Goal: Navigation & Orientation: Find specific page/section

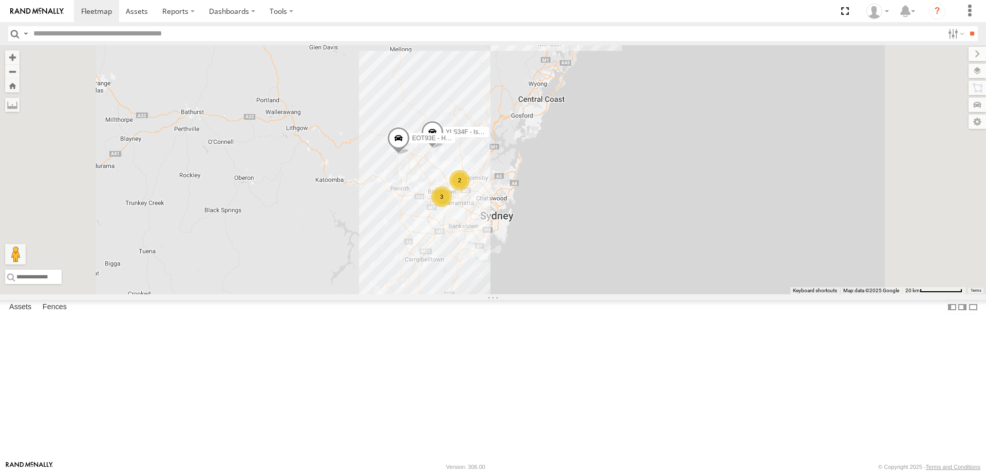
click at [443, 342] on span at bounding box center [431, 329] width 23 height 28
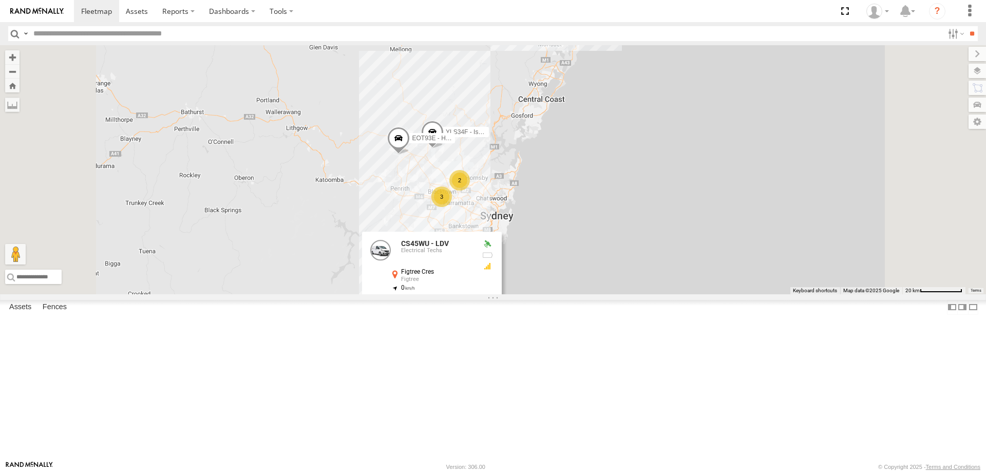
click at [714, 294] on div "CS45WU - LDV EOT93E - HiAce YLI01U - Isuzu DMAX YLS34F - Isuzu DMAX 2 3 CS45WU …" at bounding box center [493, 169] width 986 height 249
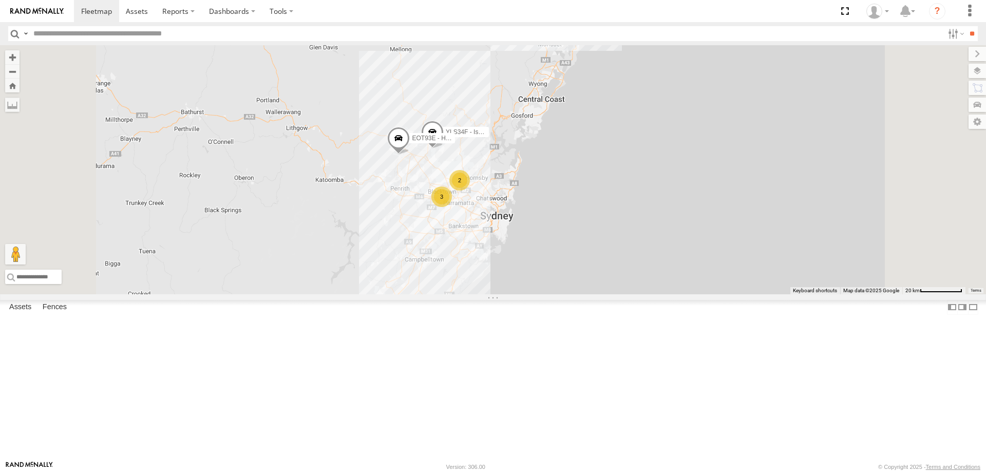
click at [443, 342] on span at bounding box center [431, 329] width 23 height 28
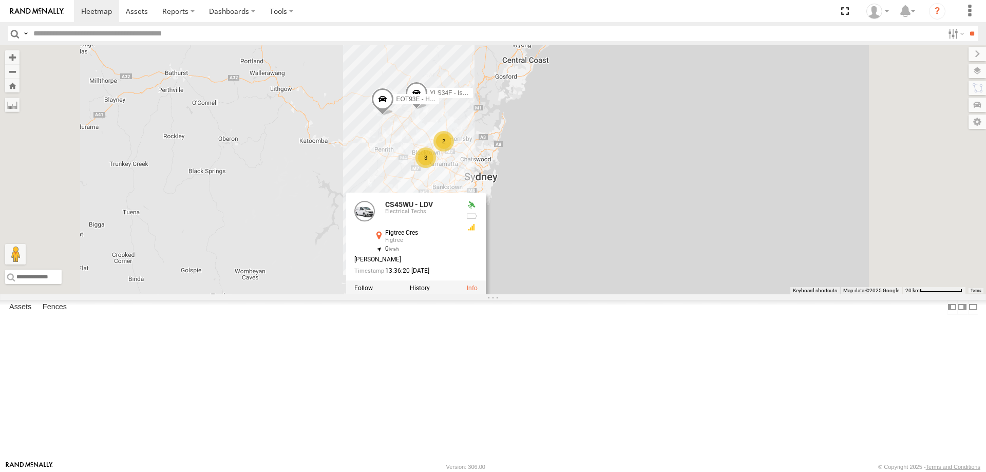
drag, startPoint x: 464, startPoint y: 433, endPoint x: 393, endPoint y: 291, distance: 159.5
click at [393, 291] on div "CS45WU - LDV EOT93E - HiAce YLI01U - Isuzu DMAX YLS34F - Isuzu DMAX 2 3 CS45WU …" at bounding box center [493, 169] width 986 height 249
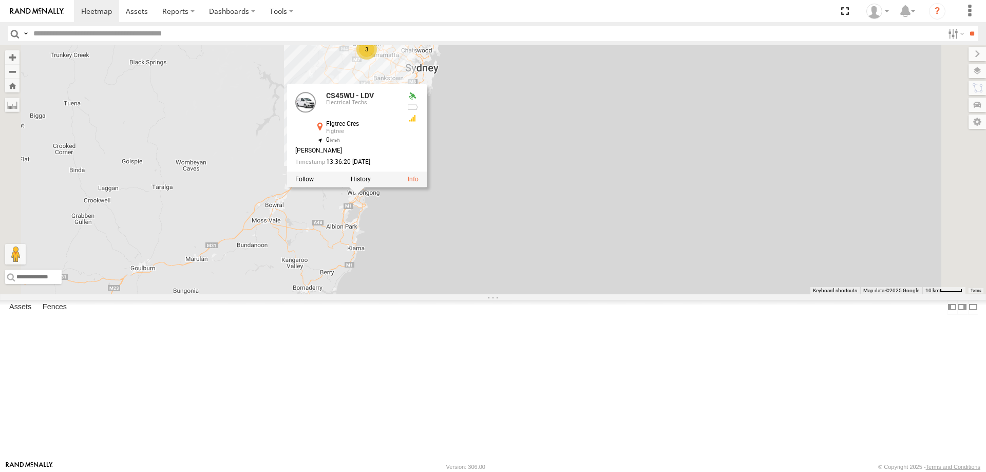
click at [517, 282] on div "CS45WU - LDV EOT93E - HiAce YLI01U - Isuzu DMAX YLS34F - Isuzu DMAX 2 3 CS45WU …" at bounding box center [493, 169] width 986 height 249
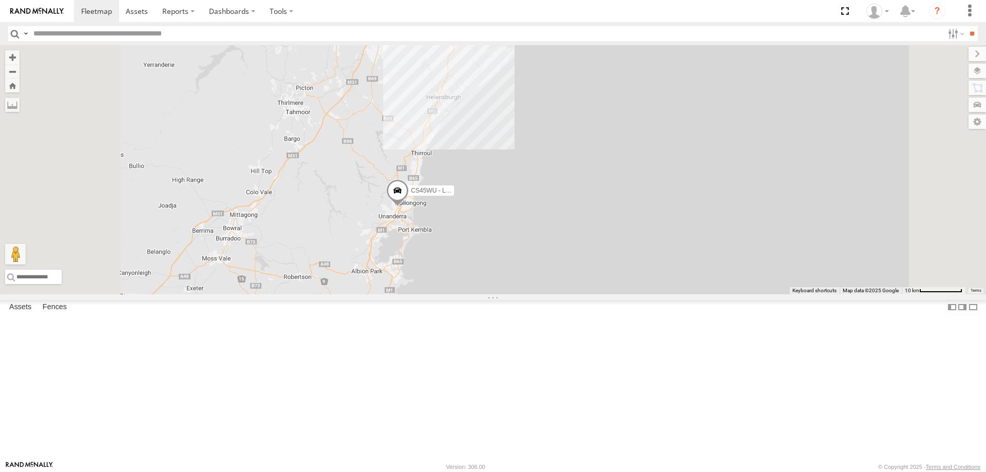
drag, startPoint x: 532, startPoint y: 232, endPoint x: 557, endPoint y: 250, distance: 31.3
click at [557, 250] on div "CS45WU - LDV EOT93E - HiAce YLI01U - Isuzu DMAX YLS34F - Isuzu DMAX" at bounding box center [493, 169] width 986 height 249
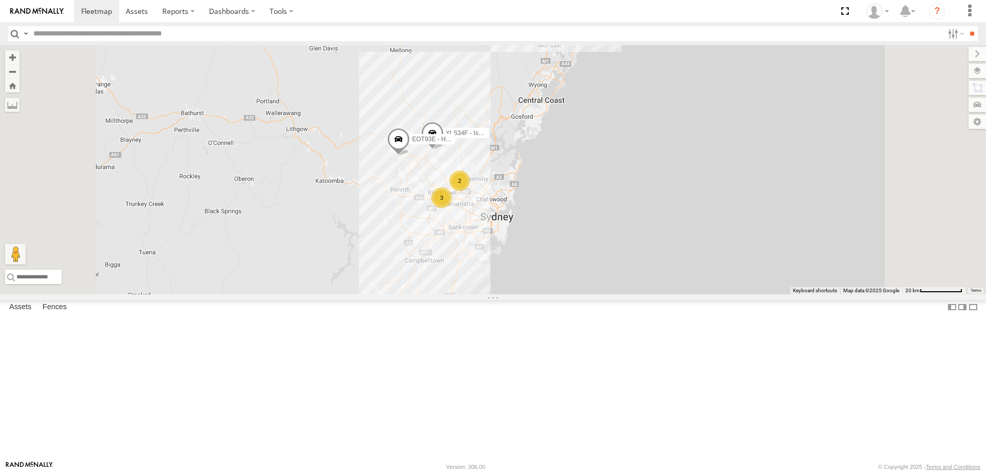
click at [443, 343] on span at bounding box center [431, 330] width 23 height 28
click at [501, 336] on div at bounding box center [432, 327] width 140 height 15
click at [446, 332] on label at bounding box center [436, 327] width 20 height 7
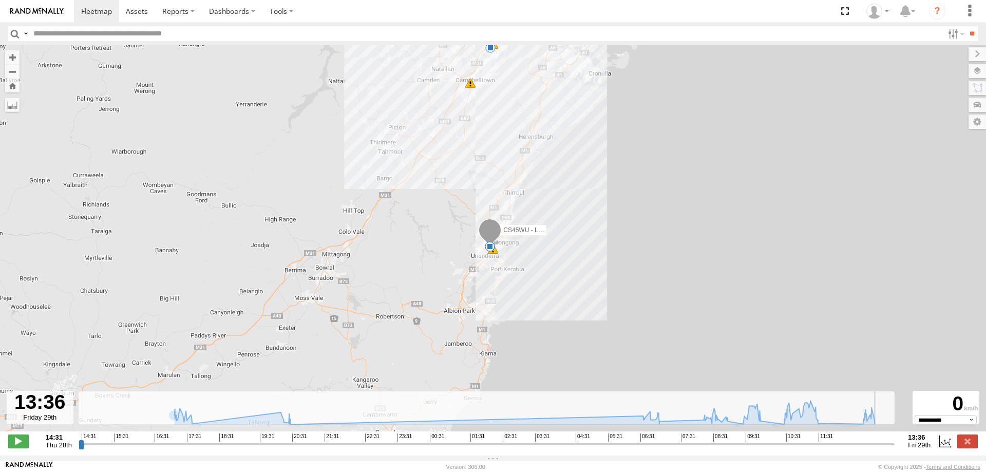
drag, startPoint x: 83, startPoint y: 450, endPoint x: 1024, endPoint y: 477, distance: 941.8
click at [895, 449] on input "range" at bounding box center [487, 444] width 816 height 10
click at [962, 447] on label at bounding box center [967, 440] width 21 height 13
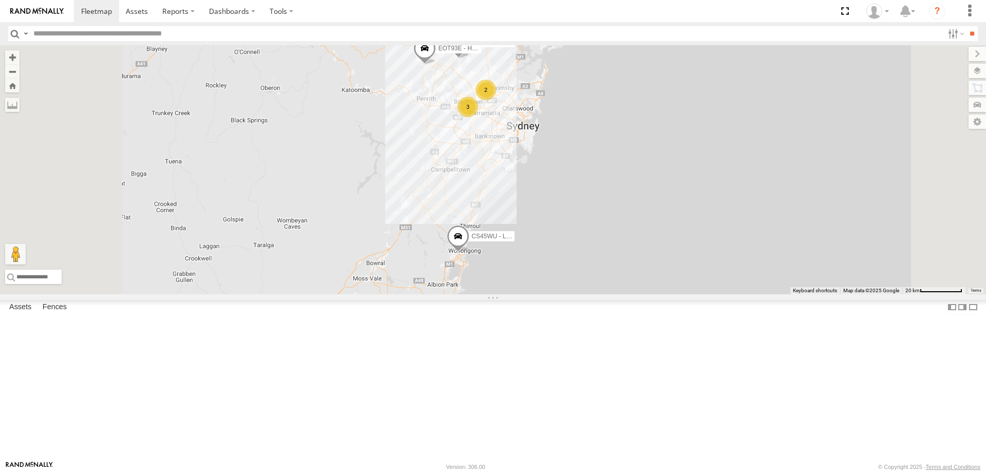
drag, startPoint x: 607, startPoint y: 451, endPoint x: 634, endPoint y: 358, distance: 97.2
click at [634, 294] on div "CS45WU - LDV 2 3 EOT93E - HiAce YLI01U - Isuzu DMAX YLS34F - Isuzu DMAX" at bounding box center [493, 169] width 986 height 249
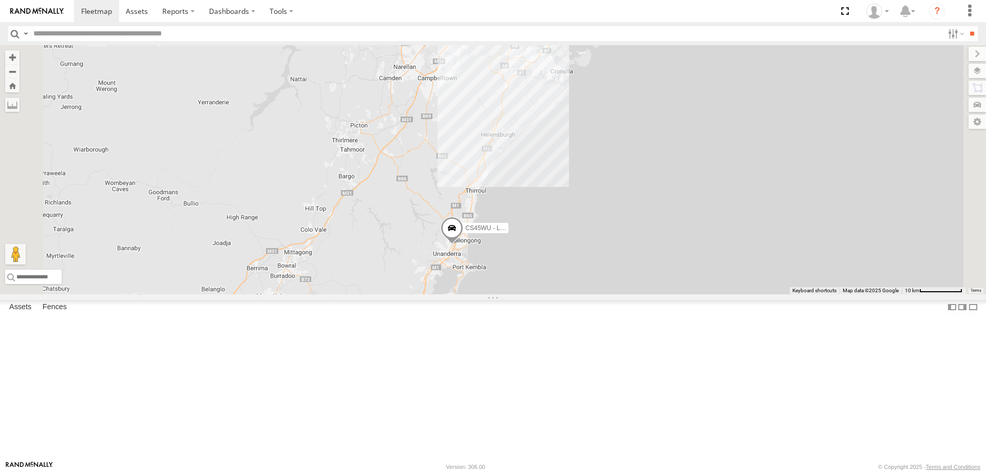
click at [463, 244] on span at bounding box center [451, 231] width 23 height 28
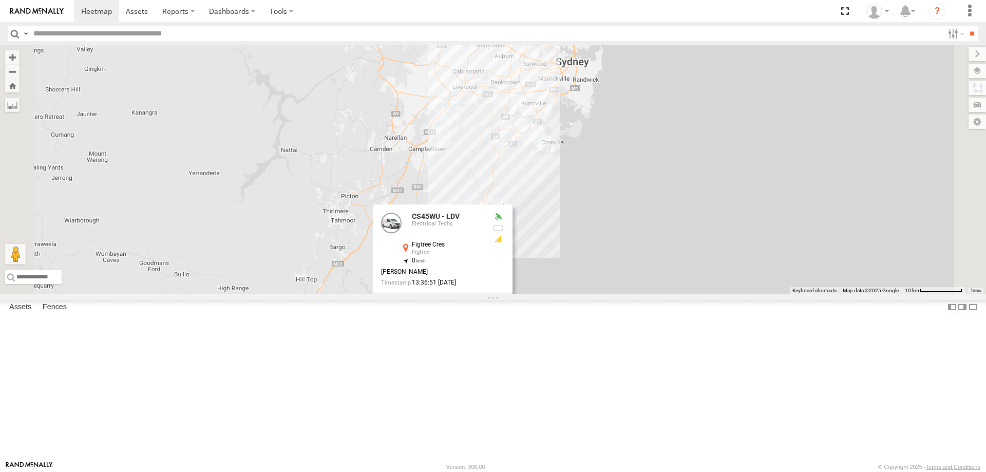
drag, startPoint x: 665, startPoint y: 178, endPoint x: 656, endPoint y: 250, distance: 73.0
click at [656, 250] on div "CS45WU - LDV EOT93E - HiAce YLI01U - Isuzu DMAX YLS34F - Isuzu DMAX ECZ96U - Gr…" at bounding box center [493, 169] width 986 height 249
click at [641, 221] on div "CS45WU - LDV EOT93E - HiAce YLI01U - Isuzu DMAX YLS34F - Isuzu DMAX 3 CS45WU - …" at bounding box center [493, 169] width 986 height 249
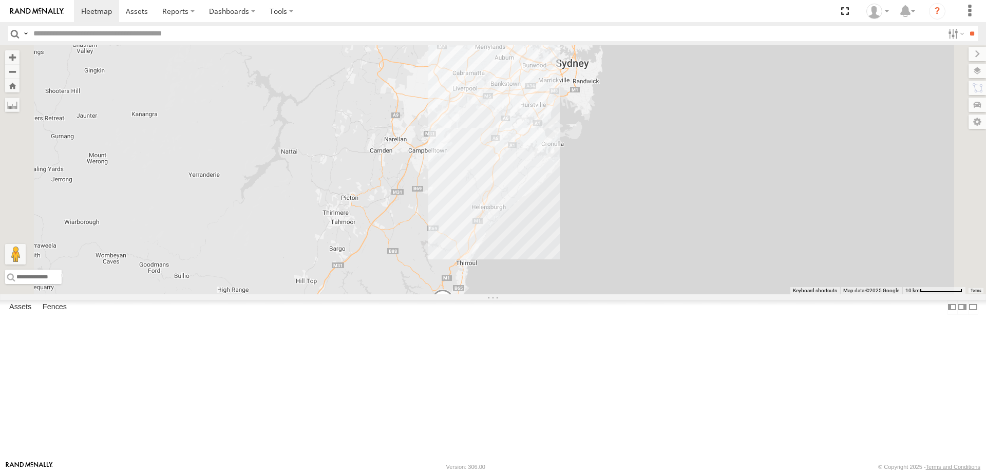
click at [637, 159] on div "CS45WU - LDV EOT93E - HiAce YLI01U - Isuzu DMAX YLS34F - Isuzu DMAX 3 2" at bounding box center [493, 169] width 986 height 249
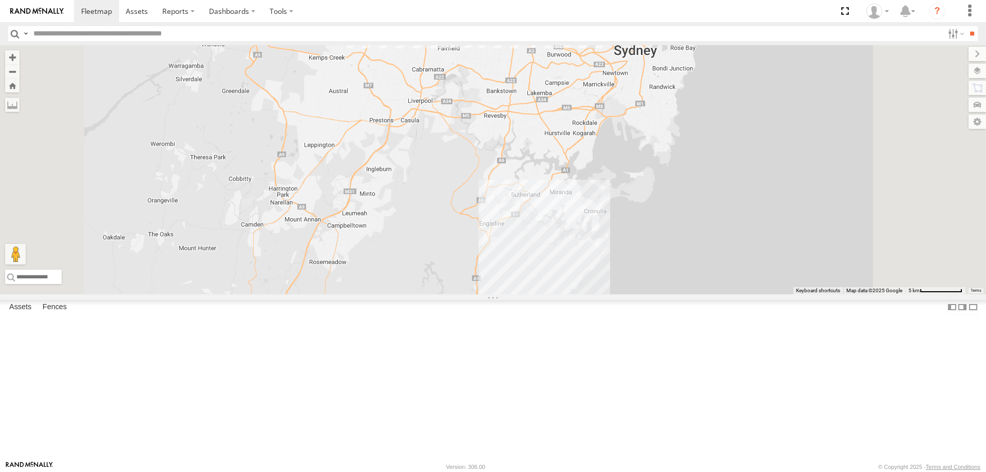
click at [632, 139] on div "CS45WU - LDV EOT93E - HiAce YLI01U - Isuzu DMAX YLS34F - Isuzu DMAX ECZ96U - Gr…" at bounding box center [493, 169] width 986 height 249
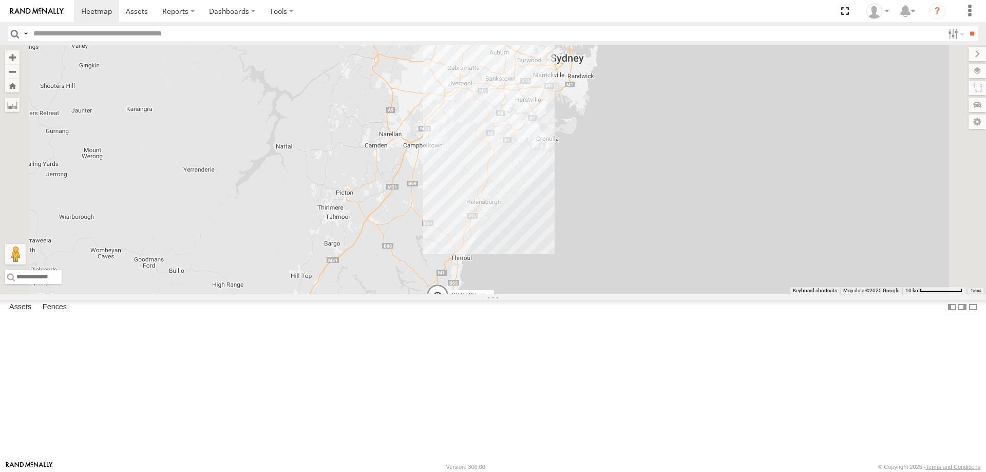
click at [449, 312] on span at bounding box center [437, 298] width 23 height 28
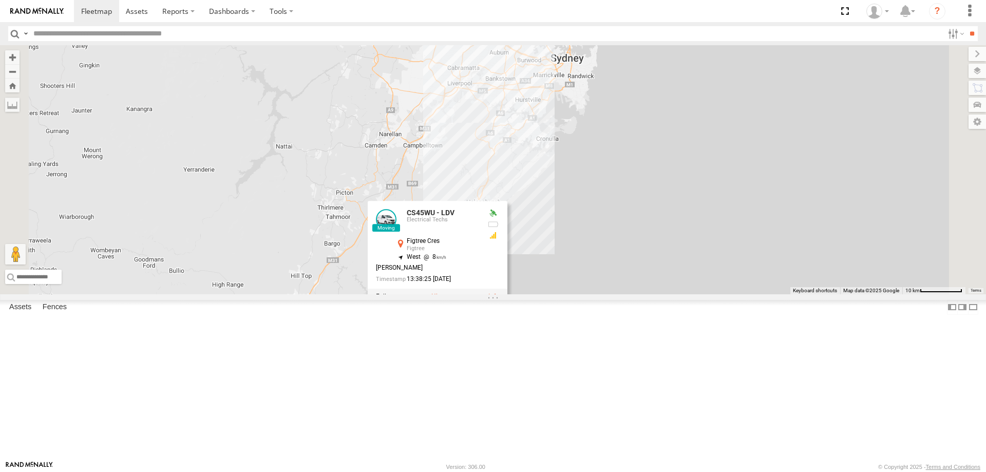
click at [451, 300] on label at bounding box center [441, 296] width 20 height 7
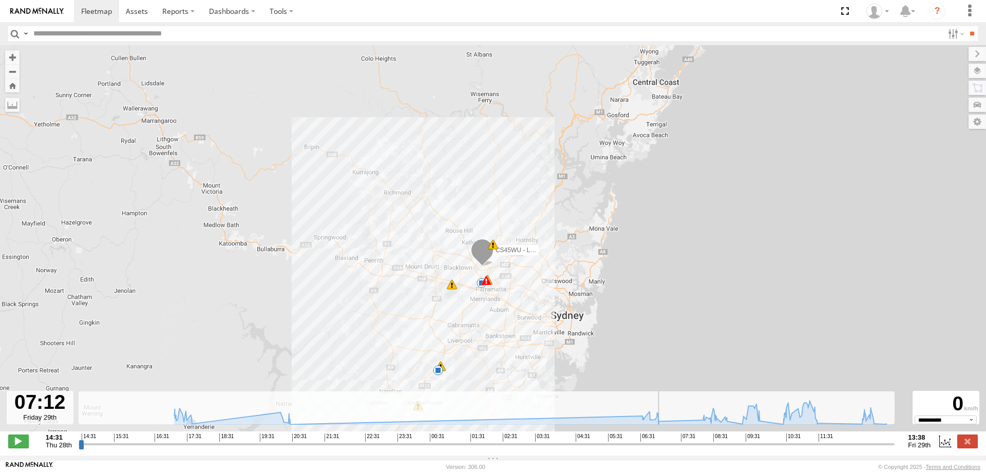
drag, startPoint x: 81, startPoint y: 450, endPoint x: 665, endPoint y: 434, distance: 584.8
click at [665, 439] on input "range" at bounding box center [487, 444] width 816 height 10
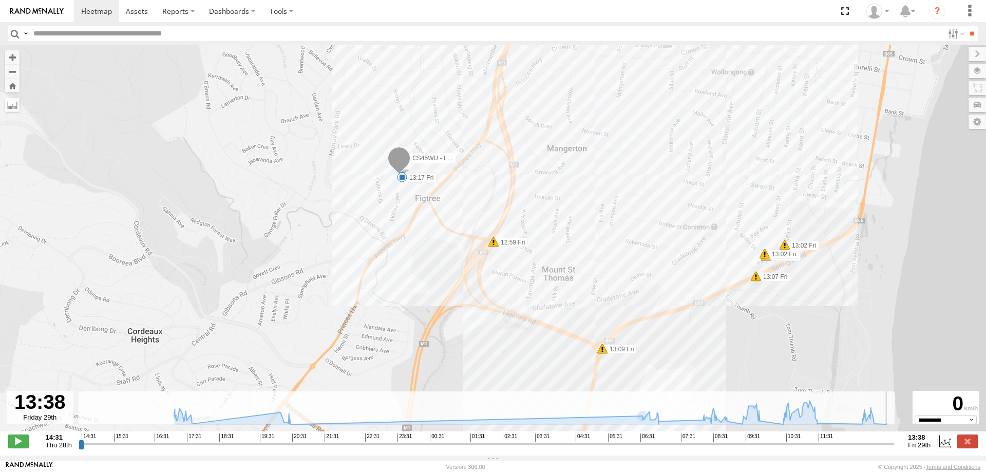
drag, startPoint x: 666, startPoint y: 452, endPoint x: 905, endPoint y: 428, distance: 240.4
type input "**********"
click at [895, 439] on input "range" at bounding box center [487, 444] width 816 height 10
click at [975, 446] on label at bounding box center [967, 440] width 21 height 13
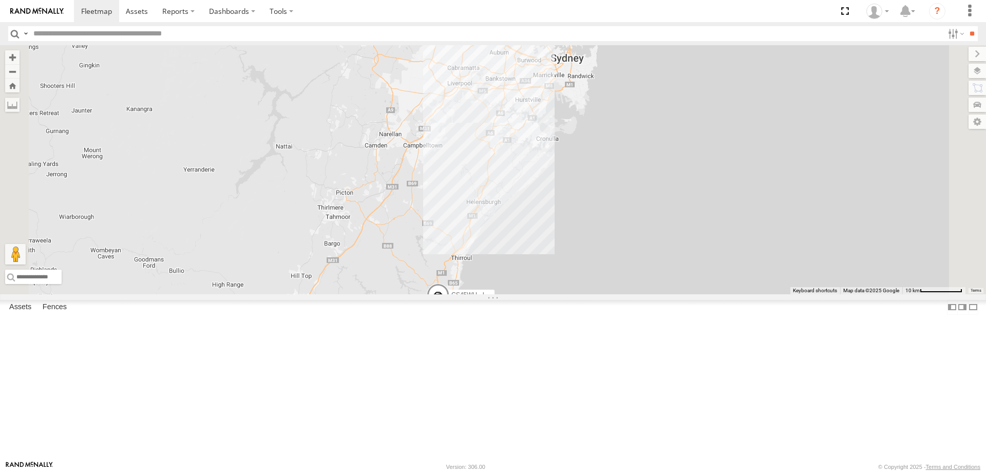
click at [449, 311] on span at bounding box center [438, 297] width 23 height 28
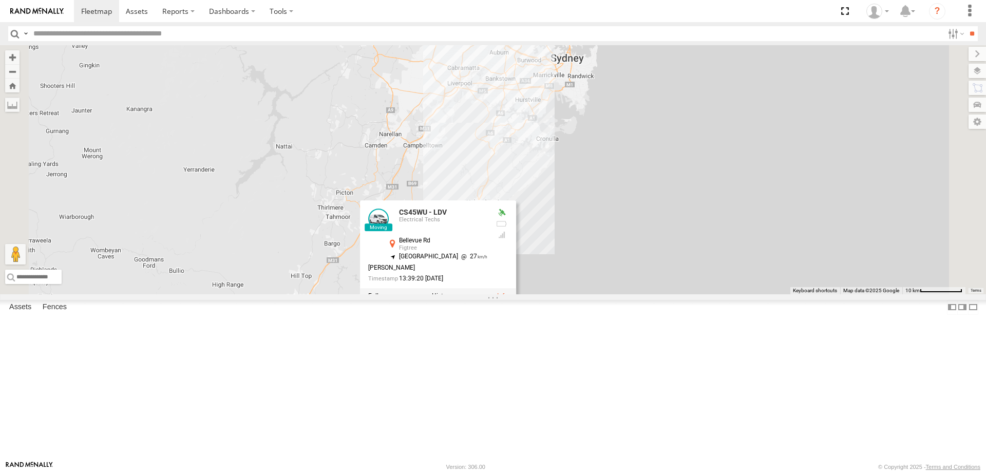
drag, startPoint x: 802, startPoint y: 319, endPoint x: 805, endPoint y: 335, distance: 16.7
click at [805, 294] on div "CS45WU - LDV 2 3 CS45WU - LDV Electrical Techs Bellevue Rd Figtree -34.43319 , …" at bounding box center [493, 169] width 986 height 249
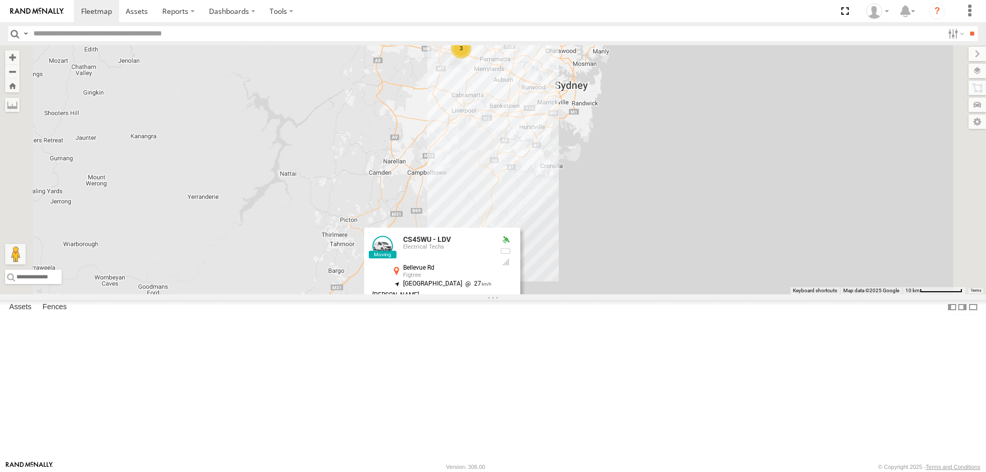
click at [805, 294] on div "CS45WU - LDV 2 3 CS45WU - LDV Electrical Techs Bellevue Rd Figtree -34.43319 , …" at bounding box center [493, 169] width 986 height 249
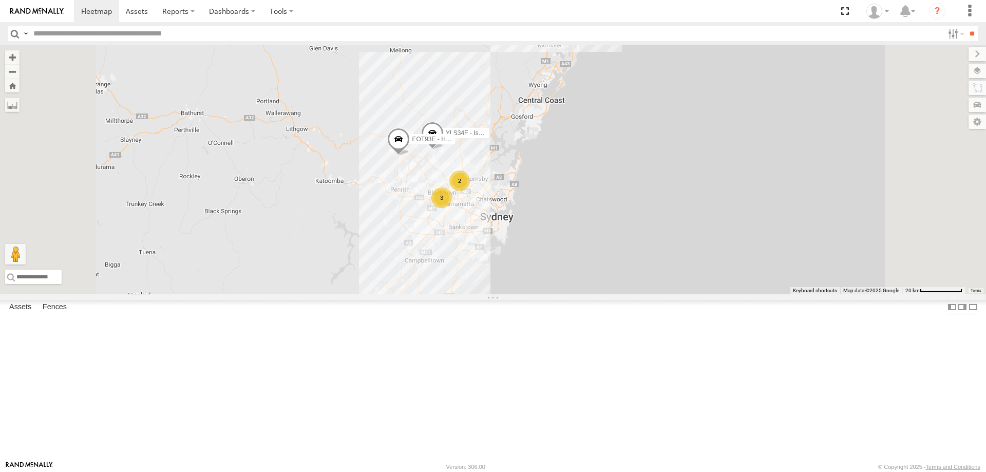
click at [441, 336] on span at bounding box center [432, 326] width 18 height 18
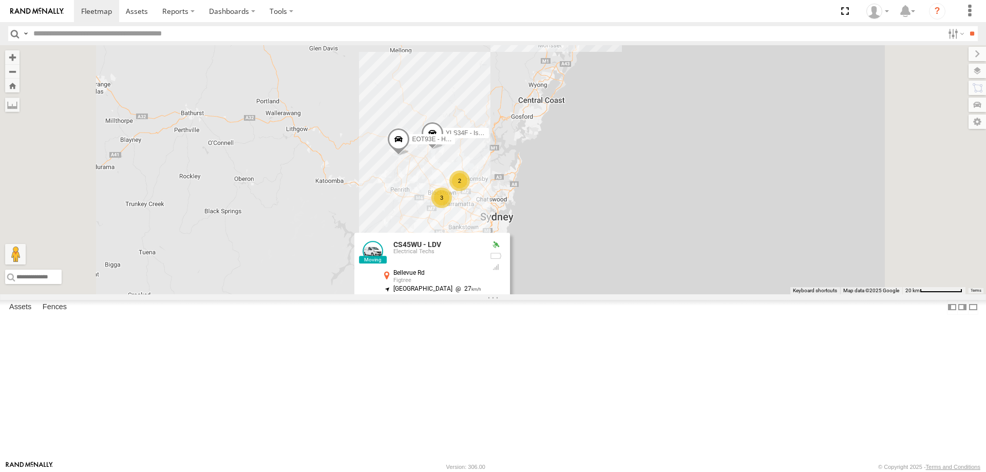
click at [501, 331] on link at bounding box center [496, 327] width 11 height 7
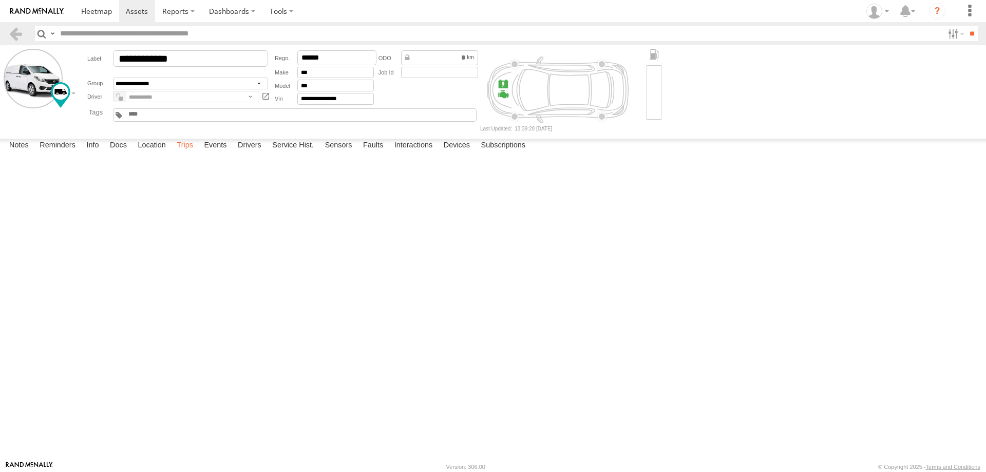
click at [186, 153] on label "Trips" at bounding box center [184, 146] width 27 height 14
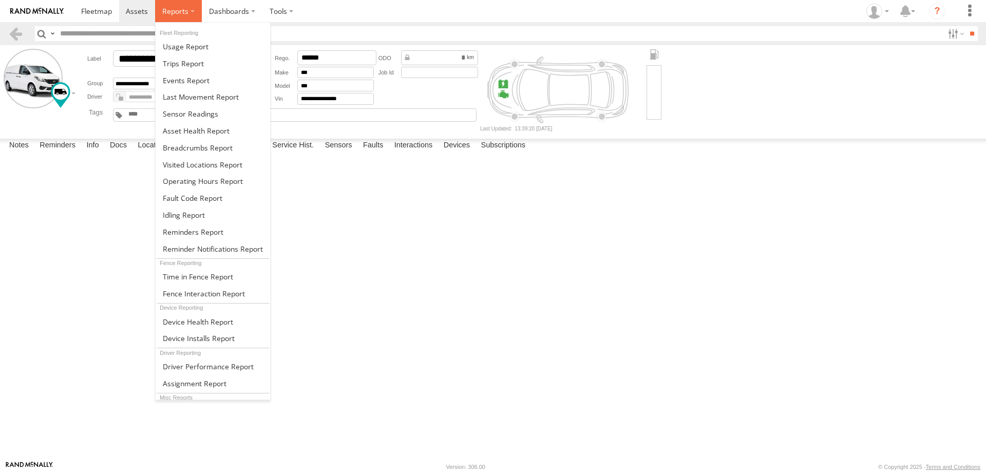
click at [190, 10] on label at bounding box center [178, 11] width 47 height 22
click at [195, 62] on span at bounding box center [183, 64] width 41 height 10
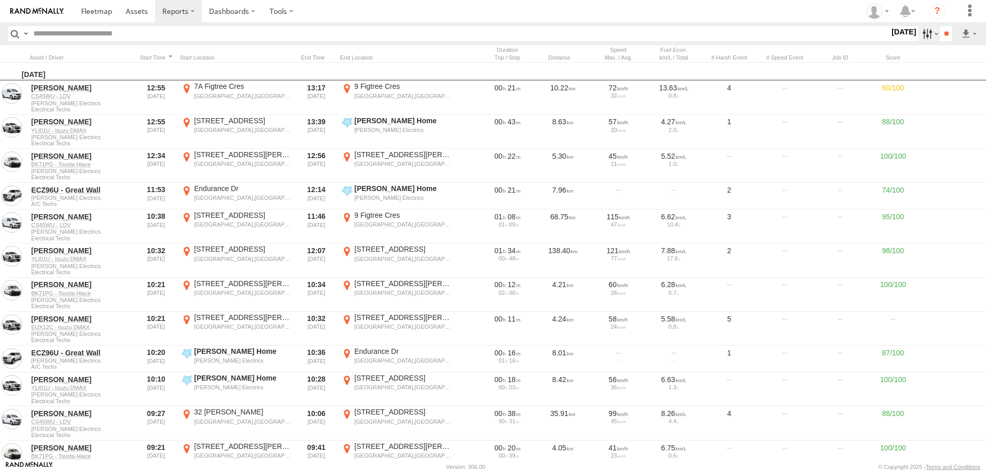
click at [922, 37] on label at bounding box center [929, 33] width 22 height 15
click at [0, 0] on label at bounding box center [0, 0] width 0 height 0
click at [940, 32] on input "**" at bounding box center [946, 33] width 12 height 15
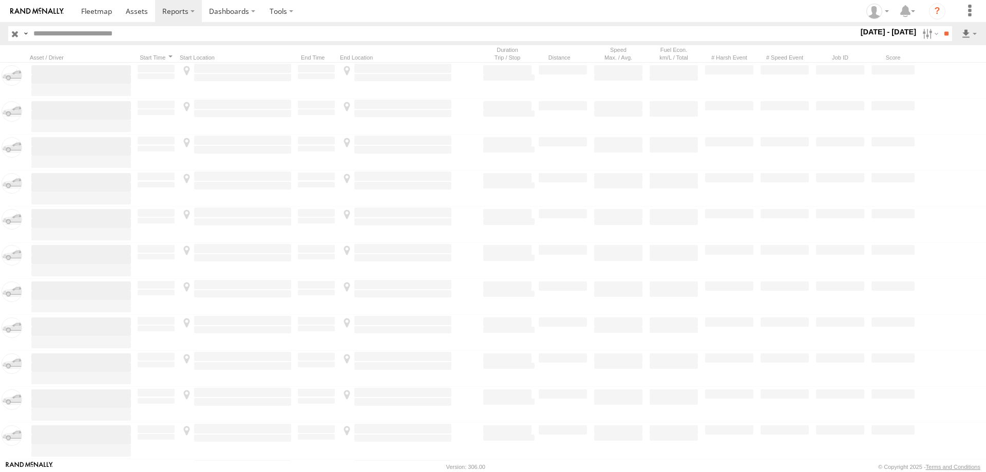
click at [200, 39] on input "text" at bounding box center [443, 33] width 828 height 15
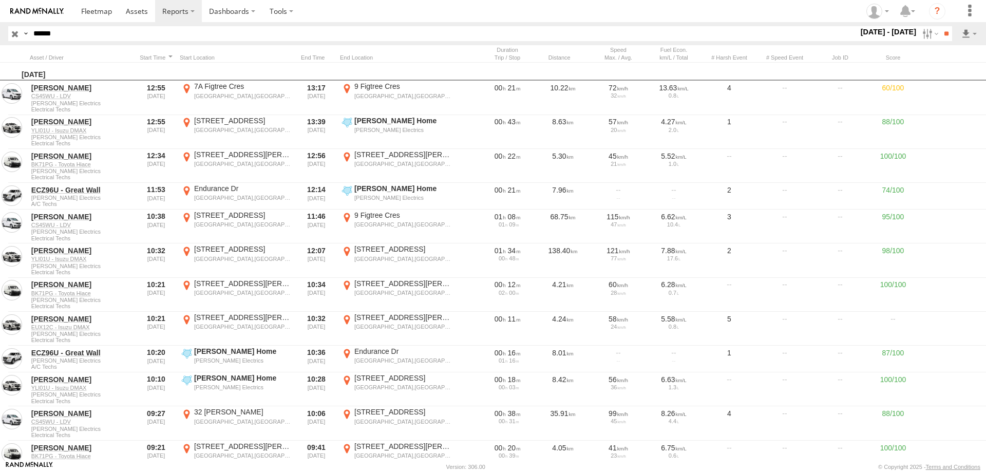
type input "******"
click at [940, 26] on input "**" at bounding box center [946, 33] width 12 height 15
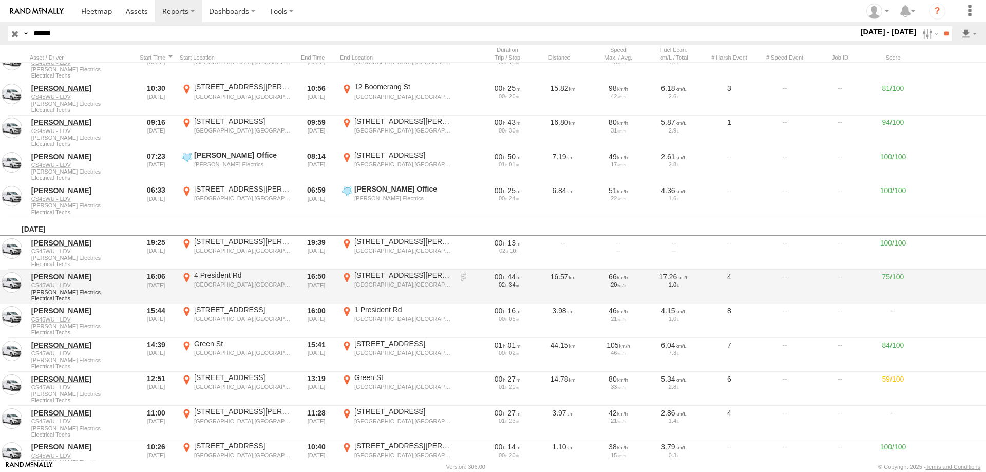
scroll to position [1907, 0]
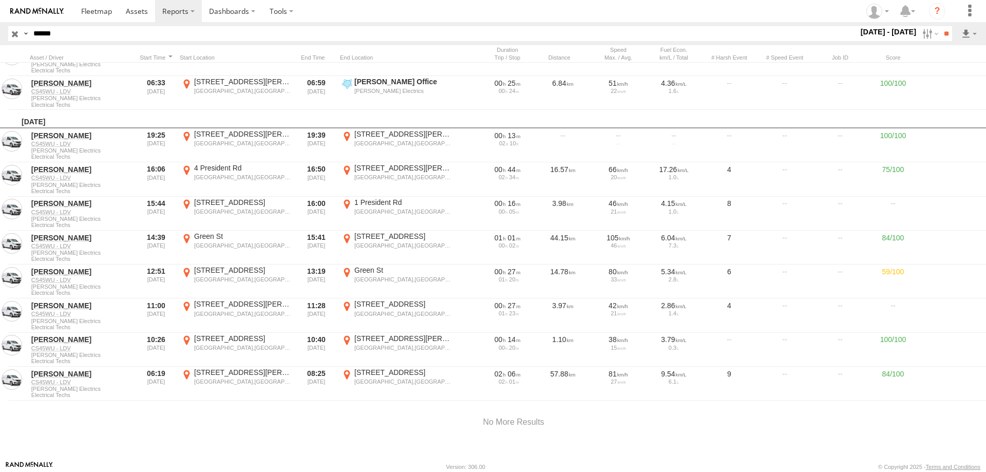
drag, startPoint x: 418, startPoint y: 402, endPoint x: 407, endPoint y: 401, distance: 11.9
click at [407, 401] on div at bounding box center [513, 422] width 1027 height 44
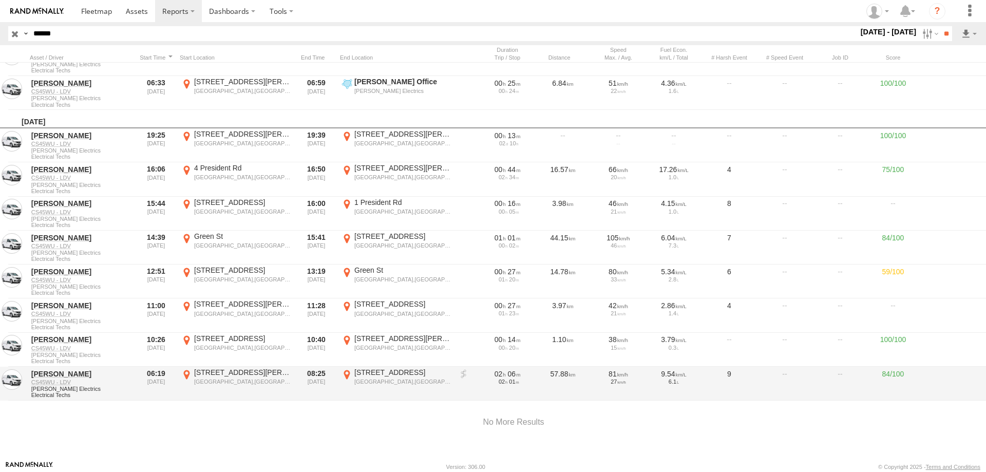
click at [465, 369] on link at bounding box center [463, 374] width 10 height 10
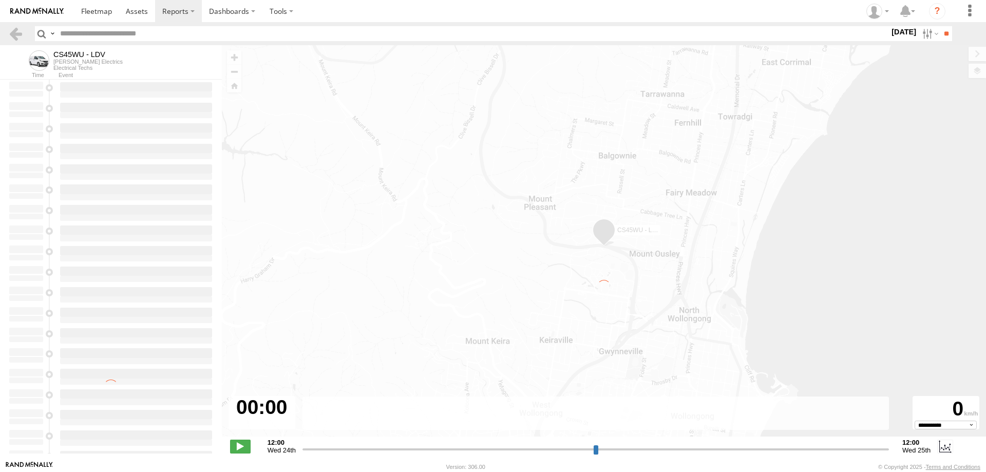
type input "**********"
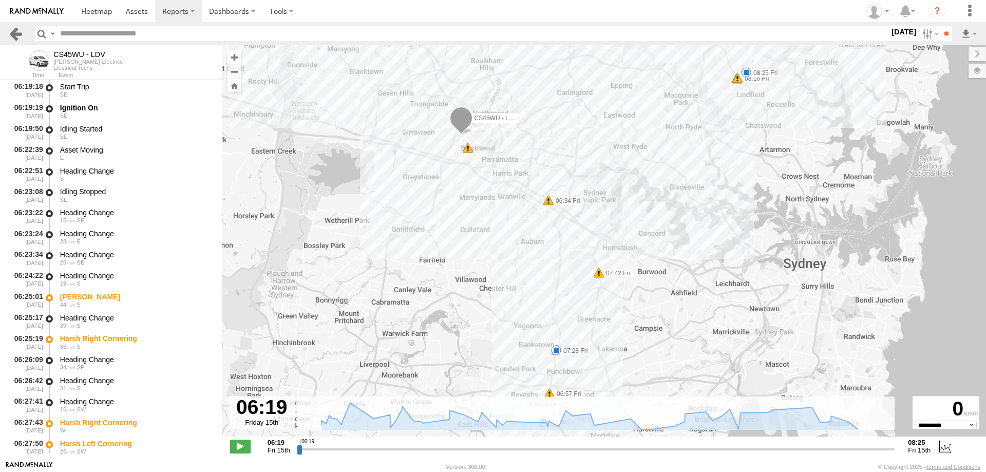
click at [12, 37] on link at bounding box center [15, 33] width 15 height 15
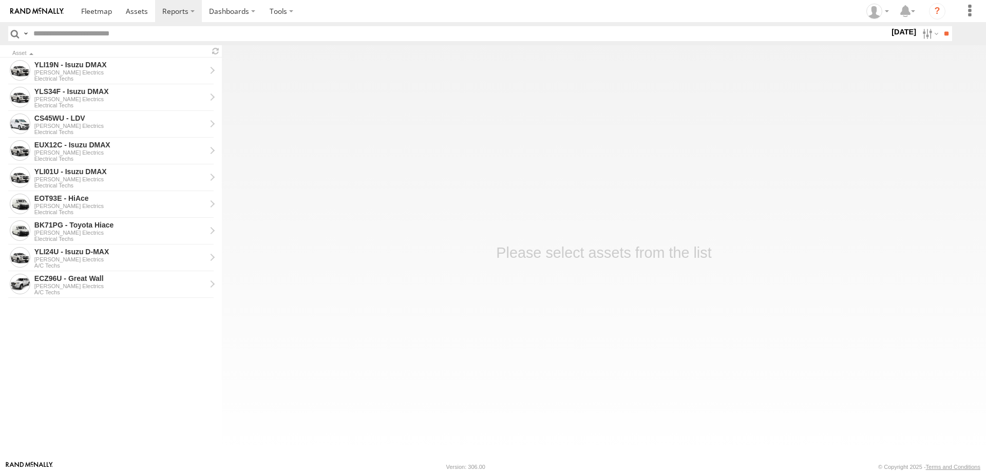
click at [0, 0] on label "Close" at bounding box center [0, 0] width 0 height 0
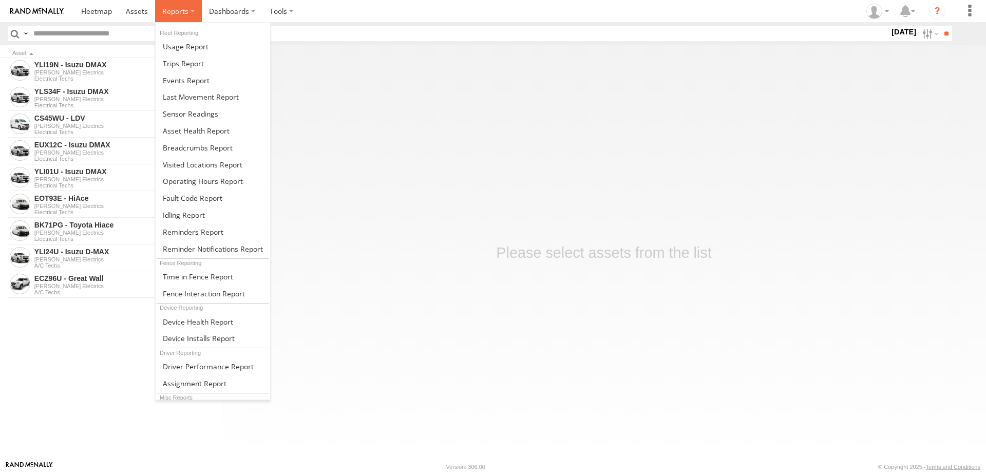
click at [184, 11] on span at bounding box center [175, 11] width 26 height 10
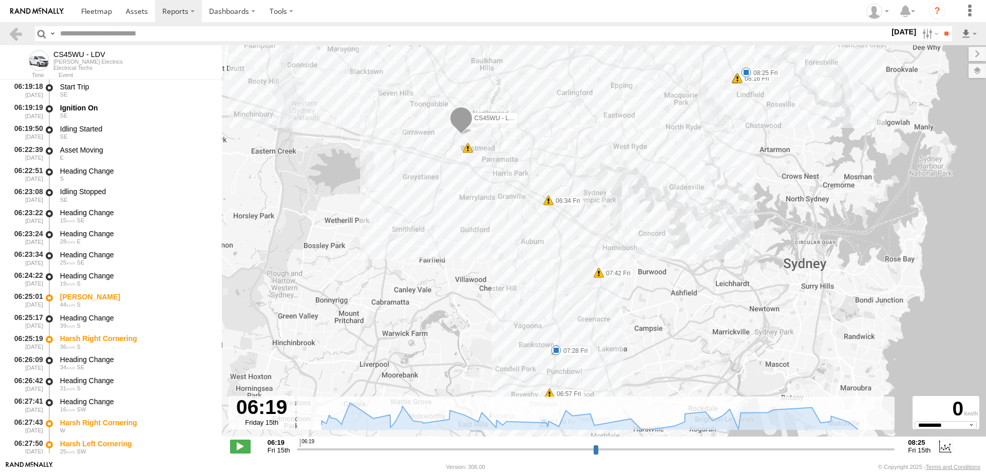
select select "**********"
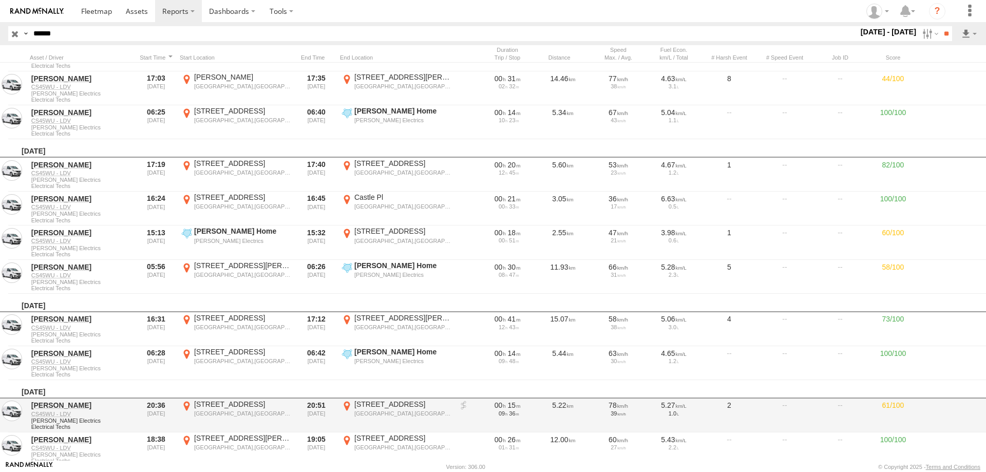
scroll to position [265, 0]
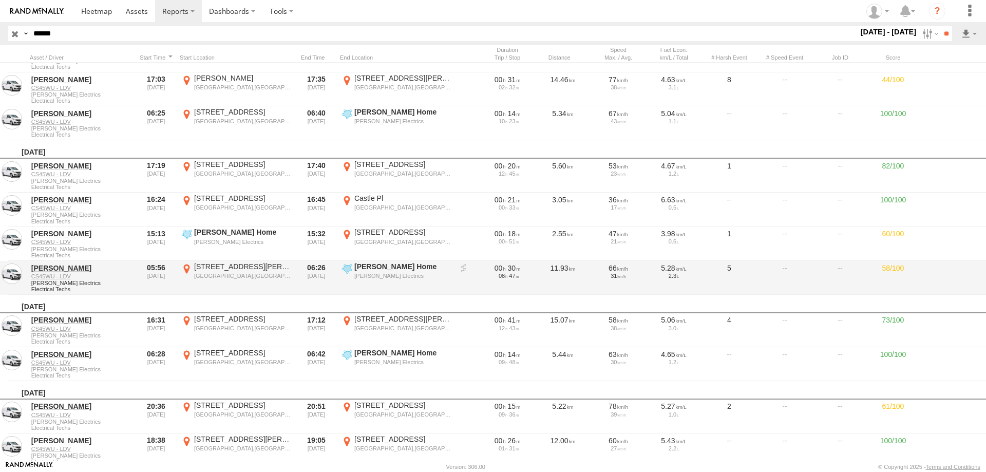
drag, startPoint x: 365, startPoint y: 303, endPoint x: 136, endPoint y: 267, distance: 232.3
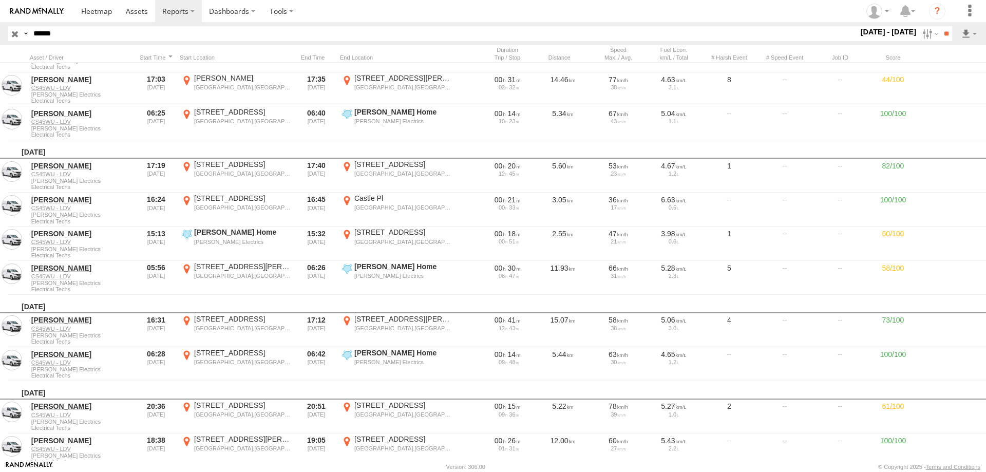
click at [221, 310] on div "Tuesday, 26th August 2025" at bounding box center [513, 304] width 1027 height 18
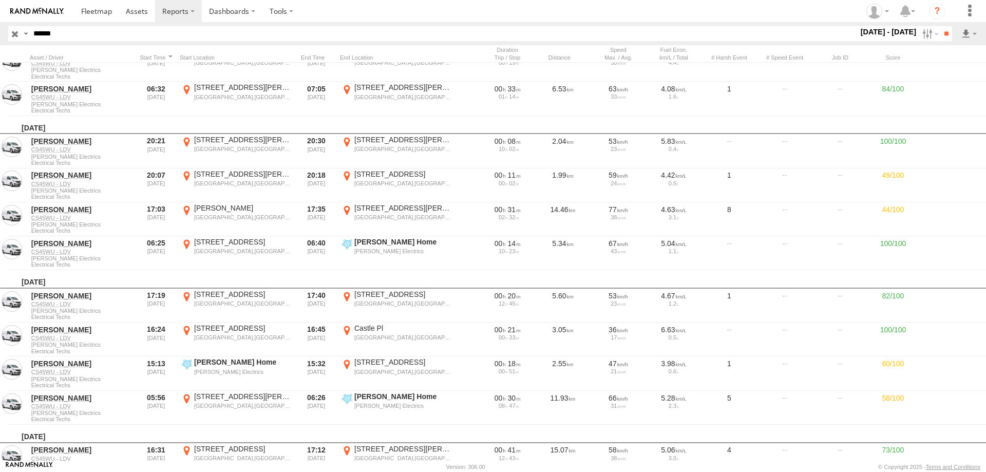
scroll to position [111, 0]
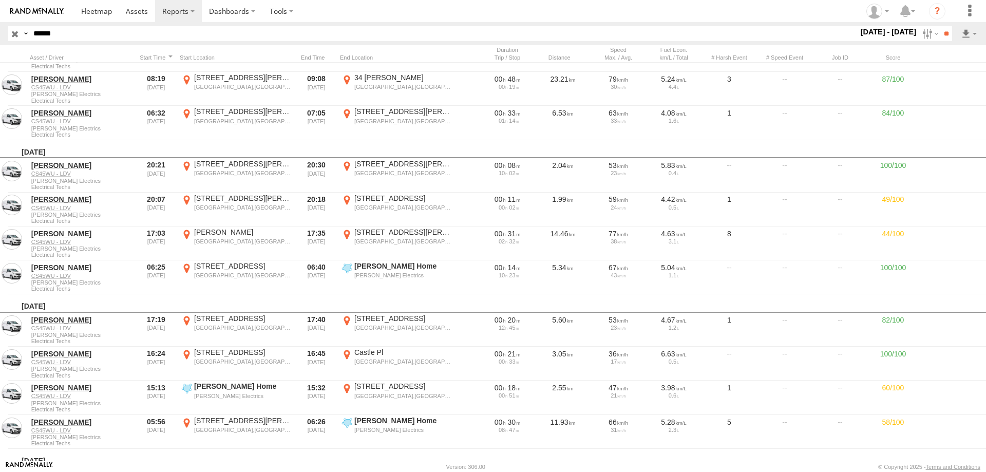
drag, startPoint x: 218, startPoint y: 308, endPoint x: 198, endPoint y: 304, distance: 20.4
click at [198, 304] on div "Wednesday, 27th August 2025" at bounding box center [513, 303] width 1027 height 18
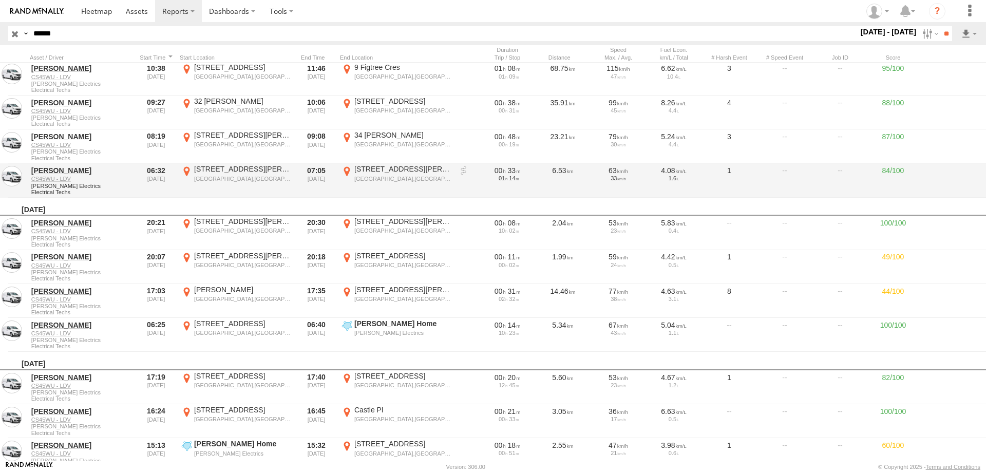
scroll to position [0, 0]
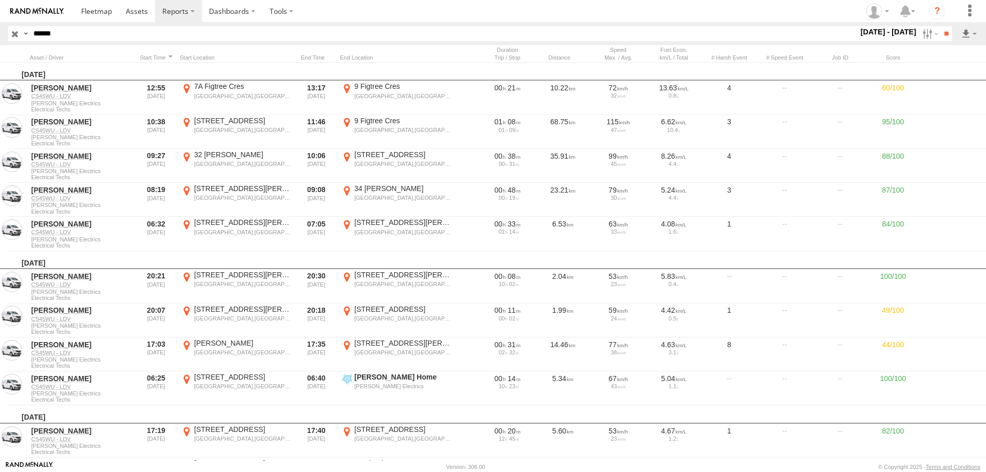
drag, startPoint x: 109, startPoint y: 32, endPoint x: -36, endPoint y: 26, distance: 144.9
click at [0, 26] on html at bounding box center [493, 236] width 986 height 472
type input "******"
click at [940, 26] on input "**" at bounding box center [946, 33] width 12 height 15
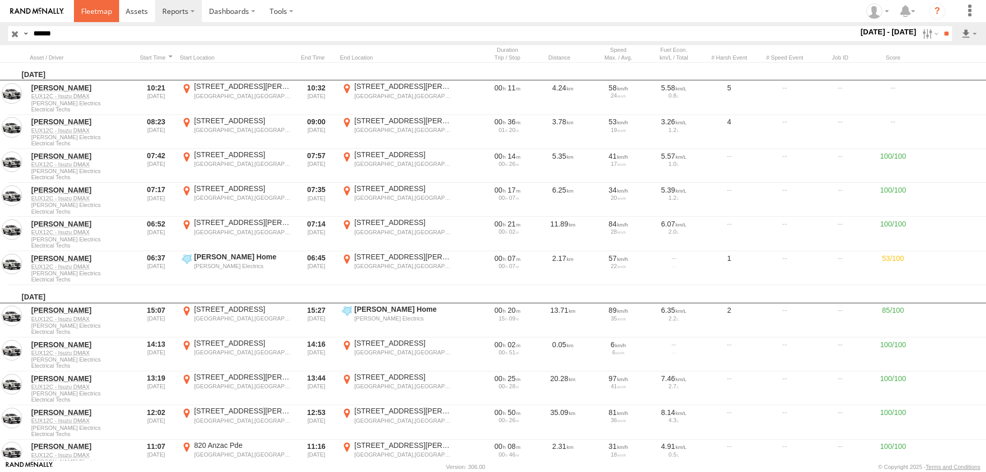
click at [107, 12] on span at bounding box center [96, 11] width 31 height 10
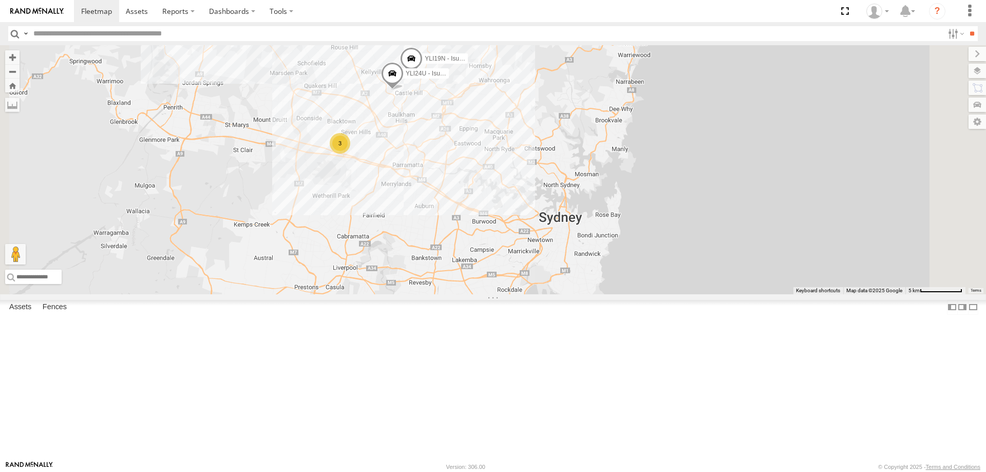
drag, startPoint x: 549, startPoint y: 165, endPoint x: 564, endPoint y: 252, distance: 88.0
click at [564, 252] on div "CS45WU - LDV EOT93E - HiAce YLI01U - Isuzu DMAX YLS34F - Isuzu DMAX YLI19N - Is…" at bounding box center [493, 169] width 986 height 249
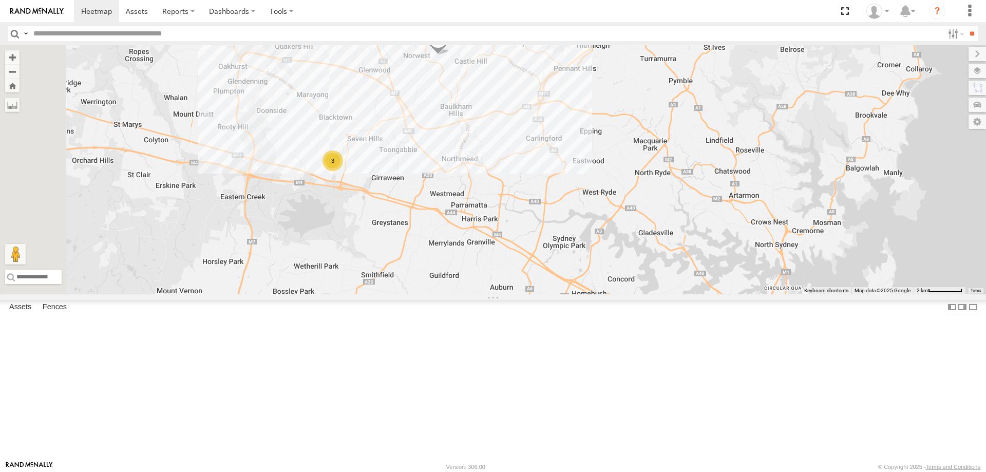
drag, startPoint x: 512, startPoint y: 221, endPoint x: 612, endPoint y: 249, distance: 103.4
click at [612, 249] on div "CS45WU - LDV EOT93E - HiAce YLI01U - Isuzu DMAX YLS34F - Isuzu DMAX YLI19N - Is…" at bounding box center [493, 169] width 986 height 249
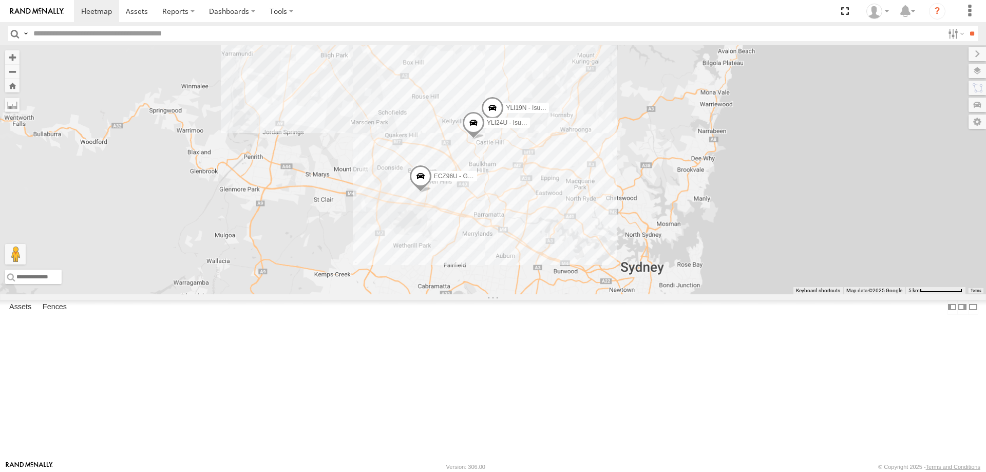
drag, startPoint x: 853, startPoint y: 364, endPoint x: 665, endPoint y: 293, distance: 200.7
click at [665, 293] on div "CS45WU - LDV EOT93E - HiAce YLI01U - Isuzu DMAX YLS34F - Isuzu DMAX YLI19N - Is…" at bounding box center [493, 169] width 986 height 249
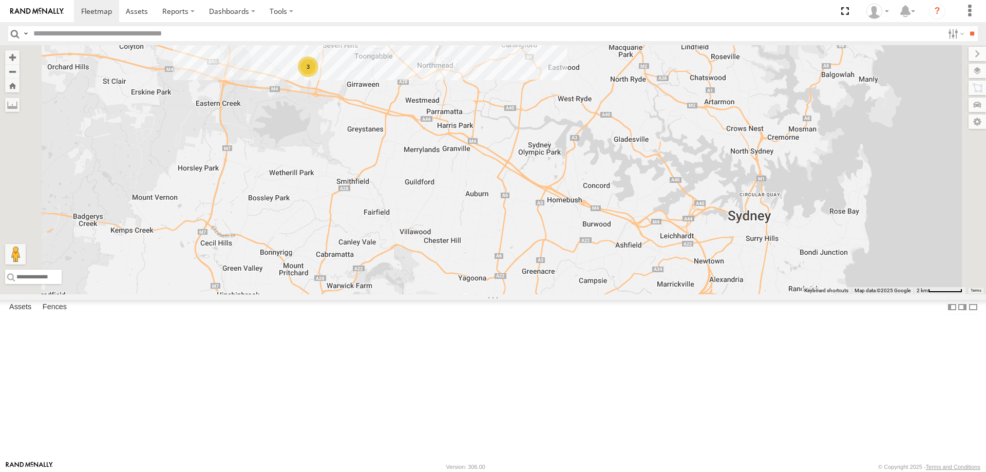
drag, startPoint x: 682, startPoint y: 363, endPoint x: 675, endPoint y: 246, distance: 116.7
click at [675, 246] on div "CS45WU - LDV EOT93E - HiAce YLI01U - Isuzu DMAX YLS34F - Isuzu DMAX YLI19N - Is…" at bounding box center [493, 169] width 986 height 249
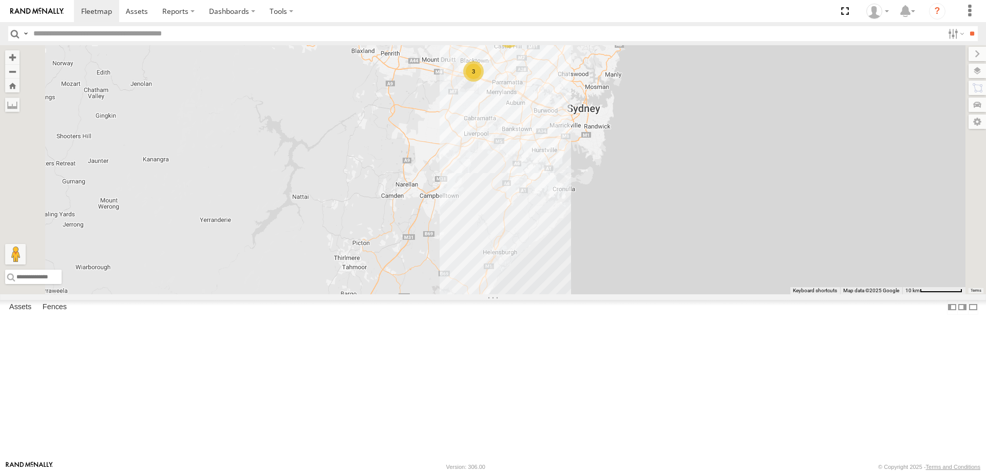
drag, startPoint x: 643, startPoint y: 321, endPoint x: 650, endPoint y: 252, distance: 69.7
click at [650, 252] on div "CS45WU - LDV EOT93E - HiAce YLI01U - Isuzu DMAX YLS34F - Isuzu DMAX 2 3" at bounding box center [493, 169] width 986 height 249
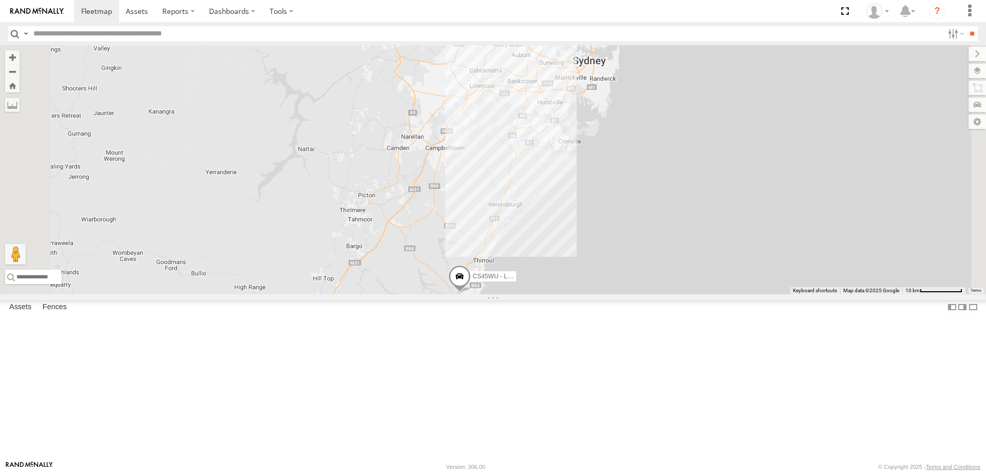
click at [471, 293] on span at bounding box center [459, 279] width 23 height 28
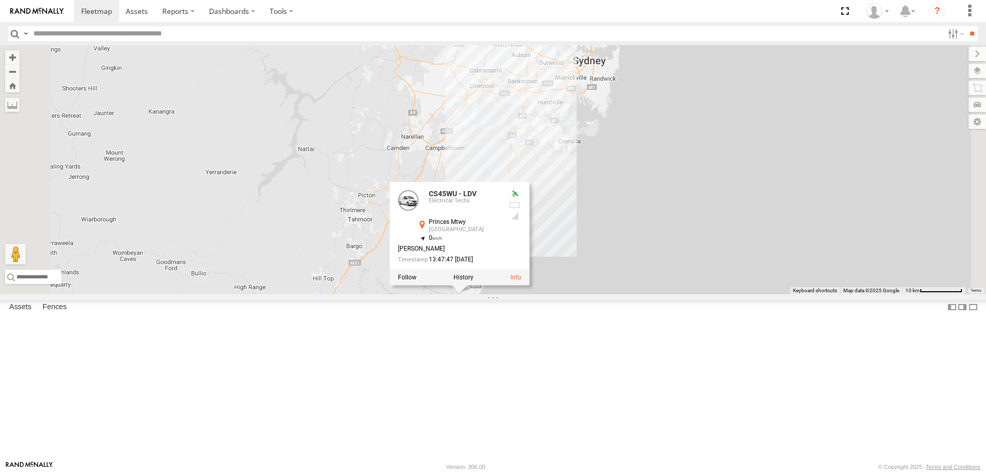
click at [730, 294] on div "CS45WU - LDV EOT93E - HiAce YLI01U - Isuzu DMAX YLS34F - Isuzu DMAX 2 3 CS45WU …" at bounding box center [493, 169] width 986 height 249
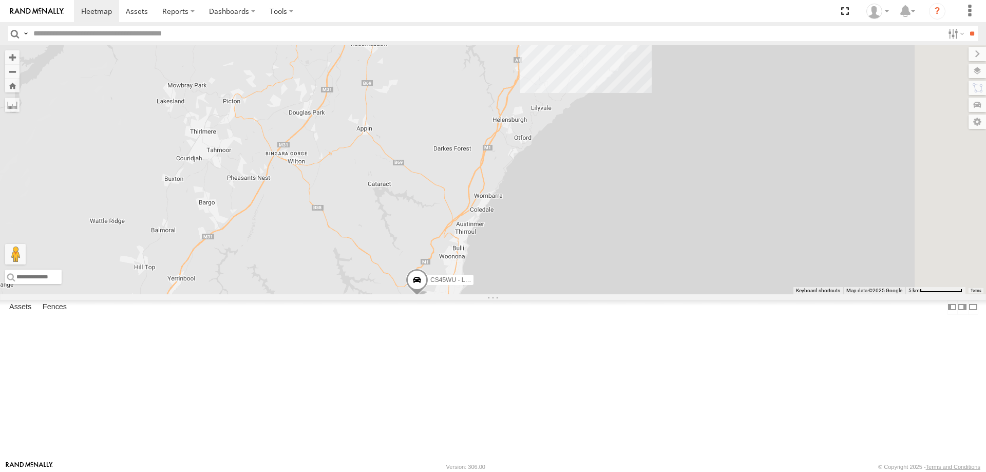
drag, startPoint x: 623, startPoint y: 241, endPoint x: 607, endPoint y: 316, distance: 76.6
click at [607, 294] on div "CS45WU - LDV EOT93E - HiAce YLI01U - Isuzu DMAX YLS34F - Isuzu DMAX" at bounding box center [493, 169] width 986 height 249
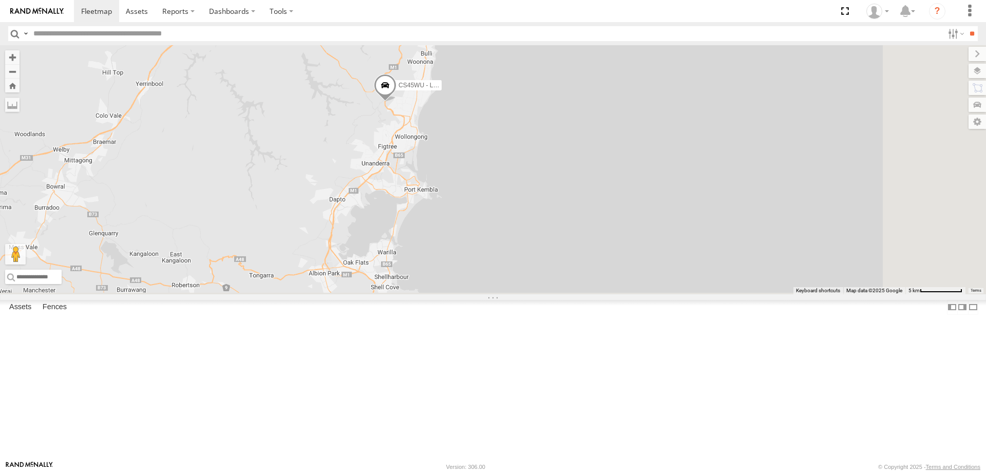
drag, startPoint x: 636, startPoint y: 416, endPoint x: 605, endPoint y: 192, distance: 225.5
click at [605, 192] on div "CS45WU - LDV EOT93E - HiAce YLI01U - Isuzu DMAX YLS34F - Isuzu DMAX" at bounding box center [493, 169] width 986 height 249
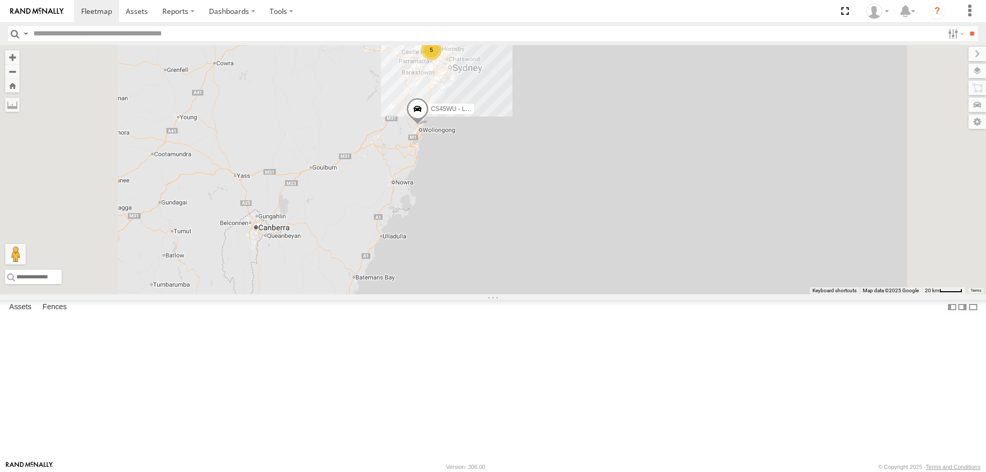
click at [429, 125] on span at bounding box center [417, 112] width 23 height 28
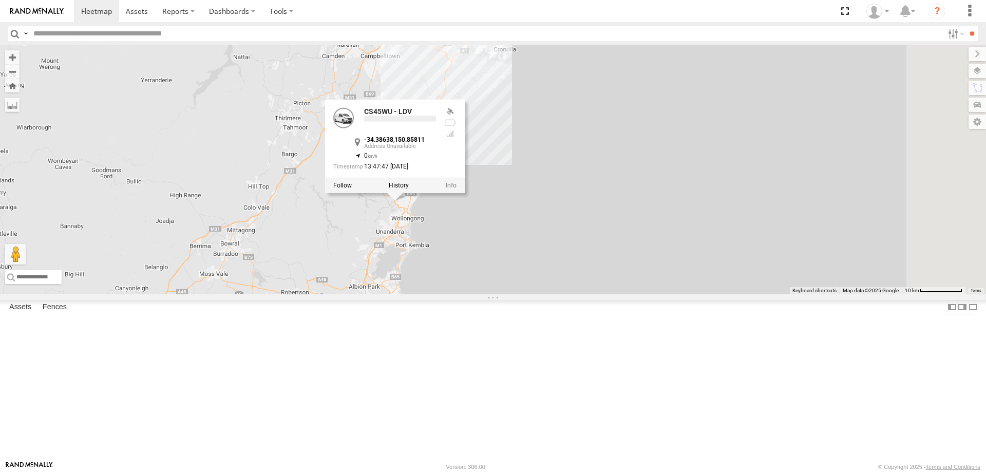
drag, startPoint x: 540, startPoint y: 222, endPoint x: 518, endPoint y: 381, distance: 161.1
click at [518, 294] on div "CS45WU - LDV EOT93E - HiAce YLI01U - Isuzu DMAX YLS34F - Isuzu DMAX CS45WU - LD…" at bounding box center [493, 169] width 986 height 249
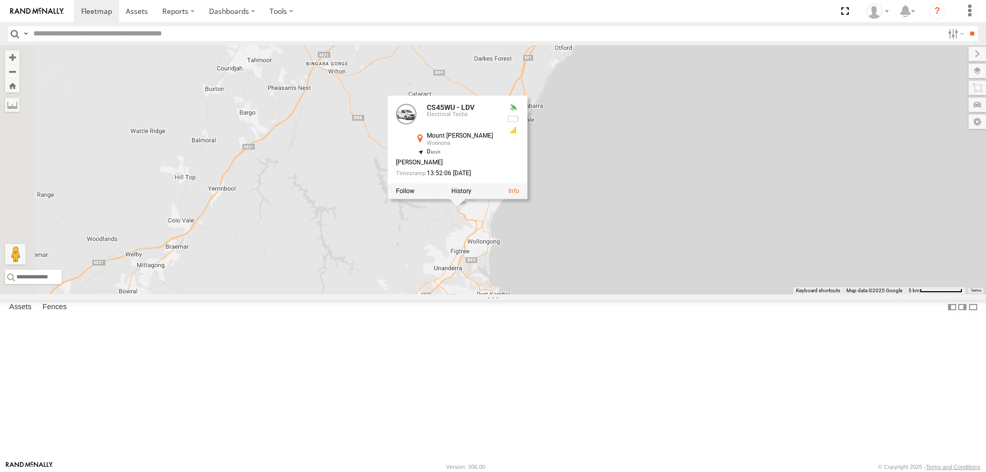
drag, startPoint x: 461, startPoint y: 277, endPoint x: 664, endPoint y: 190, distance: 220.3
click at [664, 190] on div "CS45WU - LDV EOT93E - HiAce YLI01U - Isuzu DMAX YLS34F - Isuzu DMAX CS45WU - LD…" at bounding box center [493, 169] width 986 height 249
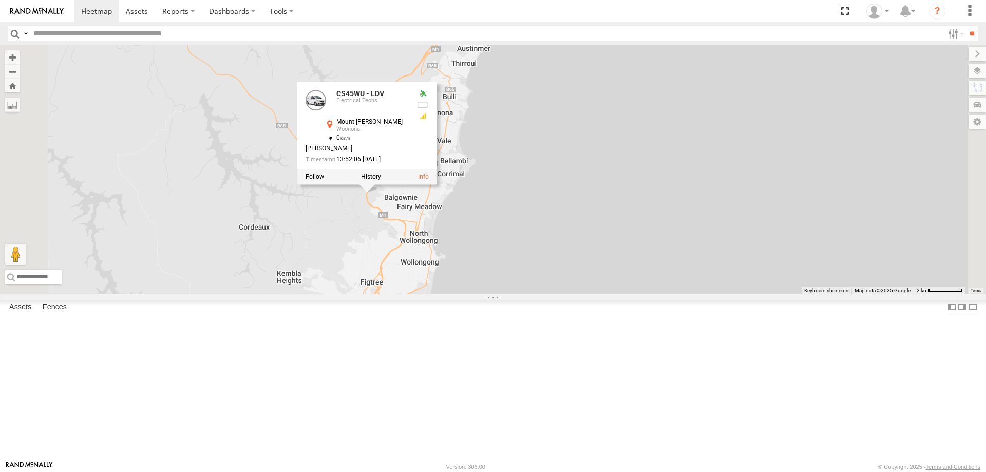
click at [556, 283] on div "CS45WU - LDV EOT93E - HiAce YLI01U - Isuzu DMAX YLS34F - Isuzu DMAX CS45WU - LD…" at bounding box center [493, 169] width 986 height 249
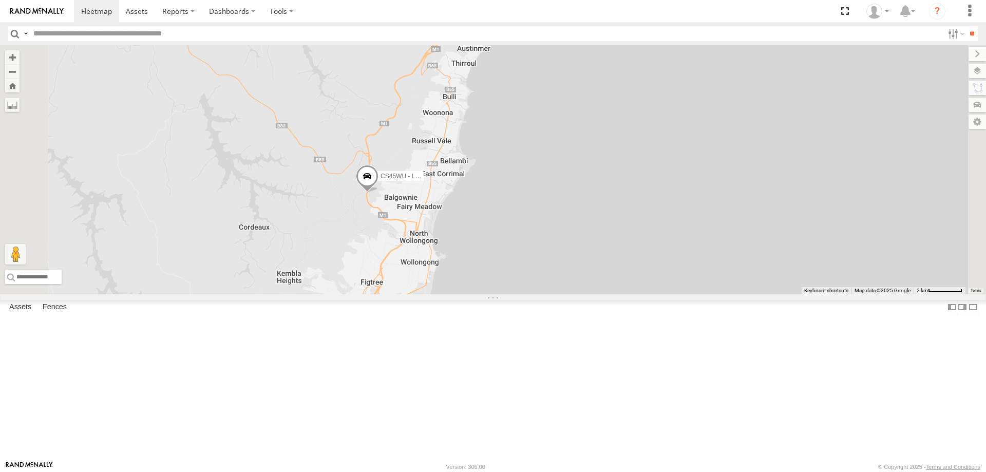
click at [378, 192] on span at bounding box center [367, 178] width 23 height 28
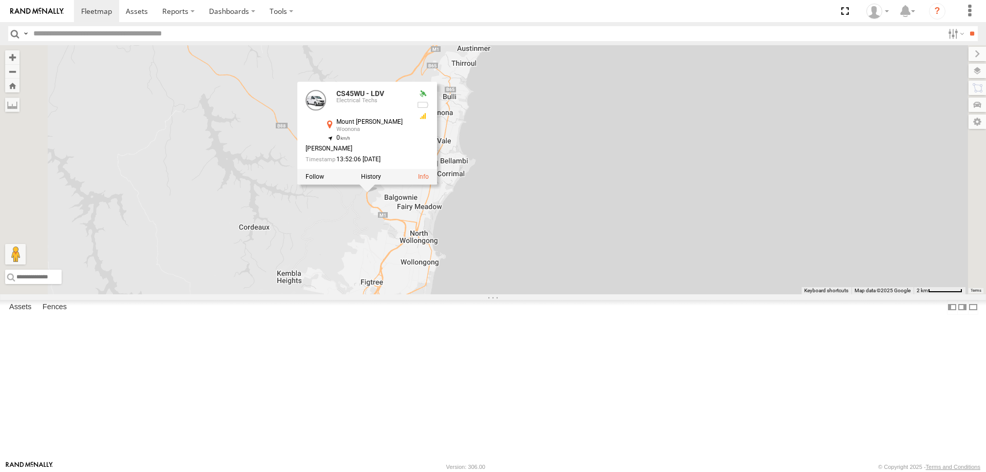
click at [693, 103] on div "CS45WU - LDV EOT93E - HiAce YLI01U - Isuzu DMAX YLS34F - Isuzu DMAX CS45WU - LD…" at bounding box center [493, 169] width 986 height 249
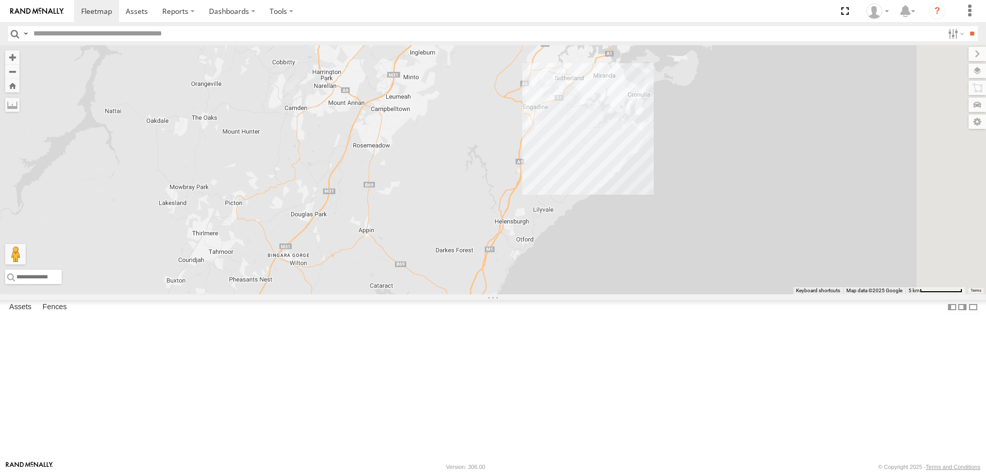
drag, startPoint x: 758, startPoint y: 189, endPoint x: 744, endPoint y: 346, distance: 158.1
click at [744, 294] on div "CS45WU - LDV EOT93E - HiAce YLI01U - Isuzu DMAX YLS34F - Isuzu DMAX" at bounding box center [493, 169] width 986 height 249
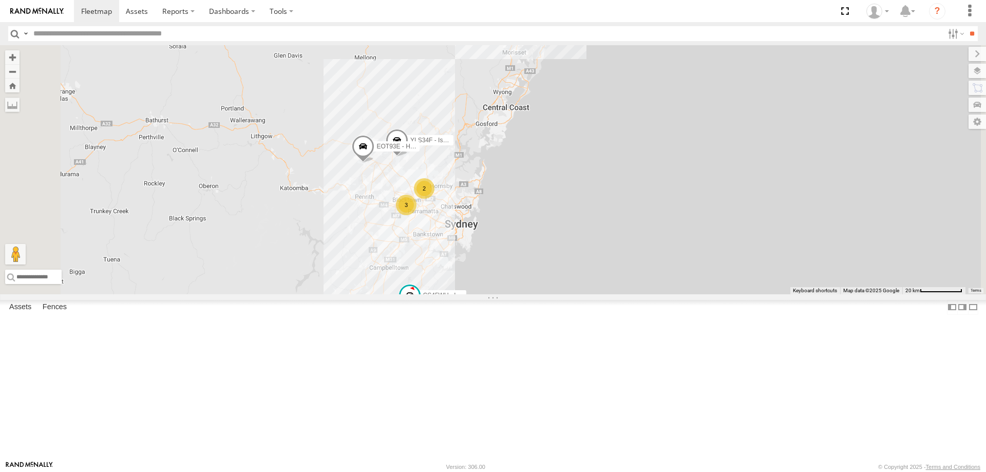
drag, startPoint x: 548, startPoint y: 419, endPoint x: 549, endPoint y: 430, distance: 10.8
click at [549, 294] on div "CS45WU - LDV EOT93E - HiAce YLI01U - Isuzu DMAX YLS34F - Isuzu DMAX 2 3" at bounding box center [493, 169] width 986 height 249
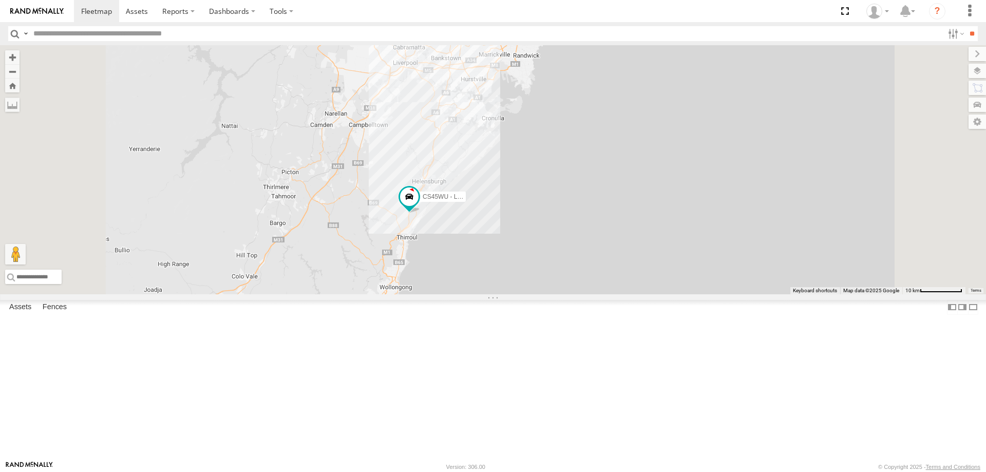
drag, startPoint x: 549, startPoint y: 430, endPoint x: 563, endPoint y: 327, distance: 103.1
click at [563, 294] on div "CS45WU - LDV EOT93E - HiAce YLI01U - Isuzu DMAX YLS34F - Isuzu DMAX 2 3" at bounding box center [493, 169] width 986 height 249
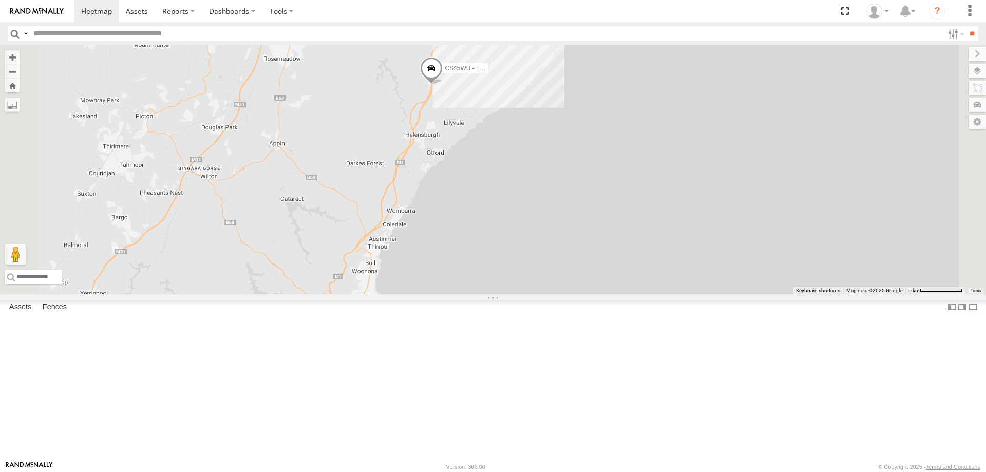
drag, startPoint x: 591, startPoint y: 401, endPoint x: 639, endPoint y: 209, distance: 198.2
click at [639, 209] on div "CS45WU - LDV EOT93E - HiAce YLI01U - Isuzu DMAX YLS34F - Isuzu DMAX 3" at bounding box center [493, 169] width 986 height 249
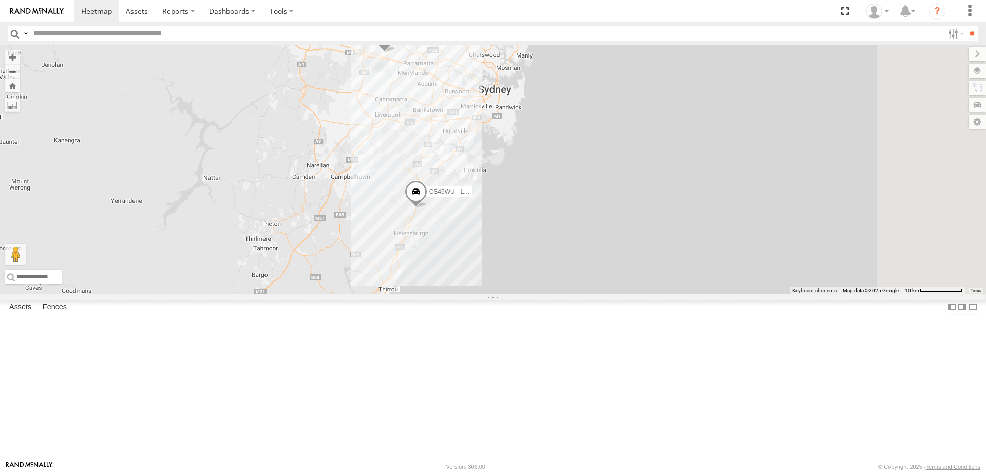
drag, startPoint x: 639, startPoint y: 209, endPoint x: 584, endPoint y: 313, distance: 117.3
click at [584, 294] on div "CS45WU - LDV EOT93E - HiAce YLI01U - Isuzu DMAX YLS34F - Isuzu DMAX ECZ96U - Gr…" at bounding box center [493, 169] width 986 height 249
click at [427, 208] on span at bounding box center [415, 194] width 23 height 28
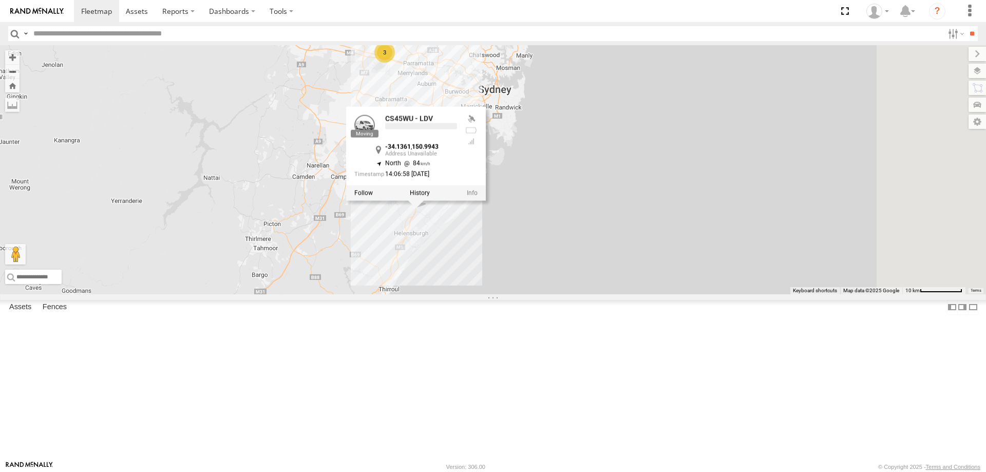
click at [609, 294] on div "CS45WU - LDV EOT93E - HiAce YLI01U - Isuzu DMAX YLS34F - Isuzu DMAX 3 2 CS45WU …" at bounding box center [493, 169] width 986 height 249
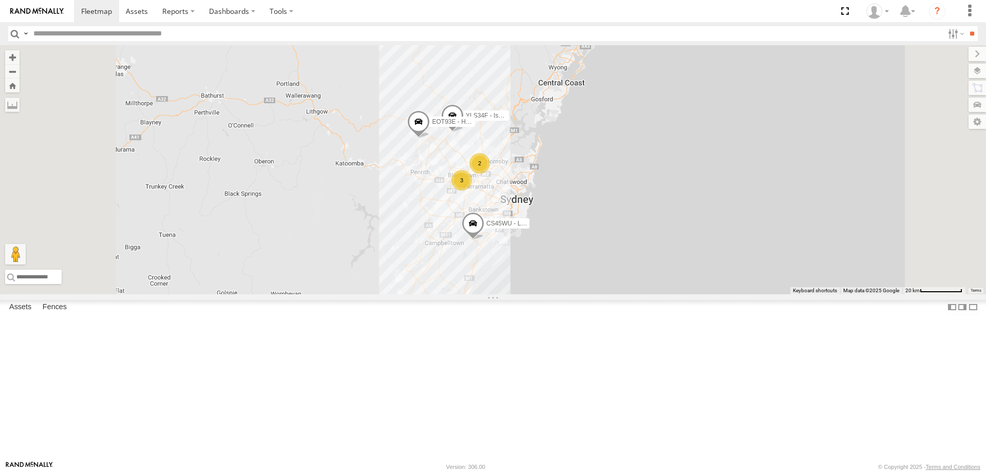
drag, startPoint x: 590, startPoint y: 404, endPoint x: 613, endPoint y: 351, distance: 58.6
click at [613, 294] on div "CS45WU - LDV EOT93E - HiAce YLI01U - Isuzu DMAX YLS34F - Isuzu DMAX 2 3" at bounding box center [493, 169] width 986 height 249
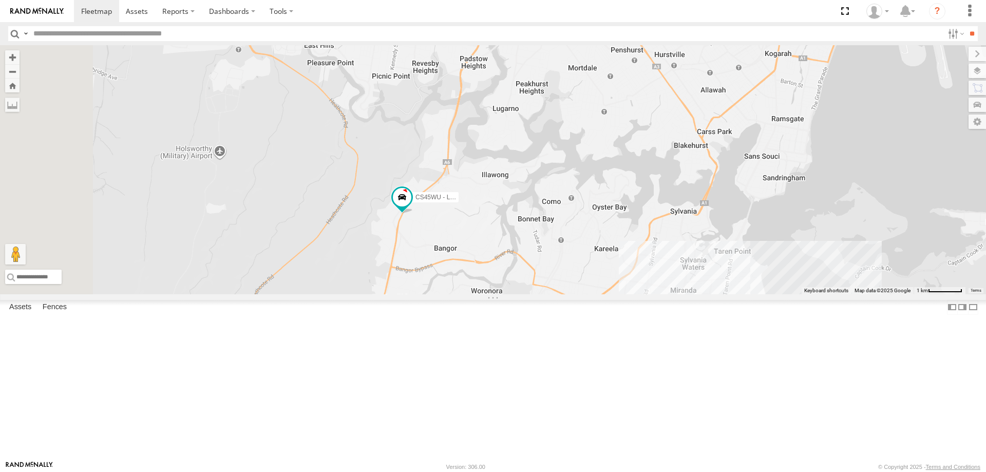
drag, startPoint x: 570, startPoint y: 364, endPoint x: 607, endPoint y: 242, distance: 128.3
click at [607, 242] on div "YLI19N - Isuzu DMAX YLI24U - Isuzu D-MAX CS45WU - LDV EOT93E - HiAce YLI01U - I…" at bounding box center [493, 169] width 986 height 249
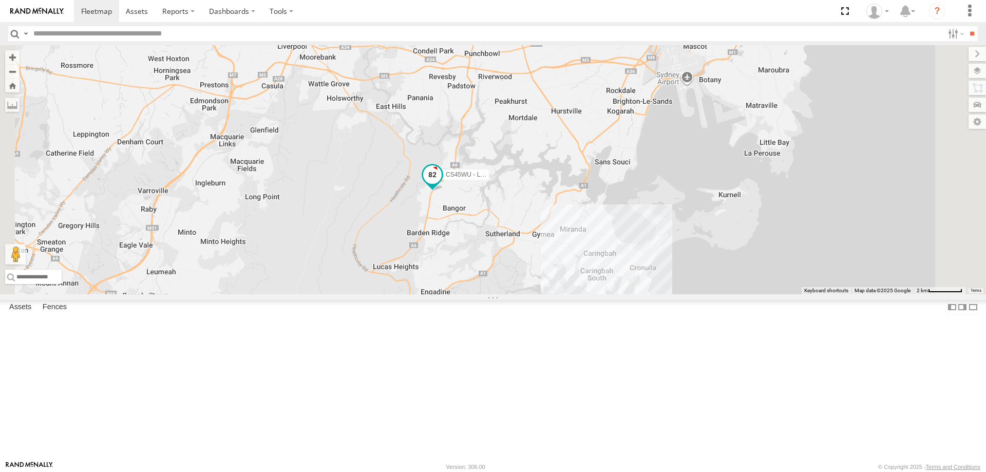
click at [441, 184] on span at bounding box center [432, 174] width 18 height 18
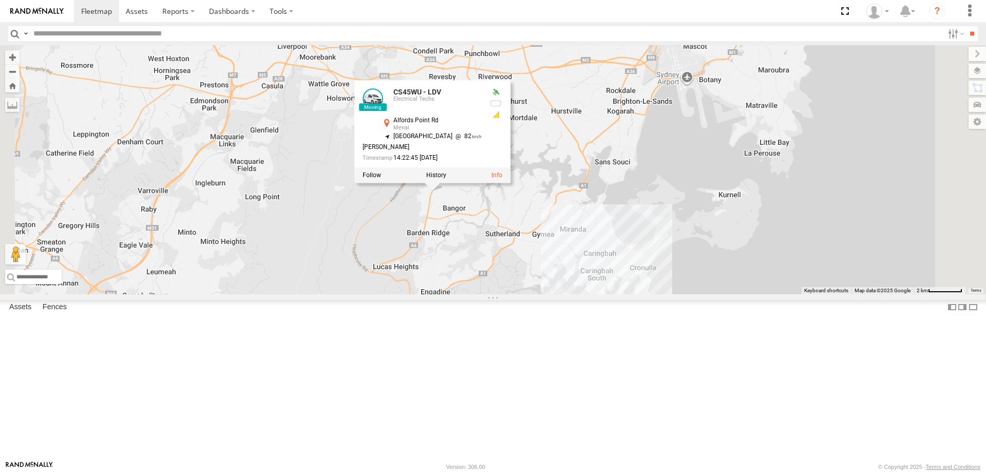
click at [616, 294] on div "YLI19N - Isuzu DMAX YLI24U - Isuzu D-MAX CS45WU - LDV EOT93E - HiAce YLI01U - I…" at bounding box center [493, 169] width 986 height 249
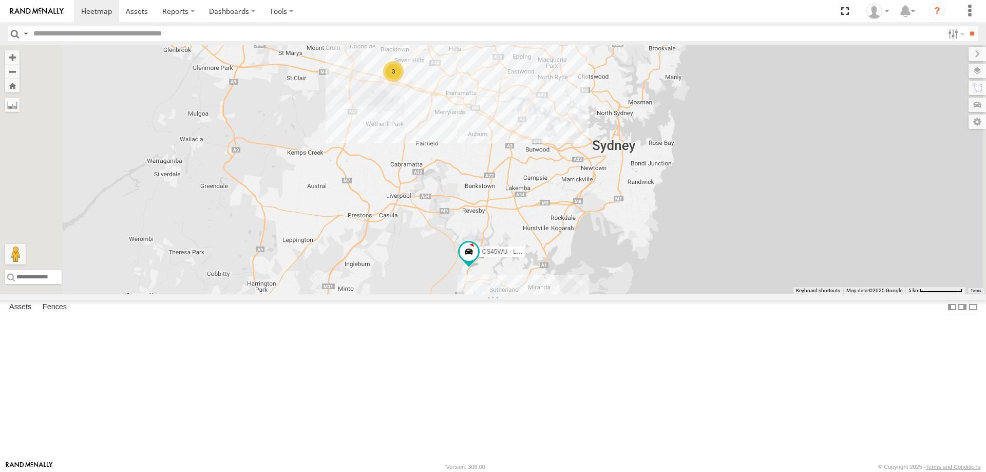
drag, startPoint x: 667, startPoint y: 200, endPoint x: 670, endPoint y: 267, distance: 67.8
click at [670, 267] on div "YLI19N - Isuzu DMAX YLI24U - Isuzu D-MAX CS45WU - LDV EOT93E - HiAce YLI01U - I…" at bounding box center [493, 169] width 986 height 249
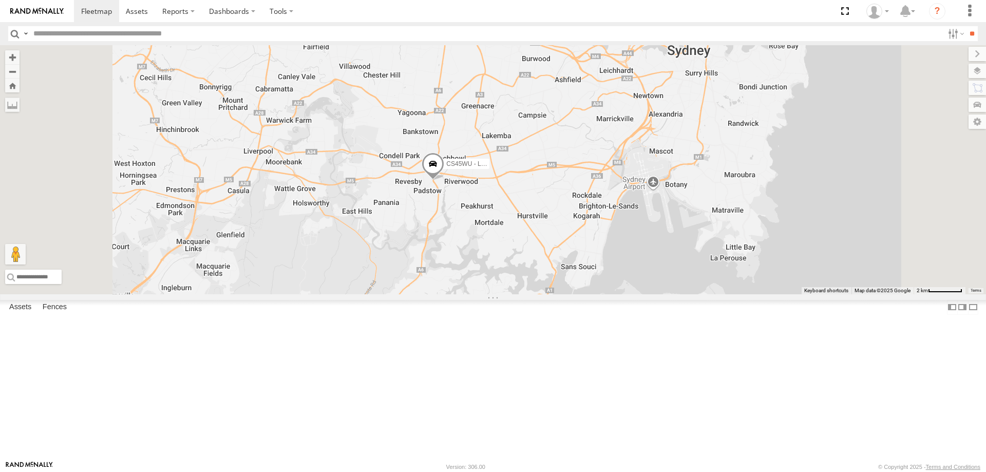
drag, startPoint x: 603, startPoint y: 403, endPoint x: 647, endPoint y: 291, distance: 120.6
click at [647, 291] on div "CS45WU - LDV EOT93E - HiAce YLI01U - Isuzu DMAX YLS34F - Isuzu DMAX ECZ96U - Gr…" at bounding box center [493, 169] width 986 height 249
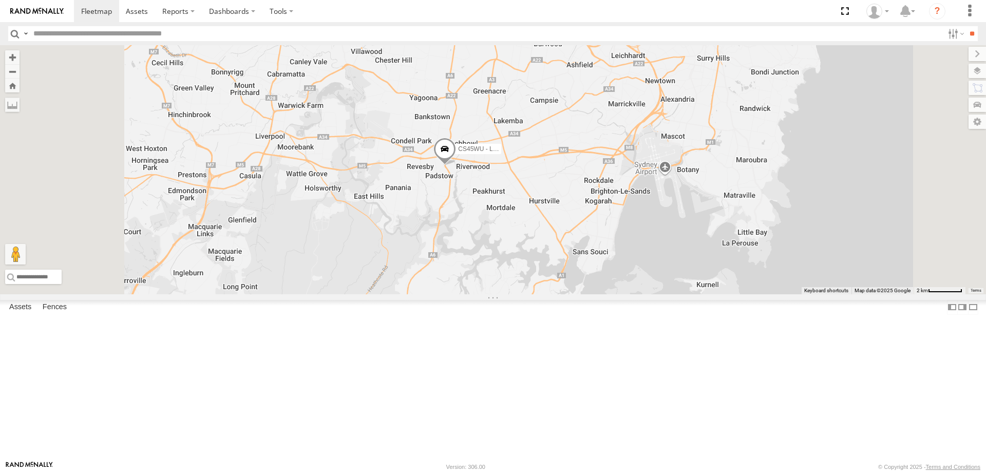
click at [456, 165] on span at bounding box center [444, 152] width 23 height 28
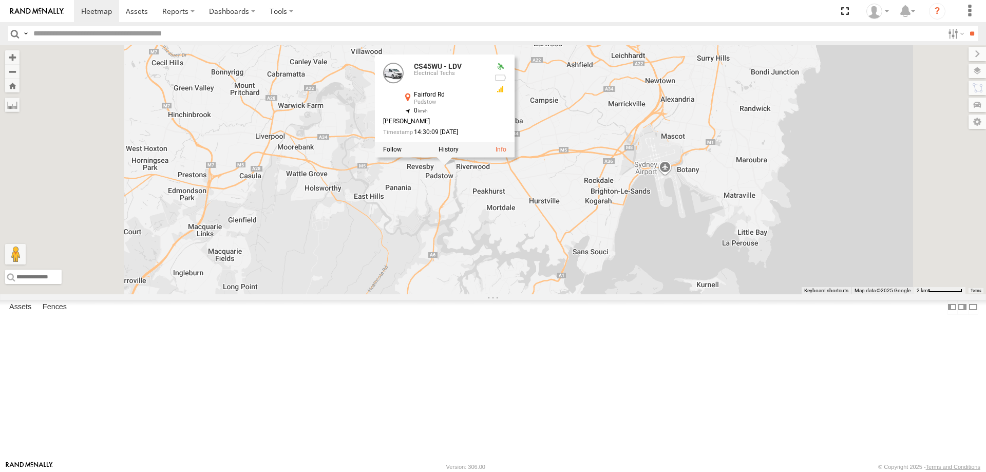
click at [516, 294] on div "CS45WU - LDV EOT93E - HiAce YLI01U - Isuzu DMAX YLS34F - Isuzu DMAX ECZ96U - Gr…" at bounding box center [493, 169] width 986 height 249
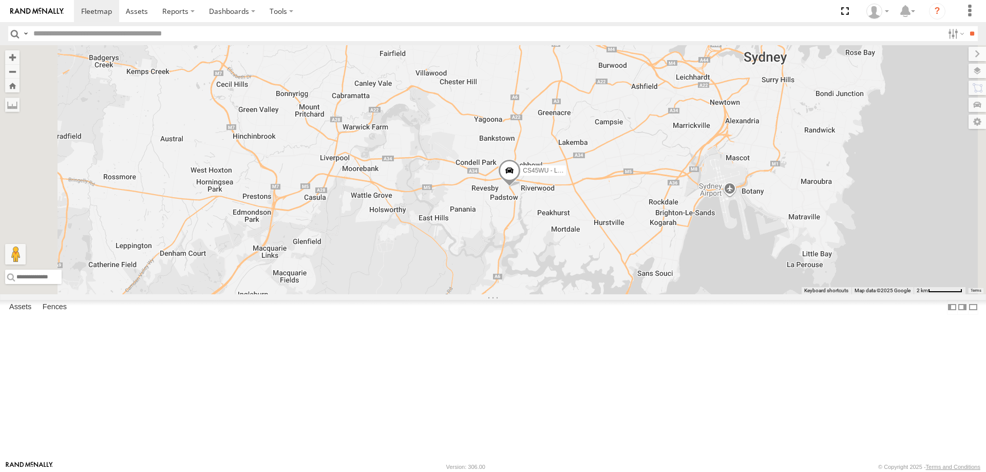
drag, startPoint x: 515, startPoint y: 309, endPoint x: 582, endPoint y: 331, distance: 70.1
click at [582, 294] on div "CS45WU - LDV EOT93E - HiAce YLI01U - Isuzu DMAX YLS34F - Isuzu DMAX ECZ96U - Gr…" at bounding box center [493, 169] width 986 height 249
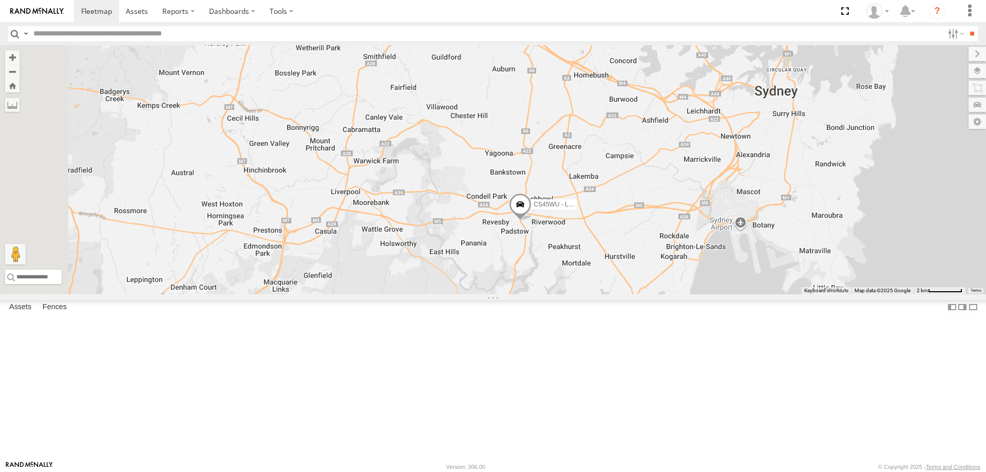
drag, startPoint x: 520, startPoint y: 198, endPoint x: 534, endPoint y: 235, distance: 40.0
click at [534, 235] on div "CS45WU - LDV EOT93E - HiAce YLI01U - Isuzu DMAX YLS34F - Isuzu DMAX ECZ96U - Gr…" at bounding box center [493, 169] width 986 height 249
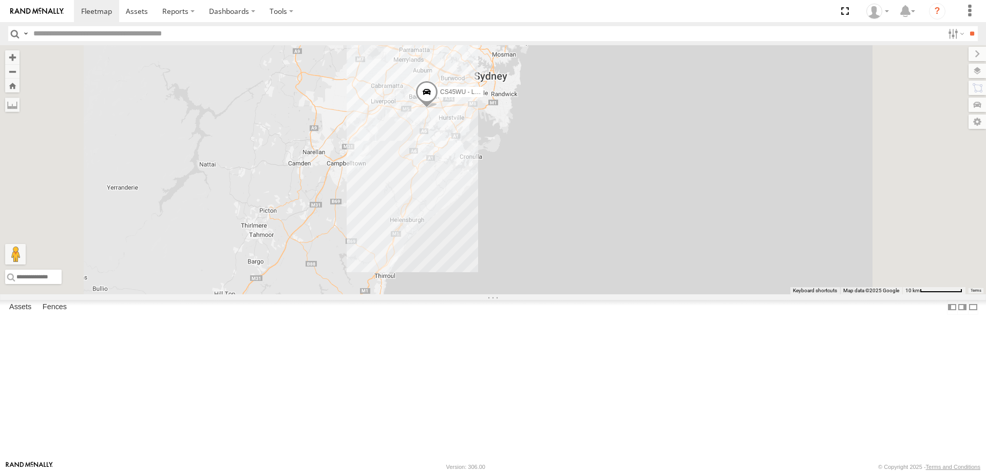
drag, startPoint x: 504, startPoint y: 315, endPoint x: 500, endPoint y: 244, distance: 71.0
click at [500, 244] on div "CS45WU - LDV EOT93E - HiAce YLI01U - Isuzu DMAX YLS34F - Isuzu DMAX ECZ96U - Gr…" at bounding box center [493, 169] width 986 height 249
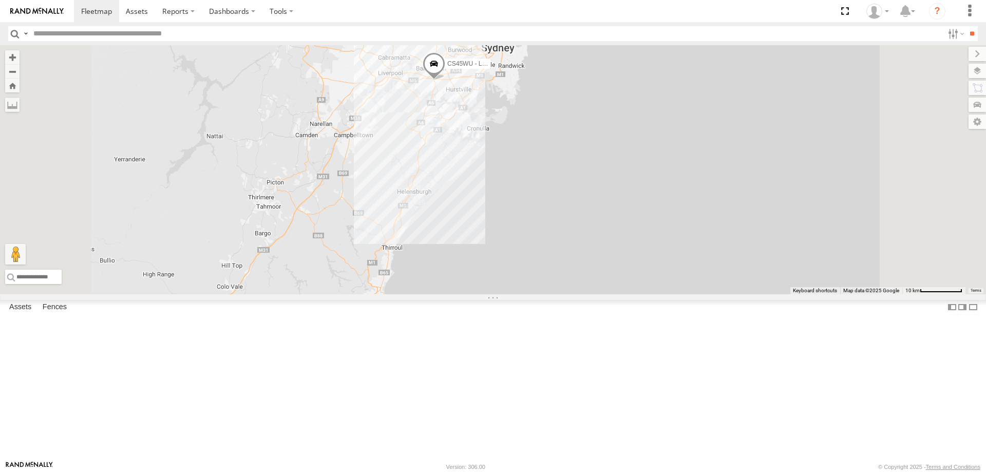
drag, startPoint x: 508, startPoint y: 314, endPoint x: 514, endPoint y: 285, distance: 29.3
click at [514, 285] on div "CS45WU - LDV EOT93E - HiAce YLI01U - Isuzu DMAX YLS34F - Isuzu DMAX ECZ96U - Gr…" at bounding box center [493, 169] width 986 height 249
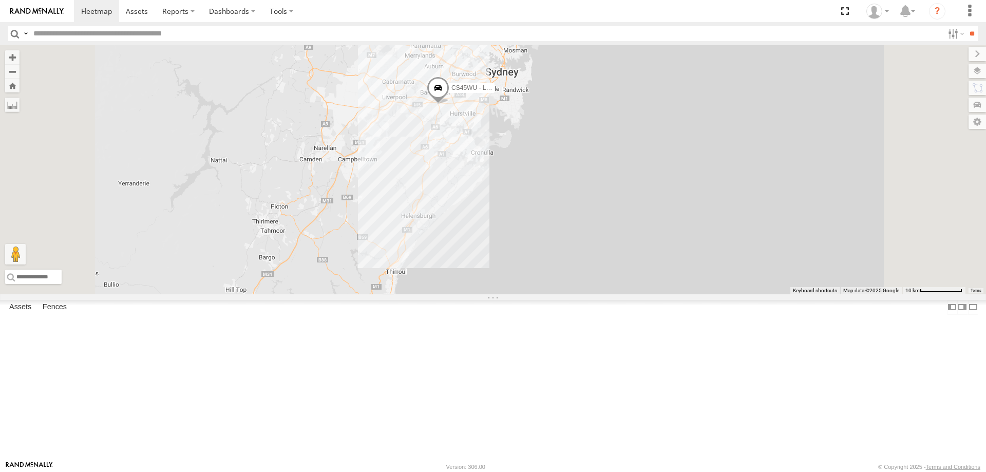
drag, startPoint x: 519, startPoint y: 131, endPoint x: 524, endPoint y: 161, distance: 29.6
click at [524, 161] on div "CS45WU - LDV EOT93E - HiAce YLI01U - Isuzu DMAX YLS34F - Isuzu DMAX ECZ96U - Gr…" at bounding box center [493, 169] width 986 height 249
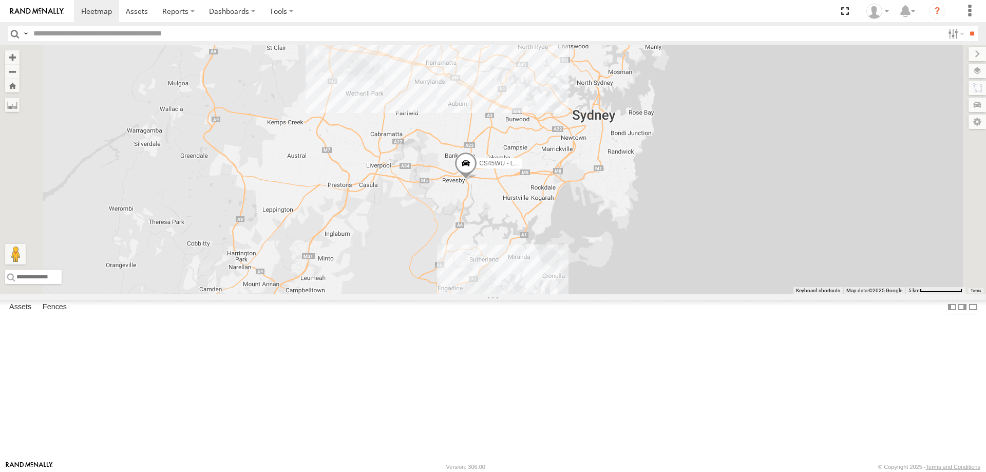
drag, startPoint x: 545, startPoint y: 168, endPoint x: 553, endPoint y: 212, distance: 44.5
click at [553, 212] on div "CS45WU - LDV EOT93E - HiAce YLI01U - Isuzu DMAX YLS34F - Isuzu DMAX ECZ96U - Gr…" at bounding box center [493, 169] width 986 height 249
click at [0, 0] on link at bounding box center [0, 0] width 0 height 0
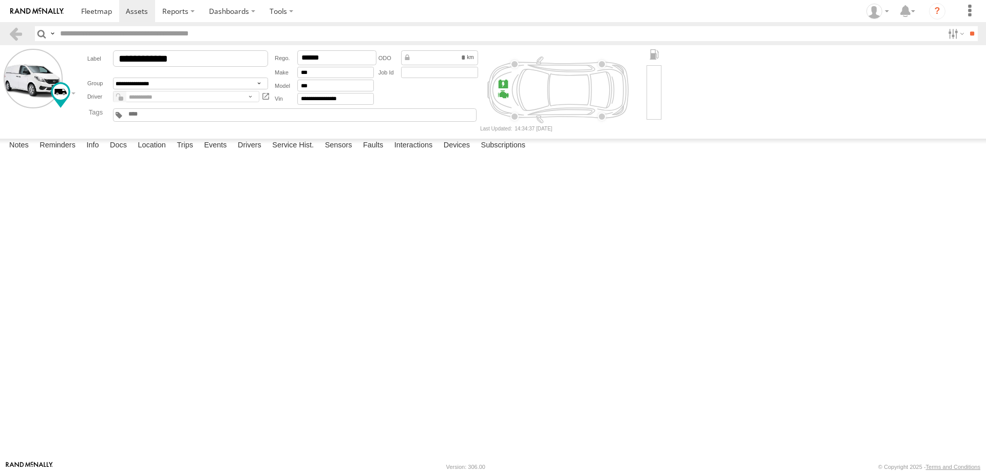
click at [0, 0] on label at bounding box center [0, 0] width 0 height 0
click at [0, 0] on button "Proceed" at bounding box center [0, 0] width 0 height 0
click at [103, 13] on span at bounding box center [96, 11] width 31 height 10
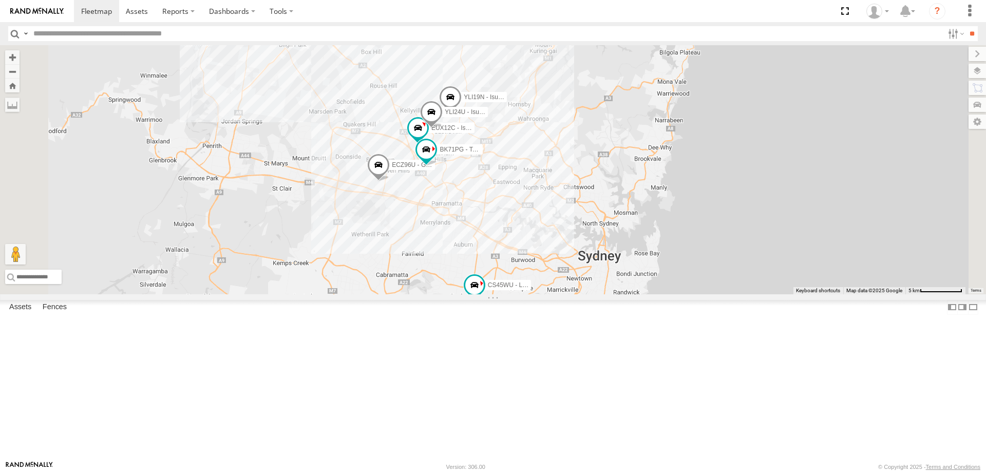
drag, startPoint x: 523, startPoint y: 250, endPoint x: 550, endPoint y: 267, distance: 32.8
click at [550, 267] on div "CS45WU - LDV EOT93E - HiAce YLI01U - Isuzu DMAX YLS34F - Isuzu DMAX YLI19N - Is…" at bounding box center [493, 169] width 986 height 249
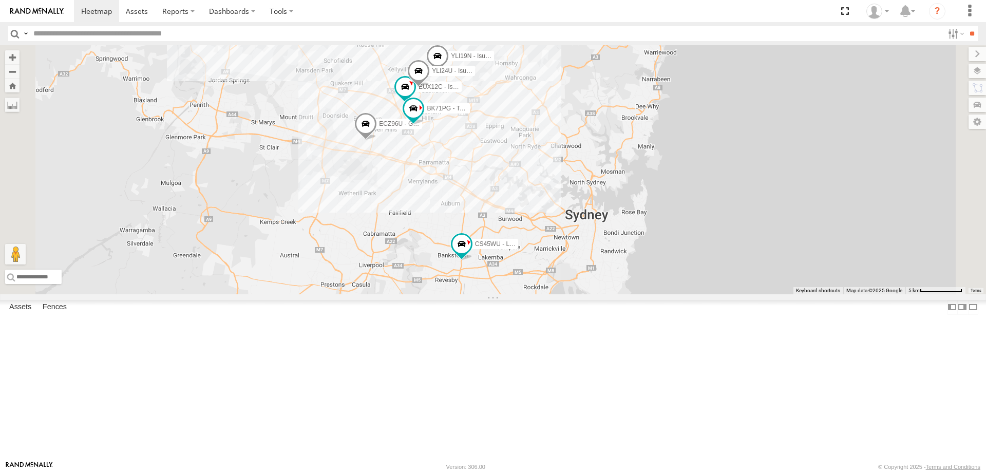
drag, startPoint x: 696, startPoint y: 258, endPoint x: 691, endPoint y: 240, distance: 19.0
click at [691, 240] on div "CS45WU - LDV EOT93E - HiAce YLI01U - Isuzu DMAX YLS34F - Isuzu DMAX YLI19N - Is…" at bounding box center [493, 169] width 986 height 249
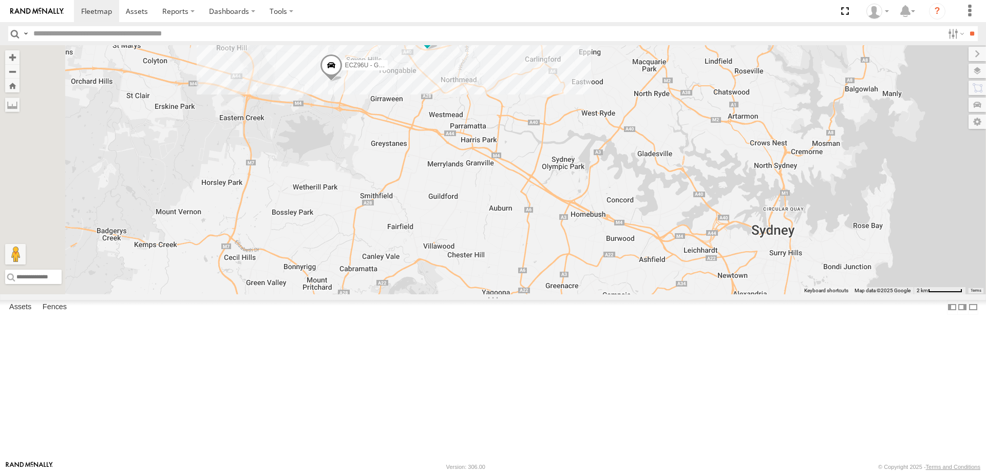
drag, startPoint x: 615, startPoint y: 278, endPoint x: 727, endPoint y: 273, distance: 112.0
click at [727, 273] on div "CS45WU - LDV EOT93E - HiAce YLI01U - Isuzu DMAX YLS34F - Isuzu DMAX YLI19N - Is…" at bounding box center [493, 169] width 986 height 249
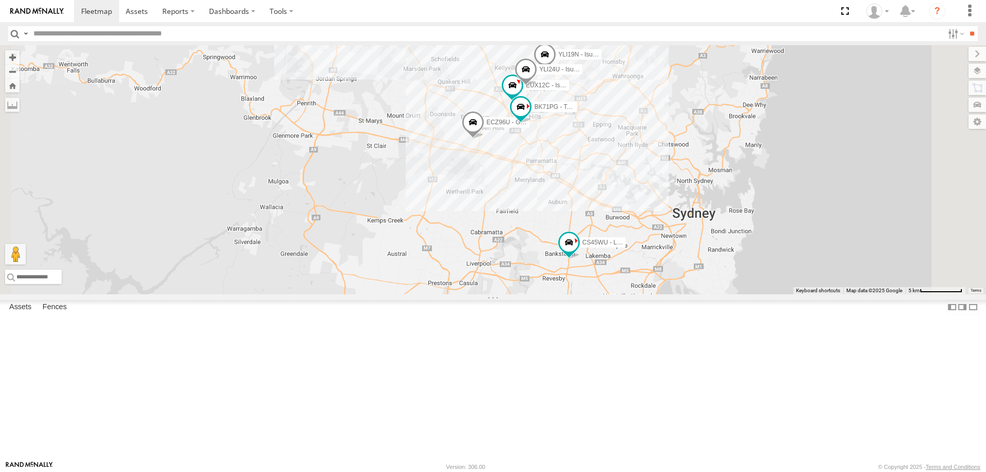
drag, startPoint x: 723, startPoint y: 279, endPoint x: 719, endPoint y: 297, distance: 18.1
click at [719, 294] on div "CS45WU - LDV EOT93E - HiAce YLI01U - Isuzu DMAX YLS34F - Isuzu DMAX YLI19N - Is…" at bounding box center [493, 169] width 986 height 249
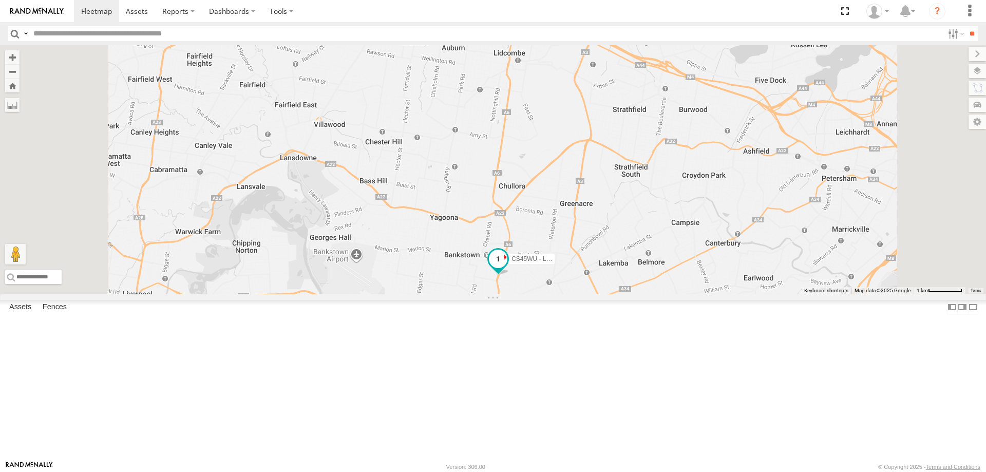
click at [509, 275] on span at bounding box center [498, 261] width 23 height 28
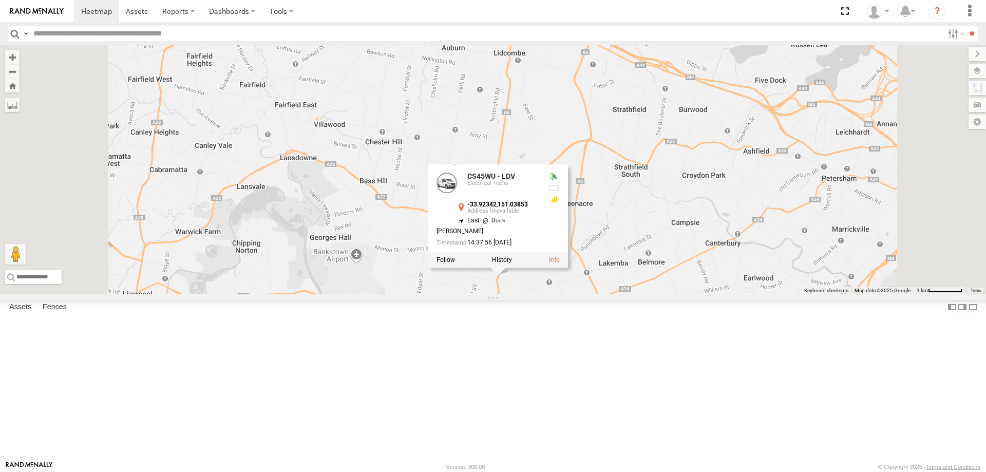
click at [811, 294] on div "CS45WU - LDV EOT93E - HiAce YLI01U - Isuzu DMAX YLS34F - Isuzu DMAX YLI19N - Is…" at bounding box center [493, 169] width 986 height 249
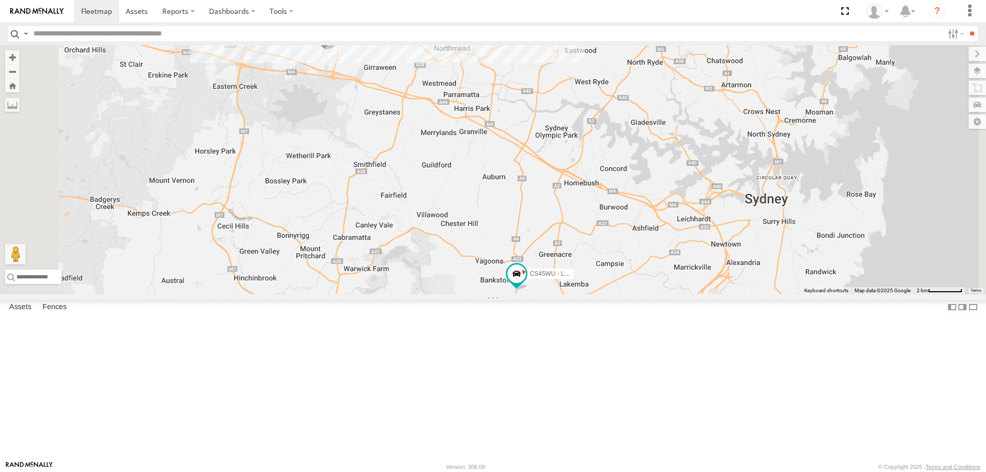
click at [0, 0] on link at bounding box center [0, 0] width 0 height 0
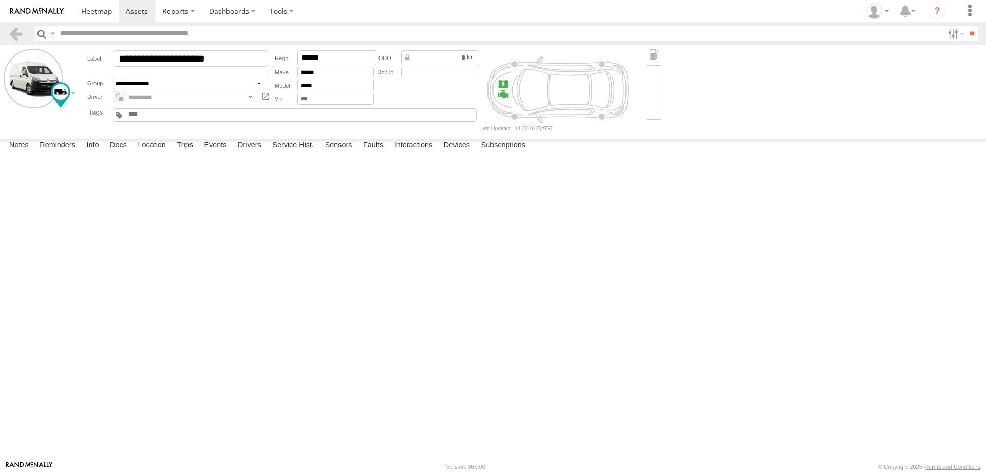
click at [0, 0] on label at bounding box center [0, 0] width 0 height 0
click at [114, 14] on link at bounding box center [96, 11] width 45 height 22
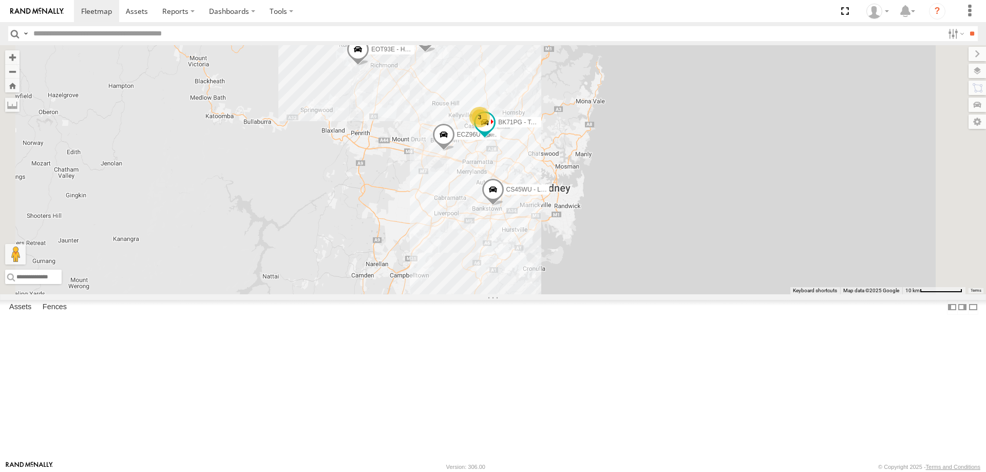
drag, startPoint x: 606, startPoint y: 422, endPoint x: 616, endPoint y: 387, distance: 36.4
click at [616, 294] on div "ECZ96U - Great Wall CS45WU - LDV EOT93E - HiAce YLI01U - Isuzu DMAX YLS34F - Is…" at bounding box center [493, 169] width 986 height 249
click at [505, 205] on span at bounding box center [493, 191] width 23 height 28
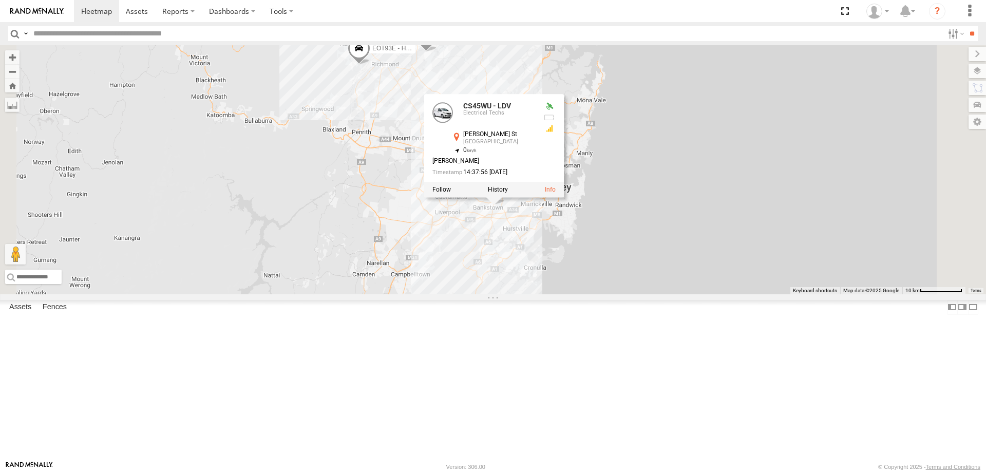
click at [620, 294] on div "ECZ96U - Great Wall CS45WU - LDV EOT93E - HiAce YLI01U - Isuzu DMAX YLS34F - Is…" at bounding box center [493, 169] width 986 height 249
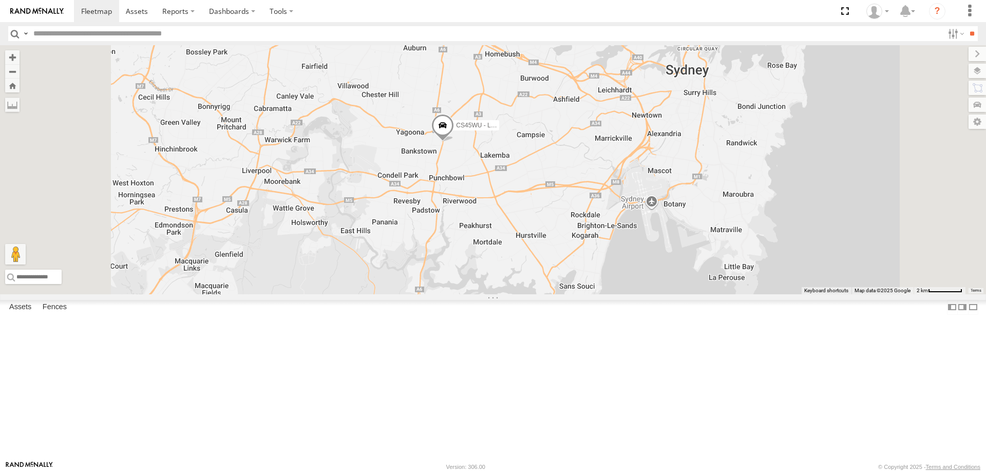
click at [454, 142] on span at bounding box center [442, 128] width 23 height 28
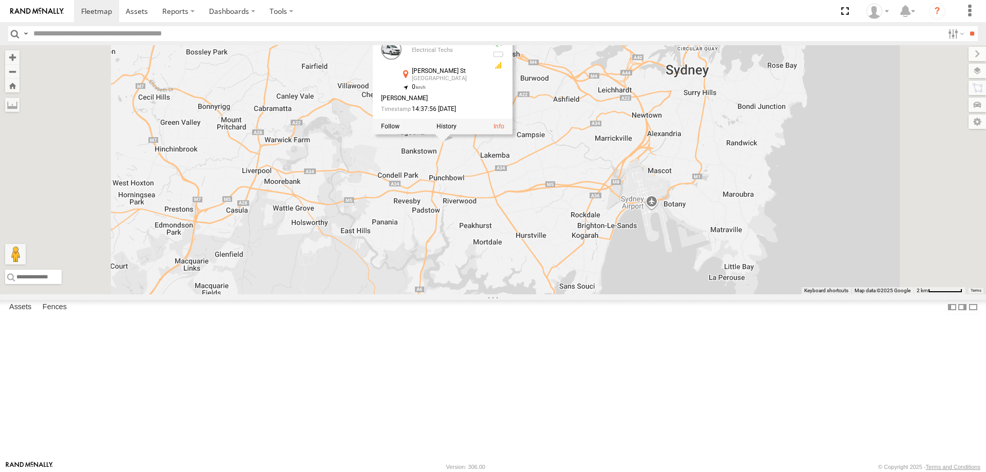
click at [573, 247] on div "ECZ96U - Great Wall CS45WU - LDV EOT93E - HiAce YLI01U - Isuzu DMAX YLS34F - Is…" at bounding box center [493, 169] width 986 height 249
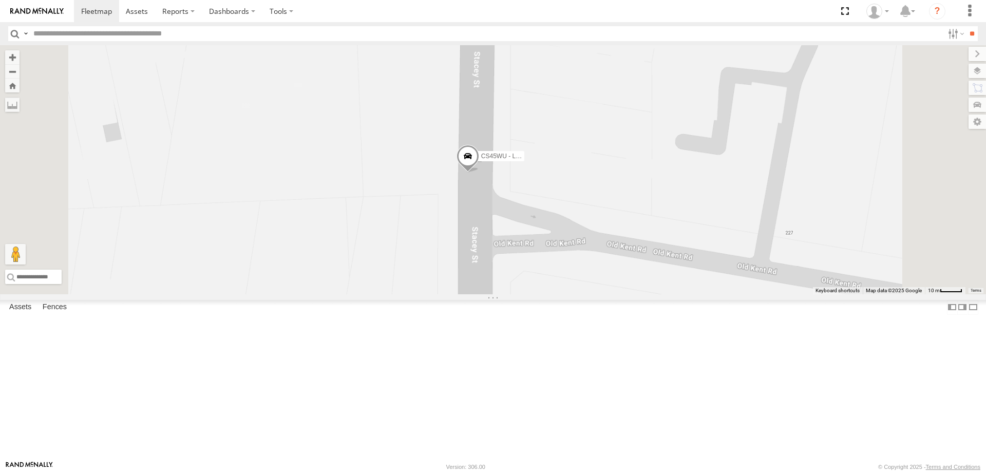
drag, startPoint x: 666, startPoint y: 270, endPoint x: 659, endPoint y: 274, distance: 8.3
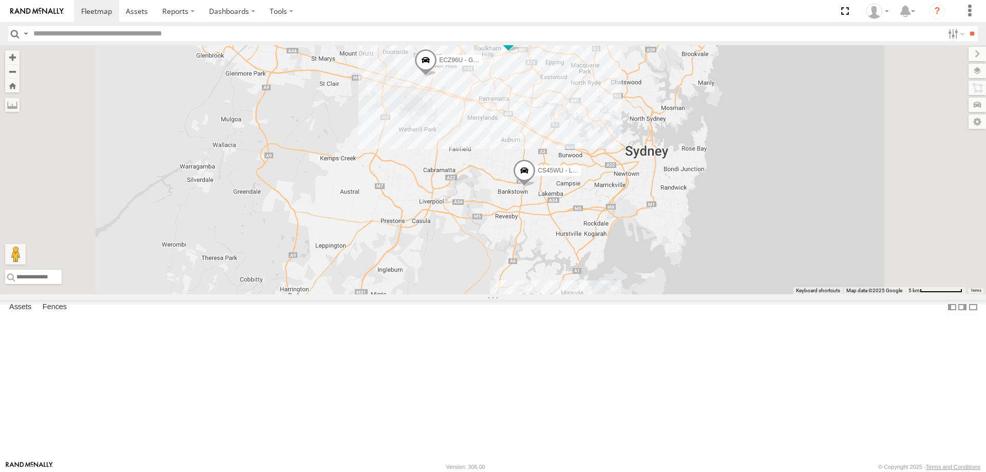
click at [535, 187] on span at bounding box center [524, 173] width 23 height 28
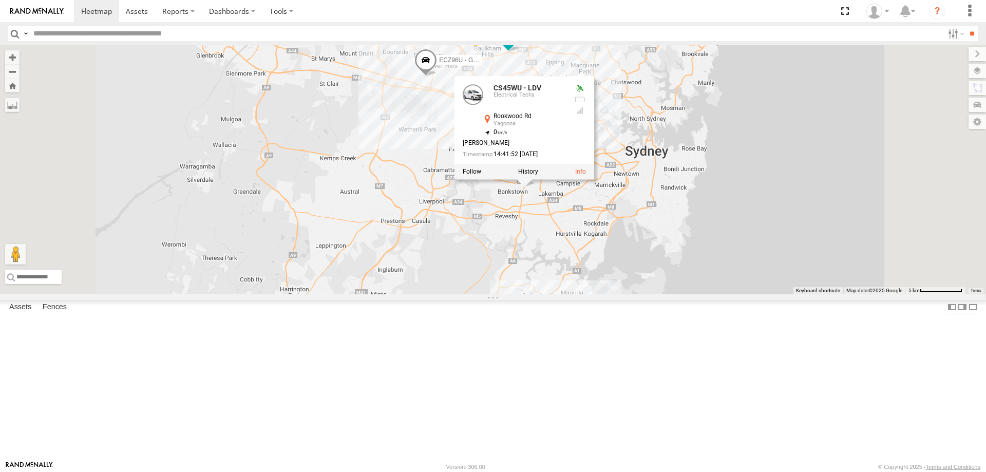
click at [671, 294] on div "ECZ96U - Great Wall CS45WU - LDV EOT93E - HiAce YLI01U - Isuzu DMAX YLS34F - Is…" at bounding box center [493, 169] width 986 height 249
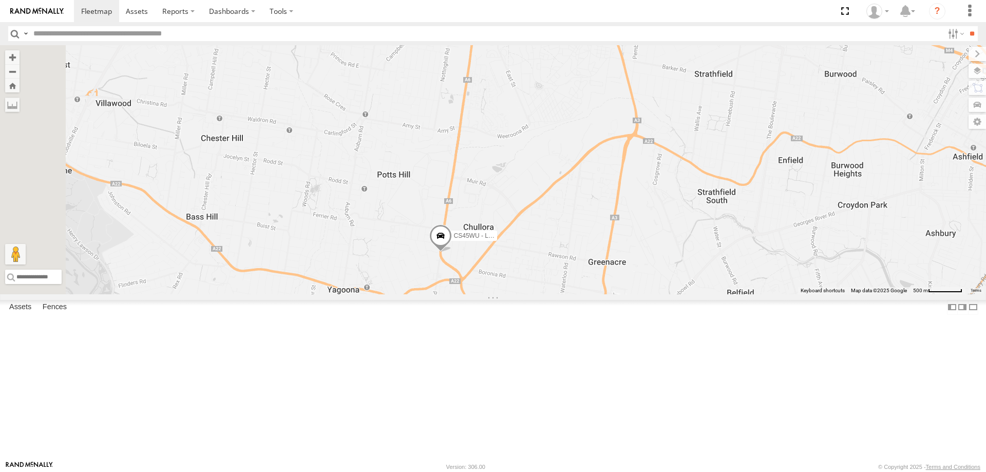
click at [452, 252] on span at bounding box center [440, 238] width 23 height 28
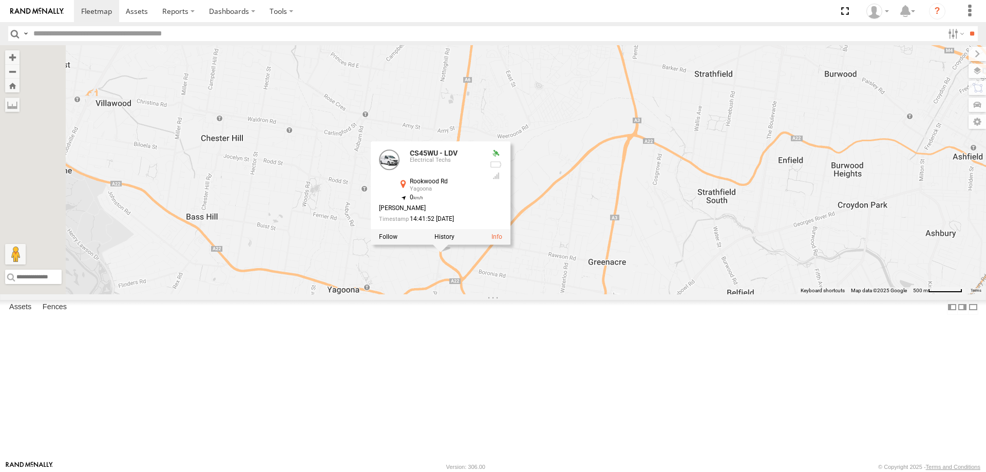
click at [626, 294] on div "ECZ96U - Great Wall CS45WU - LDV EOT93E - HiAce YLI01U - Isuzu DMAX BK71PG - To…" at bounding box center [493, 169] width 986 height 249
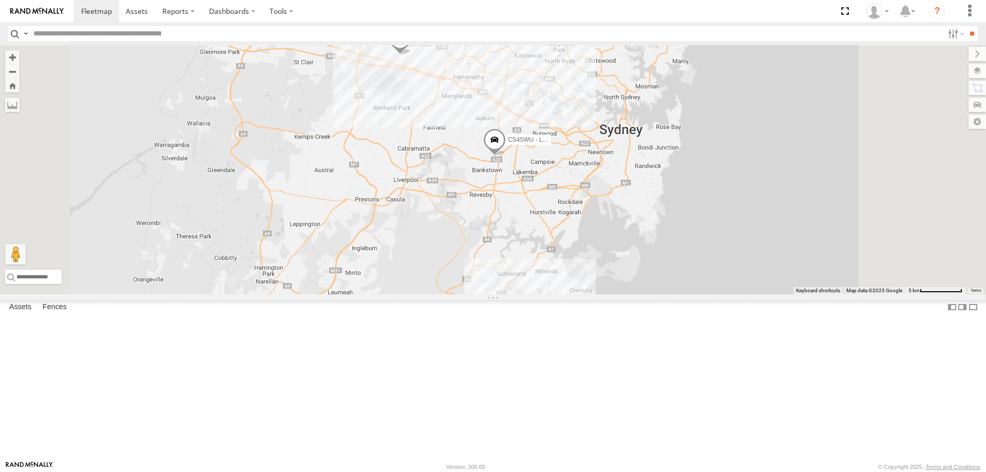
drag, startPoint x: 623, startPoint y: 364, endPoint x: 623, endPoint y: 293, distance: 71.9
click at [623, 293] on div "ECZ96U - Great Wall CS45WU - LDV EOT93E - HiAce YLI01U - Isuzu DMAX BK71PG - To…" at bounding box center [493, 169] width 986 height 249
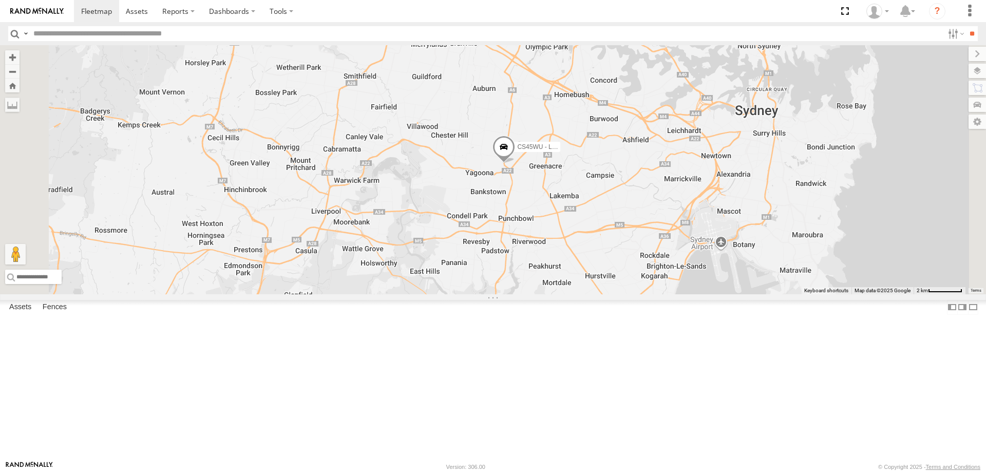
drag, startPoint x: 620, startPoint y: 285, endPoint x: 629, endPoint y: 350, distance: 65.8
click at [629, 294] on div "ECZ96U - Great Wall CS45WU - LDV EOT93E - HiAce YLI01U - Isuzu DMAX BK71PG - To…" at bounding box center [493, 169] width 986 height 249
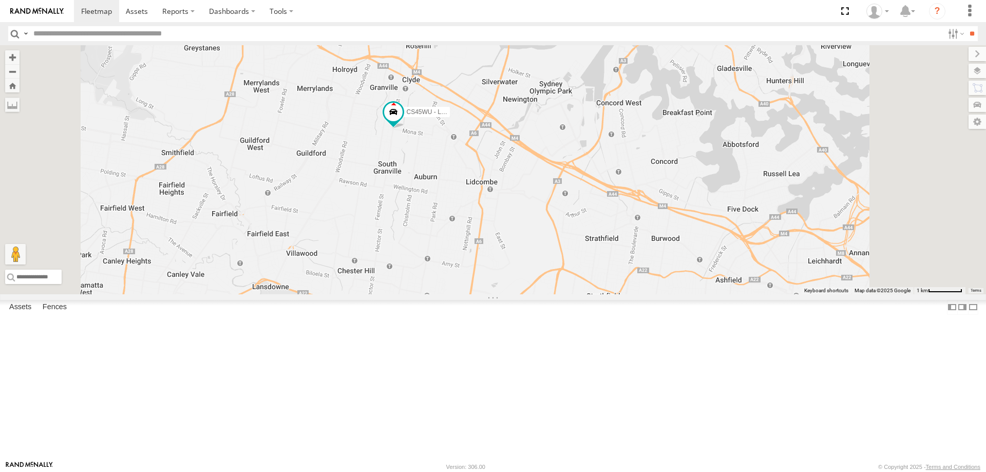
drag, startPoint x: 609, startPoint y: 77, endPoint x: 593, endPoint y: 446, distance: 369.4
click at [593, 294] on div "YLI19N - Isuzu DMAX ECZ96U - Great Wall EUX12C - Isuzu DMAX YLI24U - Isuzu D-MA…" at bounding box center [493, 169] width 986 height 249
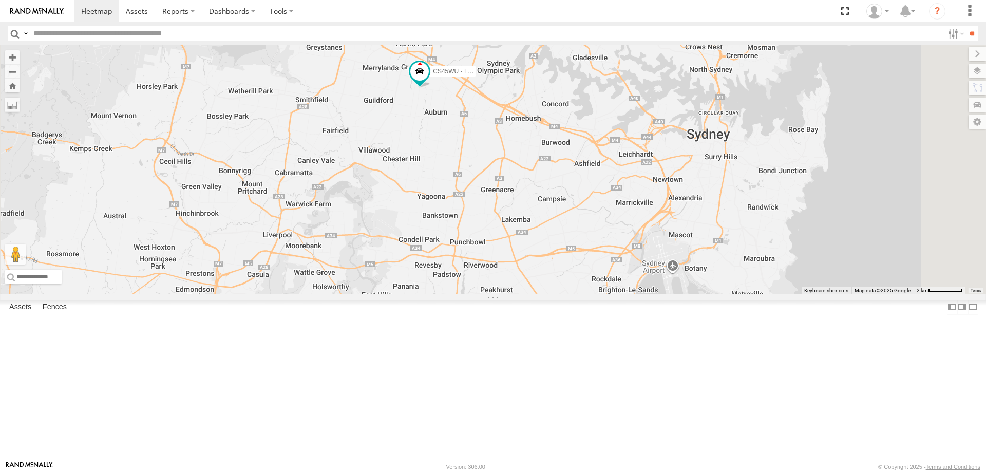
drag, startPoint x: 523, startPoint y: 272, endPoint x: 545, endPoint y: 232, distance: 46.0
click at [545, 232] on div "YLI19N - Isuzu DMAX ECZ96U - Great Wall EUX12C - Isuzu DMAX YLI24U - Isuzu D-MA…" at bounding box center [493, 169] width 986 height 249
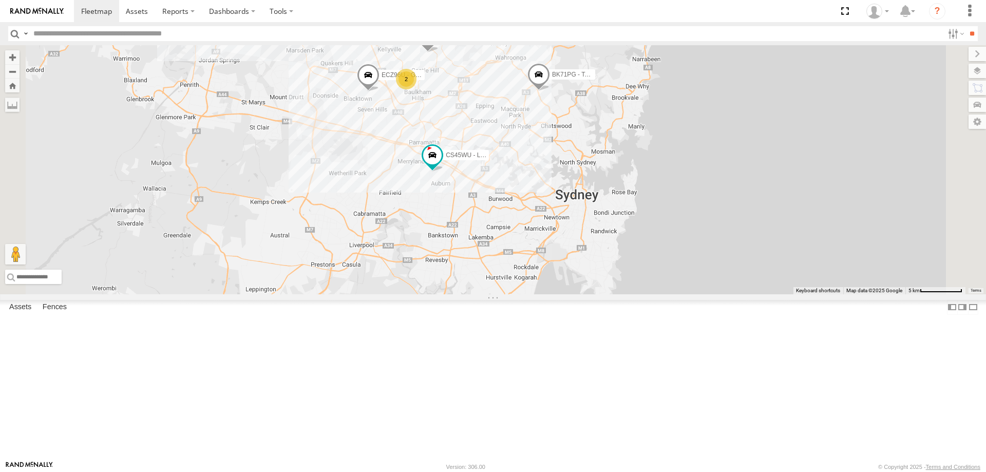
drag, startPoint x: 562, startPoint y: 267, endPoint x: 577, endPoint y: 293, distance: 29.8
click at [577, 293] on div "CS45WU - LDV EOT93E - HiAce YLI01U - Isuzu DMAX BK71PG - Toyota Hiace YLS34F - …" at bounding box center [493, 169] width 986 height 249
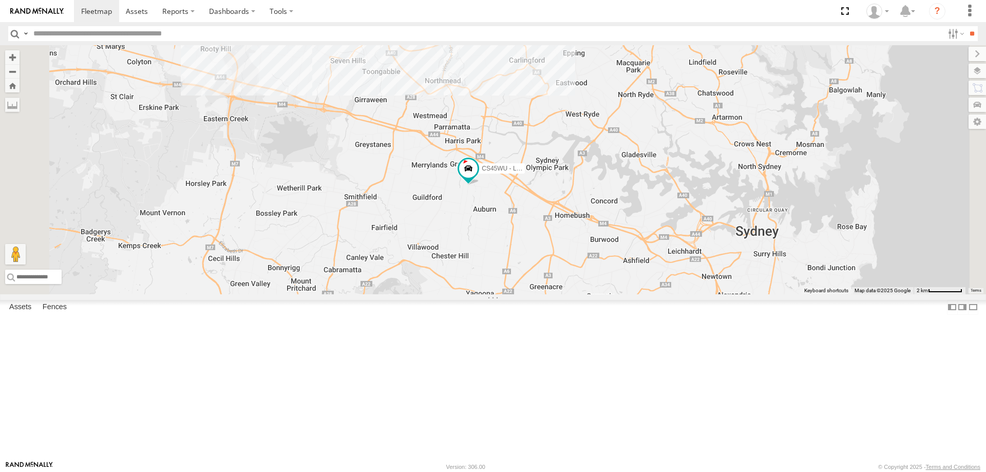
drag, startPoint x: 609, startPoint y: 301, endPoint x: 604, endPoint y: 298, distance: 6.0
click at [604, 294] on div "CS45WU - LDV EOT93E - HiAce YLI01U - Isuzu DMAX BK71PG - Toyota Hiace YLS34F - …" at bounding box center [493, 169] width 986 height 249
click at [351, 25] on span at bounding box center [340, 11] width 23 height 28
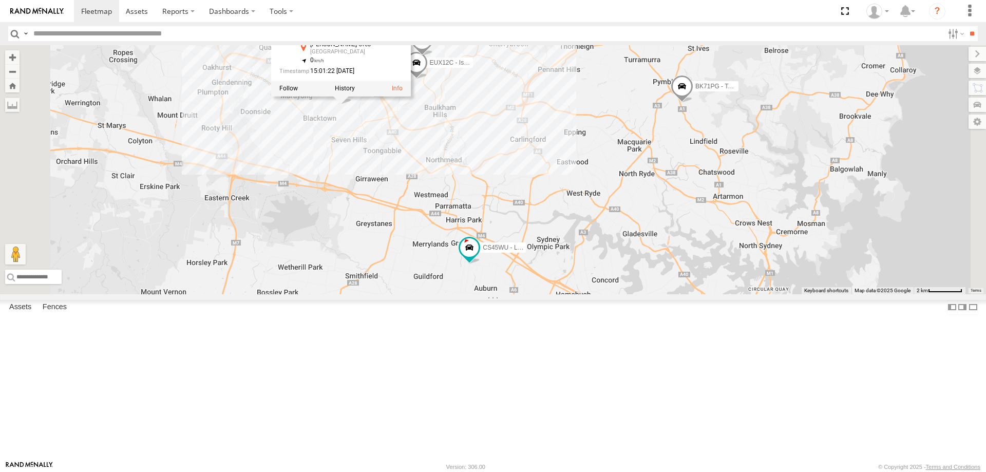
drag, startPoint x: 481, startPoint y: 142, endPoint x: 484, endPoint y: 224, distance: 82.2
click at [484, 224] on div "CS45WU - LDV EOT93E - HiAce YLI01U - Isuzu DMAX BK71PG - Toyota Hiace YLS34F - …" at bounding box center [493, 169] width 986 height 249
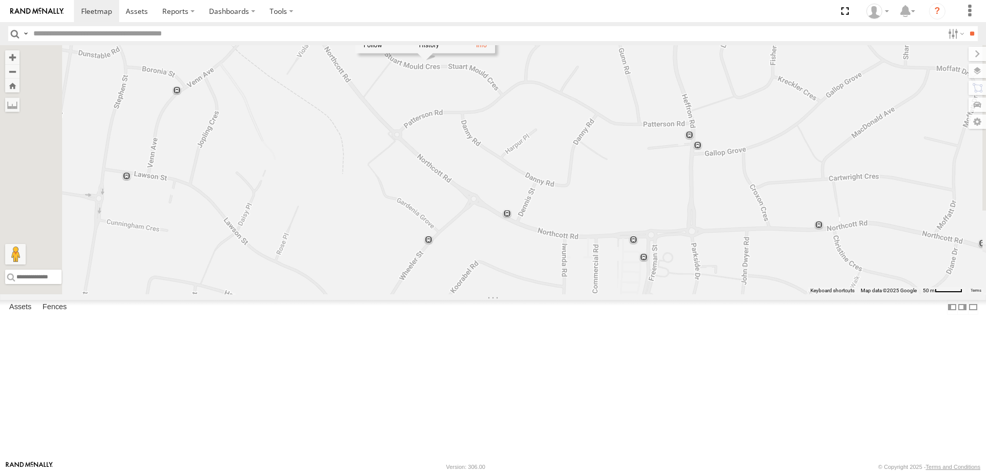
click at [564, 182] on div "CS45WU - LDV EOT93E - HiAce YLI01U - Isuzu DMAX BK71PG - Toyota Hiace YLS34F - …" at bounding box center [493, 169] width 986 height 249
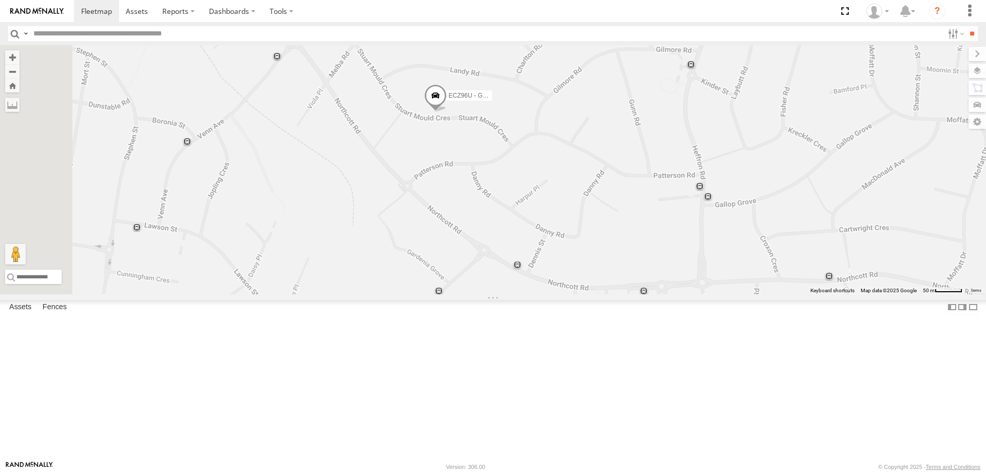
drag, startPoint x: 557, startPoint y: 169, endPoint x: 570, endPoint y: 239, distance: 71.4
click at [570, 241] on div "CS45WU - LDV EOT93E - HiAce YLI01U - Isuzu DMAX BK71PG - Toyota Hiace YLS34F - …" at bounding box center [493, 169] width 986 height 249
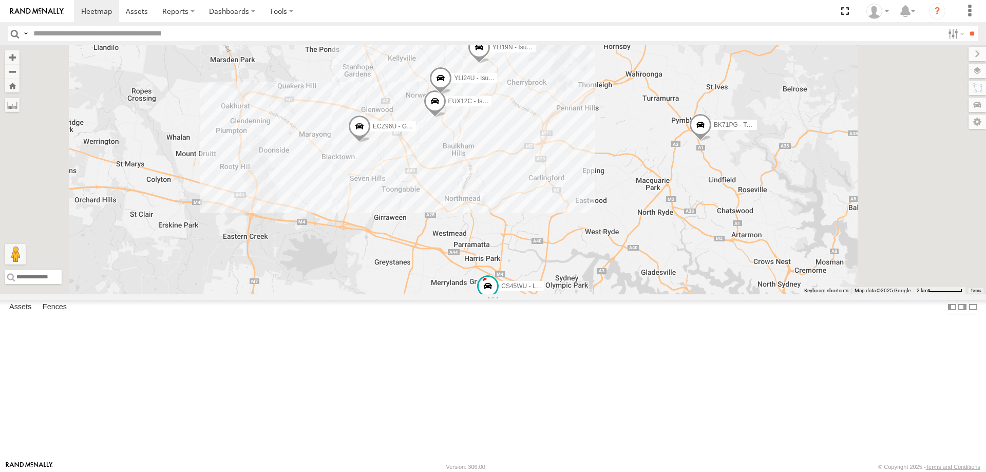
drag, startPoint x: 621, startPoint y: 269, endPoint x: 564, endPoint y: 249, distance: 60.4
click at [564, 249] on div "CS45WU - LDV EOT93E - HiAce YLI01U - Isuzu DMAX BK71PG - Toyota Hiace YLS34F - …" at bounding box center [493, 169] width 986 height 249
click at [371, 142] on span at bounding box center [359, 128] width 23 height 28
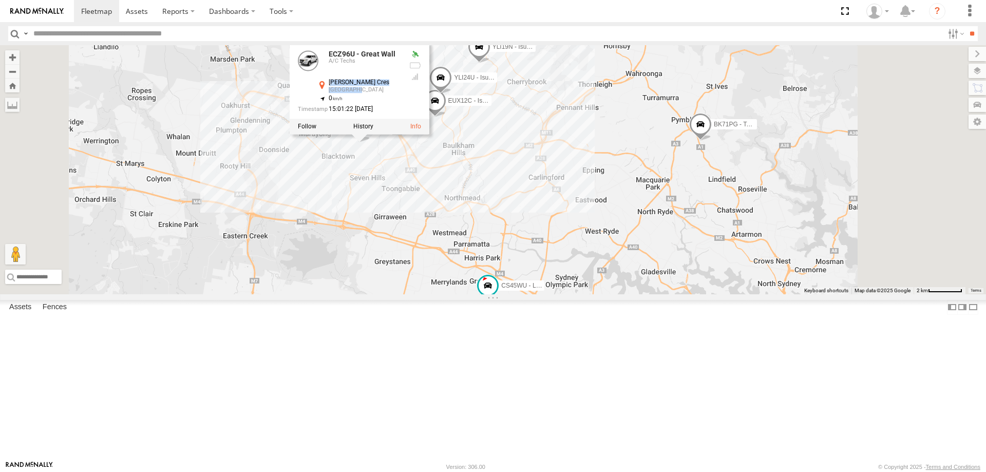
drag, startPoint x: 459, startPoint y: 163, endPoint x: 487, endPoint y: 175, distance: 30.4
click at [400, 95] on div "Stuart Mould Cres Lalor Park -33.75828 , 150.92677" at bounding box center [358, 87] width 84 height 16
drag, startPoint x: 488, startPoint y: 177, endPoint x: 447, endPoint y: 164, distance: 43.0
click at [400, 95] on div "Stuart Mould Cres Lalor Park -33.75828 , 150.92677" at bounding box center [358, 87] width 84 height 16
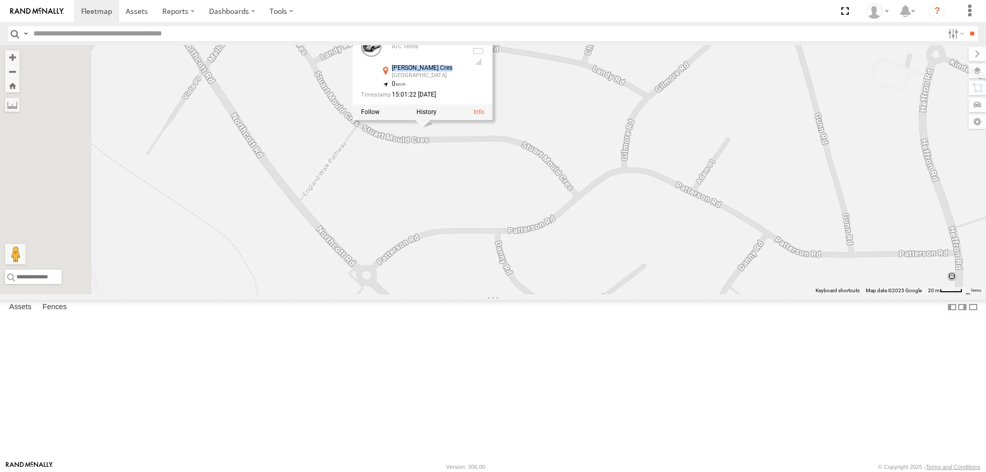
drag, startPoint x: 497, startPoint y: 95, endPoint x: 546, endPoint y: 304, distance: 214.4
click at [546, 294] on div "CS45WU - LDV EOT93E - HiAce YLI01U - Isuzu DMAX BK71PG - Toyota Hiace YLS34F - …" at bounding box center [493, 169] width 986 height 249
click at [532, 262] on div "CS45WU - LDV EOT93E - HiAce YLI01U - Isuzu DMAX BK71PG - Toyota Hiace YLS34F - …" at bounding box center [493, 169] width 986 height 249
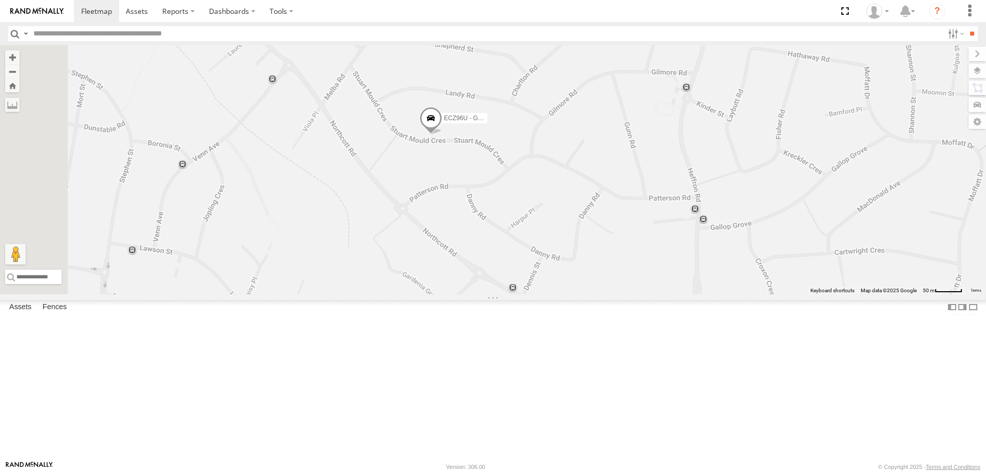
click at [442, 134] on span at bounding box center [430, 121] width 23 height 28
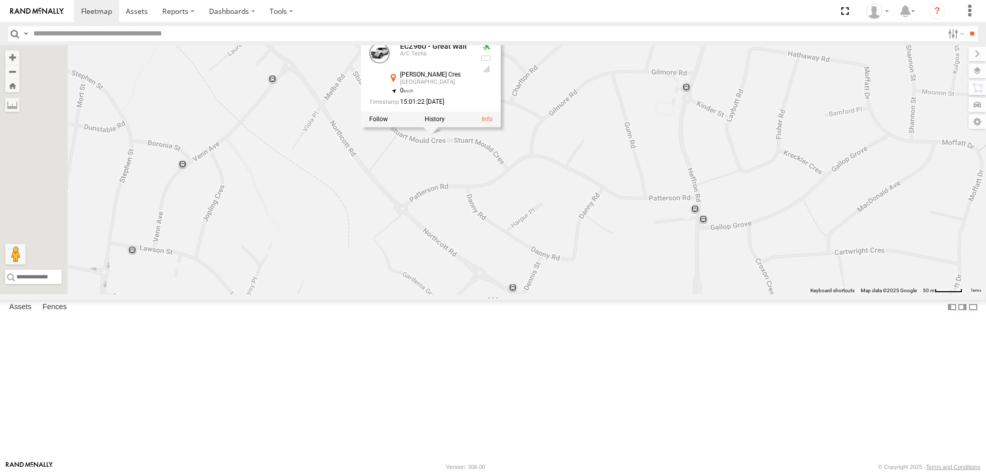
click at [538, 273] on div "CS45WU - LDV EOT93E - HiAce YLI01U - Isuzu DMAX BK71PG - Toyota Hiace YLS34F - …" at bounding box center [493, 169] width 986 height 249
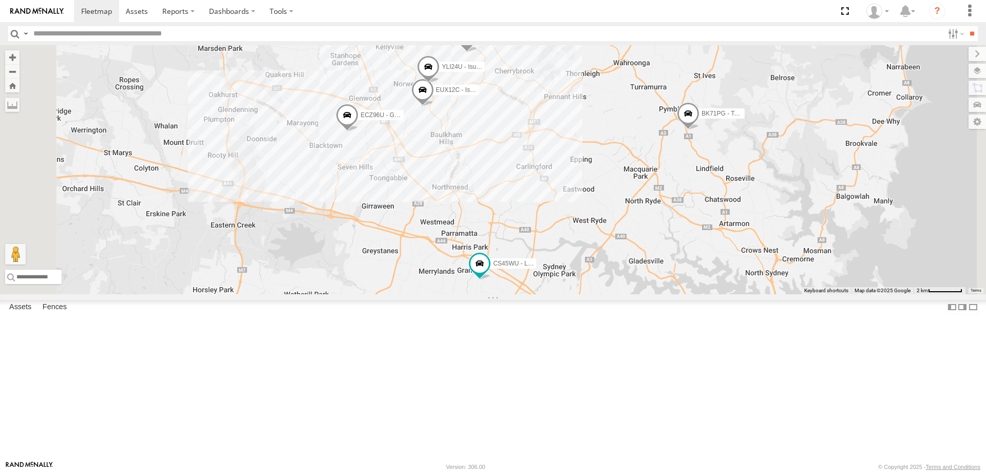
click at [358, 131] on span at bounding box center [347, 118] width 23 height 28
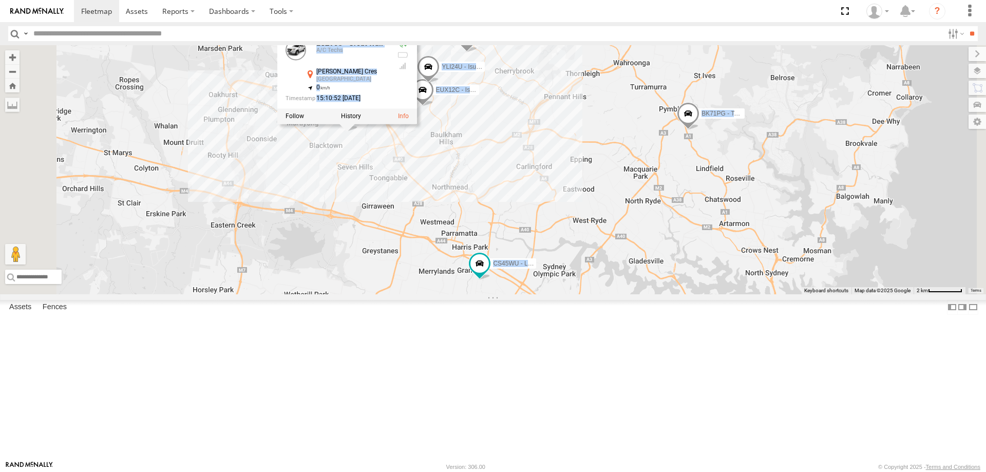
drag, startPoint x: 475, startPoint y: 218, endPoint x: 488, endPoint y: 232, distance: 18.9
click at [488, 232] on div "CS45WU - LDV EOT93E - HiAce YLI01U - Isuzu DMAX BK71PG - Toyota Hiace YLS34F - …" at bounding box center [493, 169] width 986 height 249
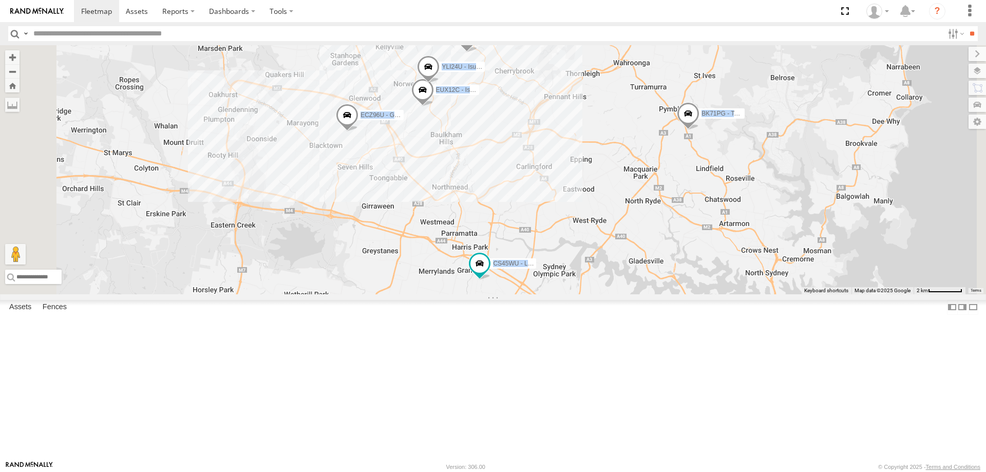
click at [480, 225] on div "CS45WU - LDV EOT93E - HiAce YLI01U - Isuzu DMAX BK71PG - Toyota Hiace YLS34F - …" at bounding box center [493, 169] width 986 height 249
click at [519, 167] on div "CS45WU - LDV EOT93E - HiAce YLI01U - Isuzu DMAX BK71PG - Toyota Hiace YLS34F - …" at bounding box center [493, 169] width 986 height 249
click at [640, 266] on div "CS45WU - LDV EOT93E - HiAce YLI01U - Isuzu DMAX BK71PG - Toyota Hiace YLS34F - …" at bounding box center [493, 169] width 986 height 249
click at [715, 199] on div "CS45WU - LDV EOT93E - HiAce YLI01U - Isuzu DMAX BK71PG - Toyota Hiace YLS34F - …" at bounding box center [493, 169] width 986 height 249
click at [504, 70] on span "YLI24U - Isuzu D-MAX" at bounding box center [472, 66] width 62 height 7
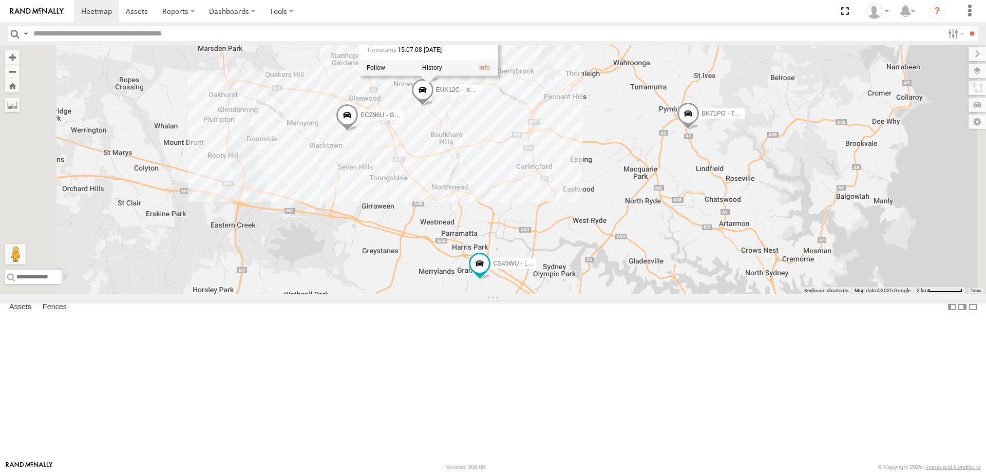
click at [610, 233] on div "CS45WU - LDV EOT93E - HiAce YLI01U - Isuzu DMAX BK71PG - Toyota Hiace YLS34F - …" at bounding box center [493, 169] width 986 height 249
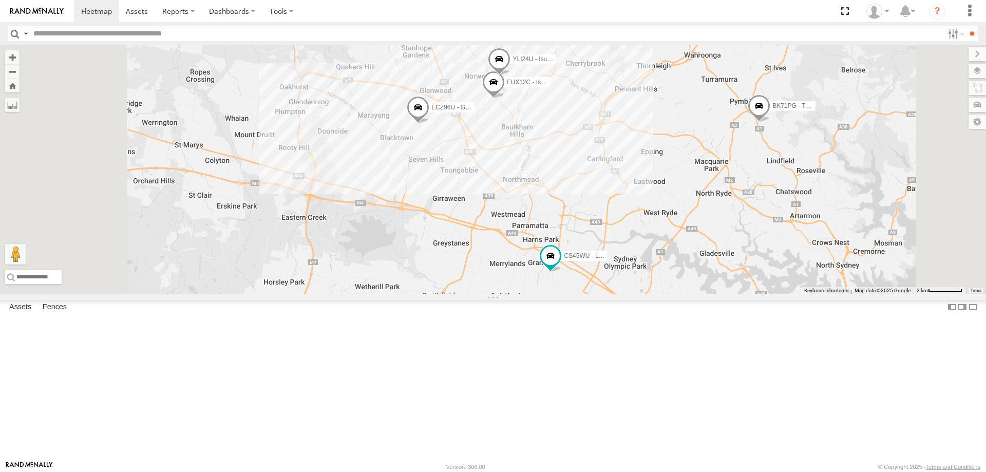
click at [429, 124] on span at bounding box center [418, 110] width 23 height 28
click at [687, 267] on div "CS45WU - LDV EOT93E - HiAce YLI01U - Isuzu DMAX BK71PG - Toyota Hiace YLS34F - …" at bounding box center [493, 169] width 986 height 249
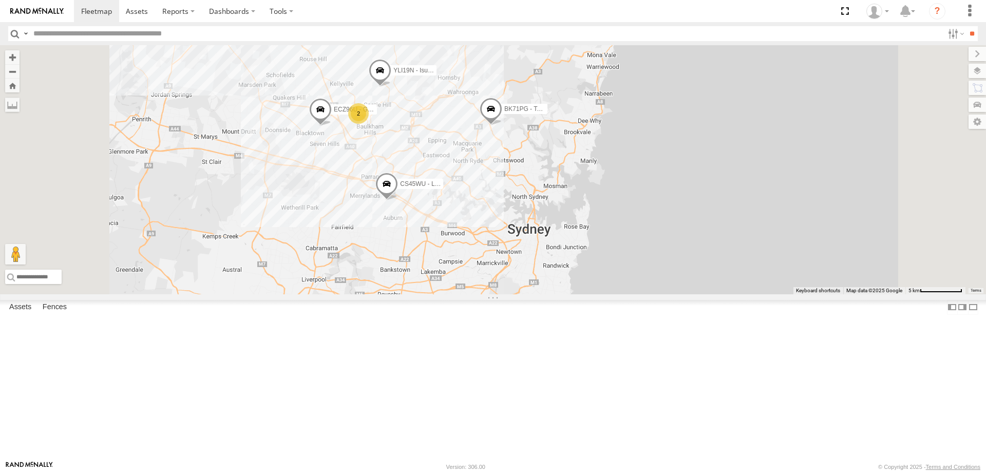
click at [398, 200] on span at bounding box center [386, 186] width 23 height 28
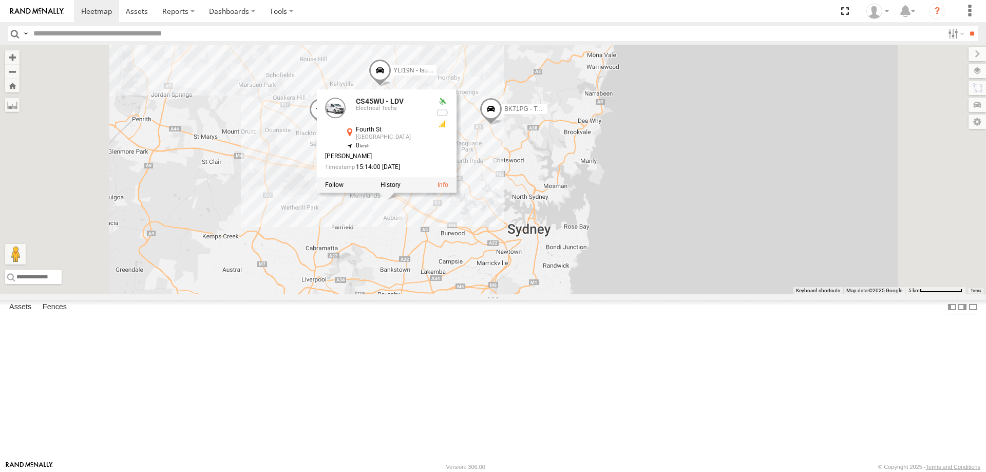
click at [506, 294] on div "CS45WU - LDV BK71PG - Toyota Hiace EOT93E - HiAce YLI01U - Isuzu DMAX YLS34F - …" at bounding box center [493, 169] width 986 height 249
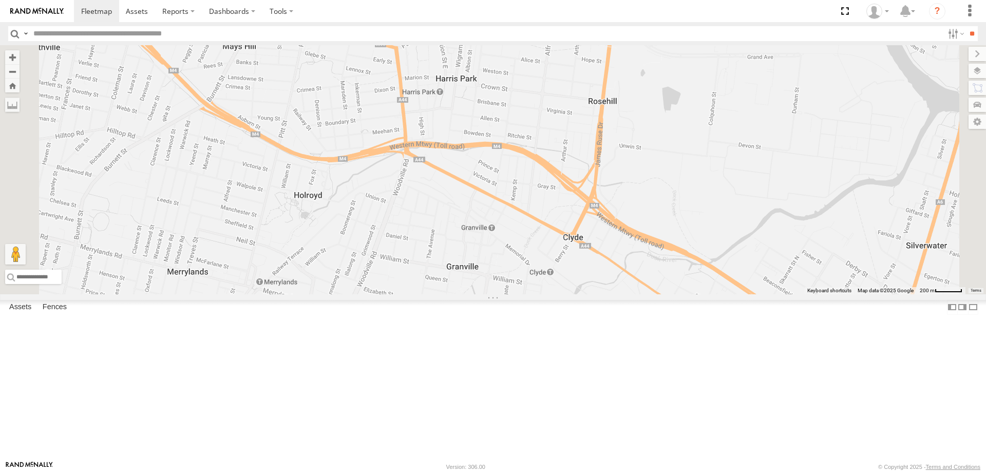
click at [545, 341] on span at bounding box center [533, 328] width 23 height 28
click at [547, 330] on label at bounding box center [537, 325] width 20 height 7
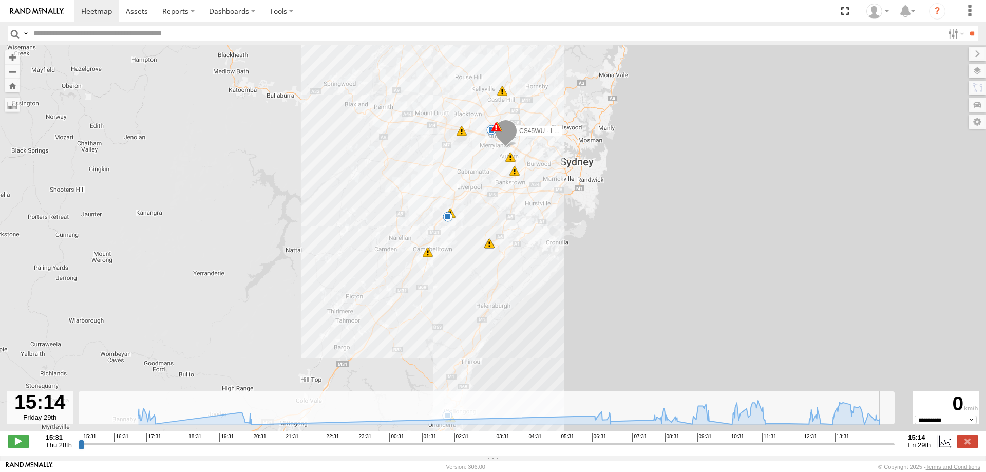
drag, startPoint x: 81, startPoint y: 447, endPoint x: 919, endPoint y: 446, distance: 838.2
type input "**********"
click at [895, 446] on input "range" at bounding box center [487, 444] width 816 height 10
click at [983, 444] on div "**********" at bounding box center [493, 442] width 986 height 22
click at [973, 445] on label at bounding box center [967, 440] width 21 height 13
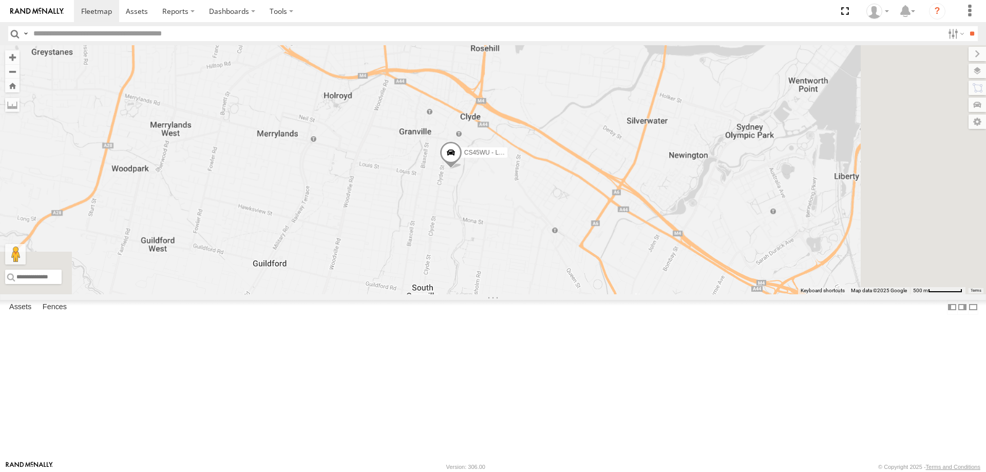
drag, startPoint x: 742, startPoint y: 432, endPoint x: 561, endPoint y: 169, distance: 319.6
click at [561, 169] on div "CS45WU - LDV" at bounding box center [493, 169] width 986 height 249
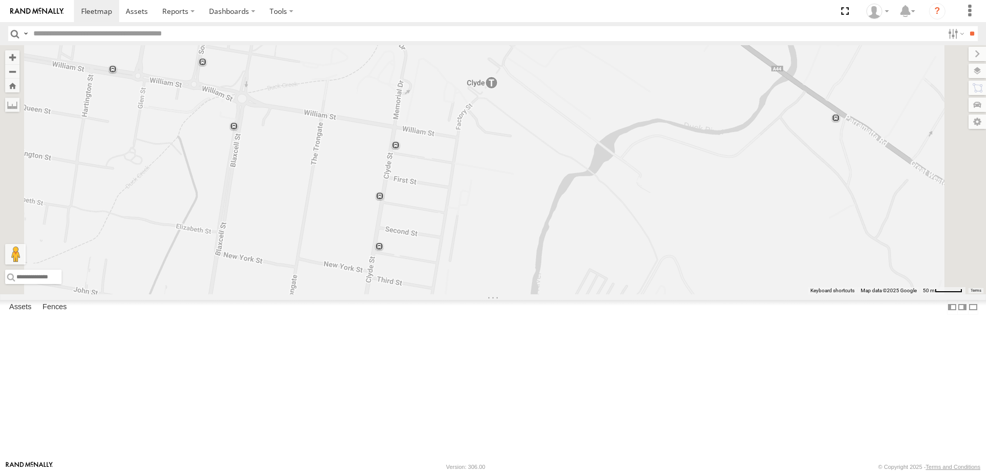
drag, startPoint x: 565, startPoint y: 93, endPoint x: 566, endPoint y: 300, distance: 206.9
click at [566, 294] on div "CS45WU - LDV" at bounding box center [493, 169] width 986 height 249
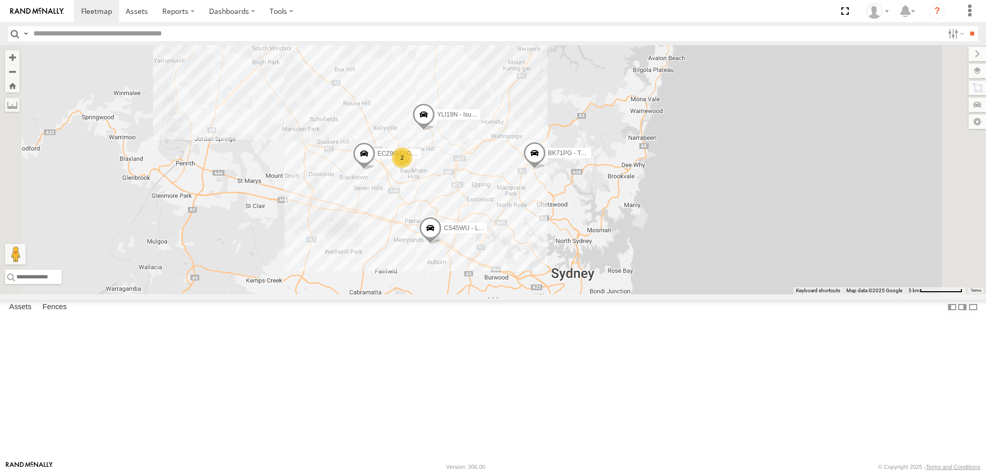
drag, startPoint x: 513, startPoint y: 362, endPoint x: 530, endPoint y: 370, distance: 18.1
click at [530, 294] on div "ECZ96U - Great Wall CS45WU - LDV EOT93E - HiAce BK71PG - Toyota Hiace YLS34F - …" at bounding box center [493, 169] width 986 height 249
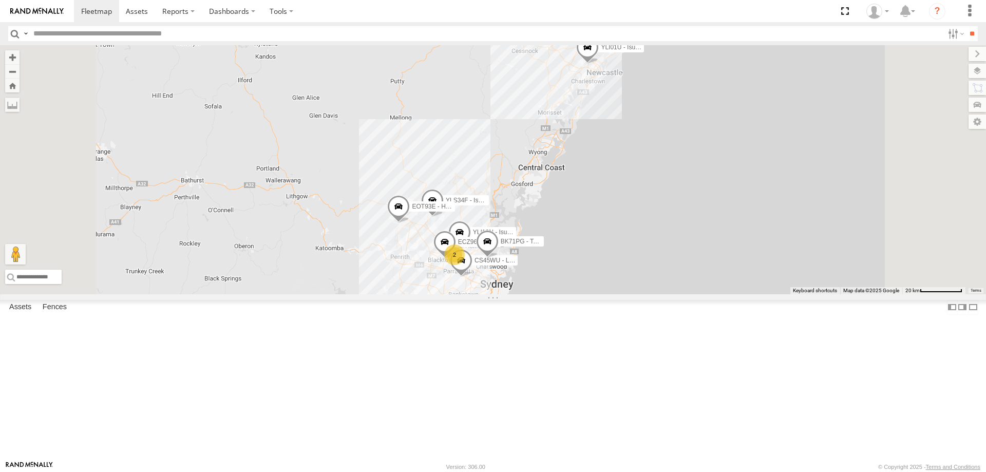
click at [472, 277] on span at bounding box center [461, 263] width 23 height 28
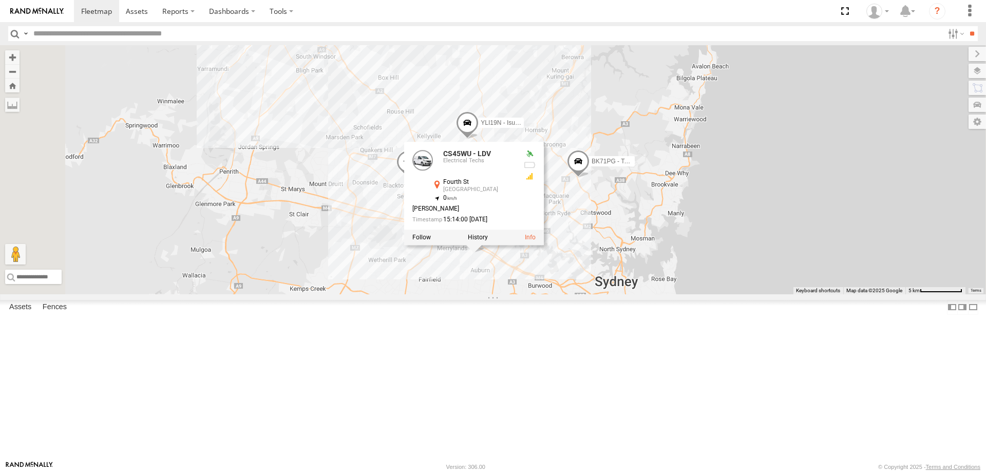
drag, startPoint x: 586, startPoint y: 315, endPoint x: 620, endPoint y: 393, distance: 85.1
click at [620, 294] on div "ECZ96U - Great Wall CS45WU - LDV EOT93E - HiAce YLI01U - Isuzu DMAX BK71PG - To…" at bounding box center [493, 169] width 986 height 249
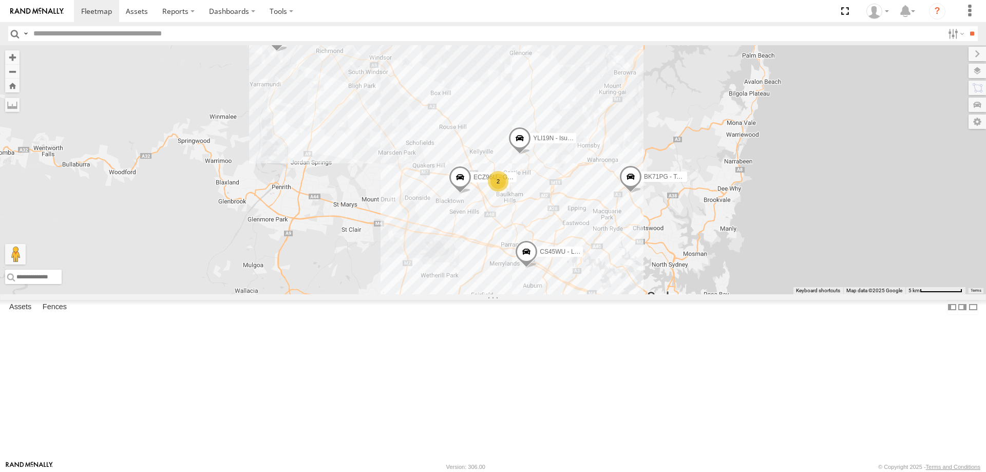
drag, startPoint x: 588, startPoint y: 354, endPoint x: 643, endPoint y: 415, distance: 82.1
click at [643, 294] on div "CS45WU - LDV EOT93E - HiAce YLI01U - Isuzu DMAX BK71PG - Toyota Hiace YLS34F - …" at bounding box center [493, 169] width 986 height 249
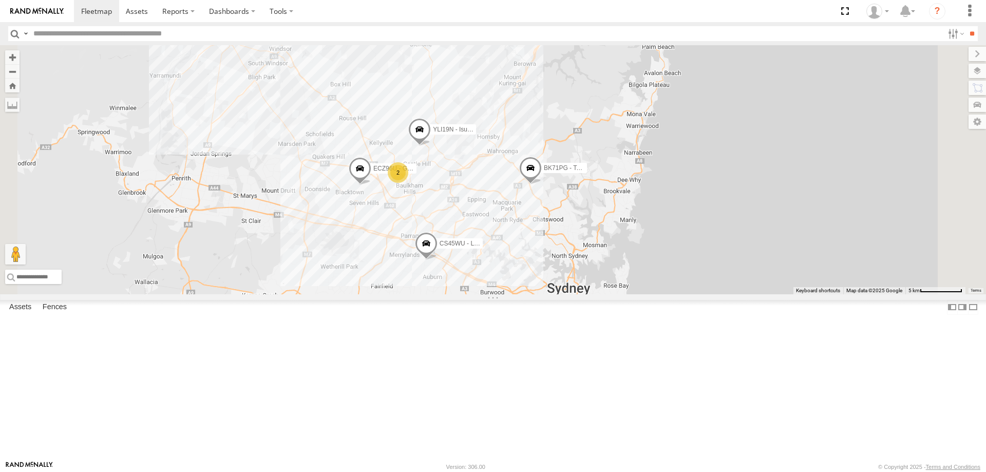
click at [371, 185] on span at bounding box center [360, 171] width 23 height 28
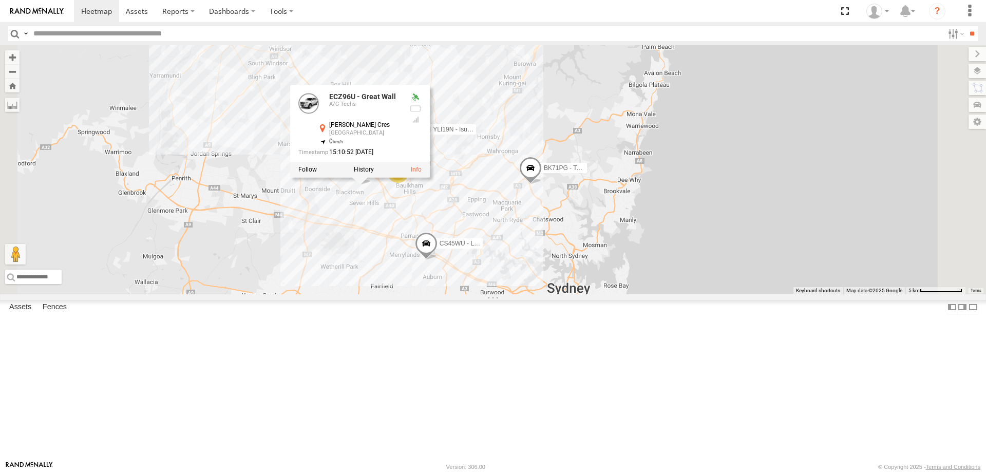
click at [628, 294] on div "YLI19N - Isuzu DMAX ECZ96U - Great Wall CS45WU - LDV EOT93E - HiAce YLI01U - Is…" at bounding box center [493, 169] width 986 height 249
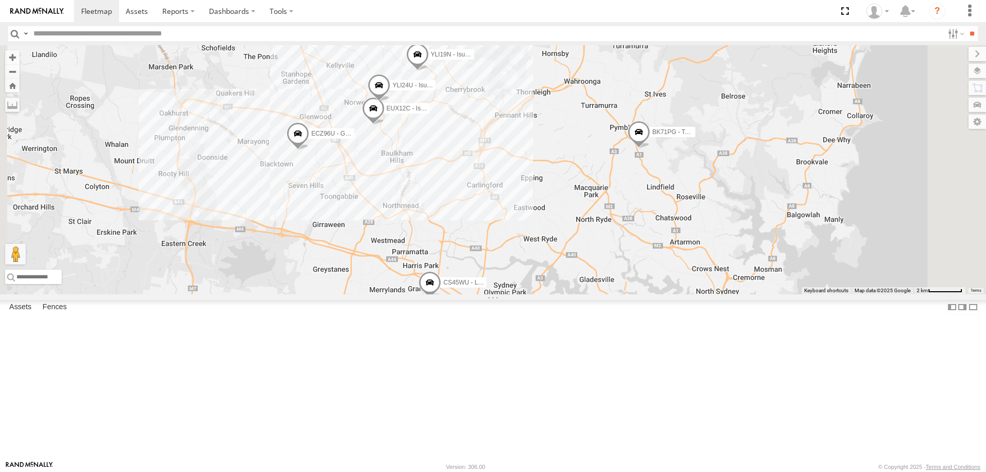
drag, startPoint x: 616, startPoint y: 304, endPoint x: 685, endPoint y: 305, distance: 68.8
click at [685, 294] on div "YLI19N - Isuzu DMAX ECZ96U - Great Wall CS45WU - LDV EOT93E - HiAce YLI01U - Is…" at bounding box center [493, 169] width 986 height 249
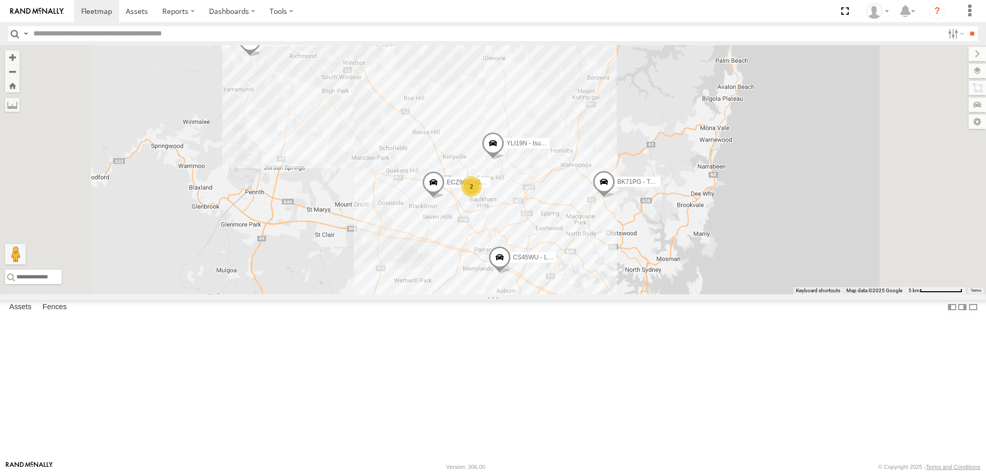
drag, startPoint x: 685, startPoint y: 305, endPoint x: 699, endPoint y: 336, distance: 34.2
click at [699, 294] on div "YLI19N - Isuzu DMAX ECZ96U - Great Wall CS45WU - LDV EOT93E - HiAce YLI01U - Is…" at bounding box center [493, 169] width 986 height 249
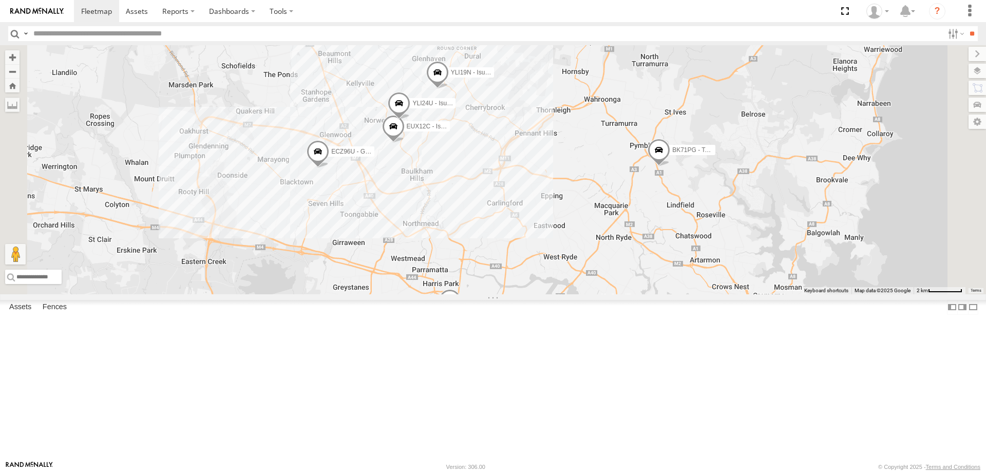
drag, startPoint x: 693, startPoint y: 382, endPoint x: 710, endPoint y: 381, distance: 17.0
click at [710, 294] on div "YLI19N - Isuzu DMAX ECZ96U - Great Wall CS45WU - LDV EOT93E - HiAce YLI01U - Is…" at bounding box center [493, 169] width 986 height 249
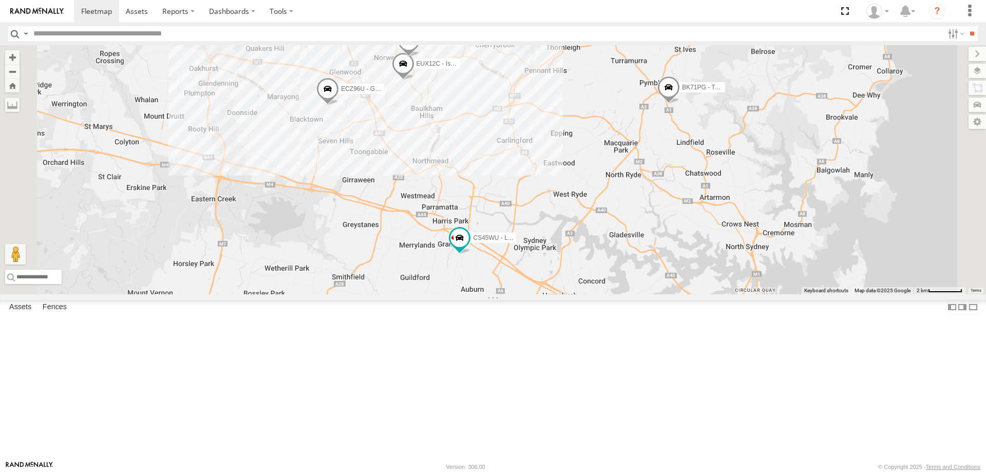
drag, startPoint x: 566, startPoint y: 339, endPoint x: 587, endPoint y: 283, distance: 59.8
click at [587, 283] on div "CS45WU - LDV EOT93E - HiAce YLI01U - Isuzu DMAX BK71PG - Toyota Hiace YLS34F - …" at bounding box center [493, 169] width 986 height 249
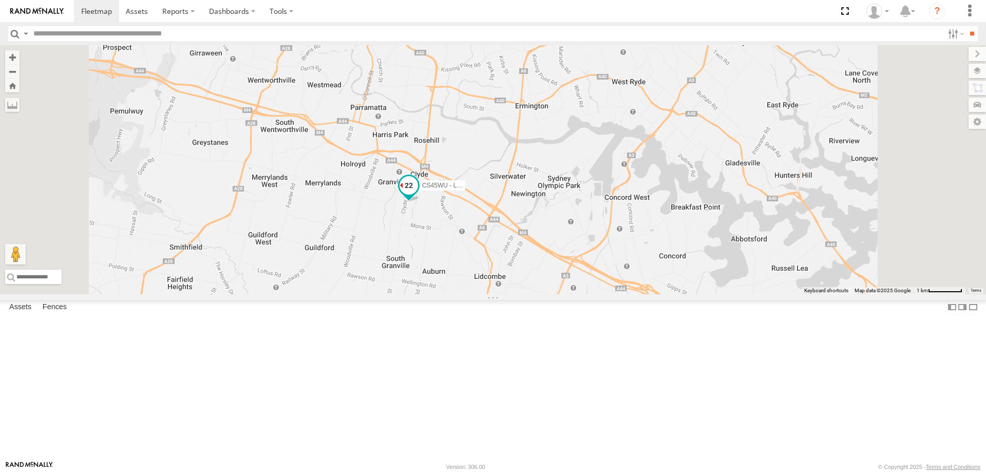
click at [418, 195] on span at bounding box center [408, 185] width 18 height 18
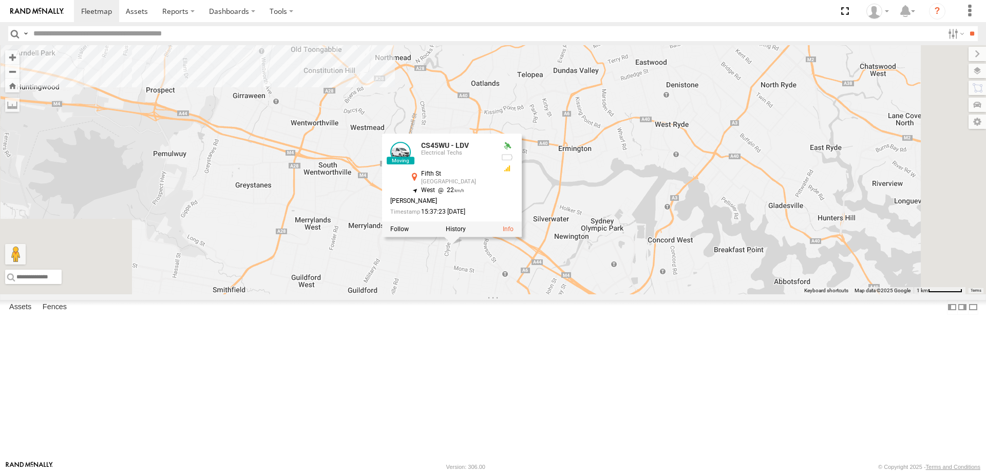
drag, startPoint x: 539, startPoint y: 331, endPoint x: 587, endPoint y: 379, distance: 67.9
click at [587, 294] on div "CS45WU - LDV EOT93E - HiAce YLI01U - Isuzu DMAX BK71PG - Toyota Hiace YLS34F - …" at bounding box center [493, 169] width 986 height 249
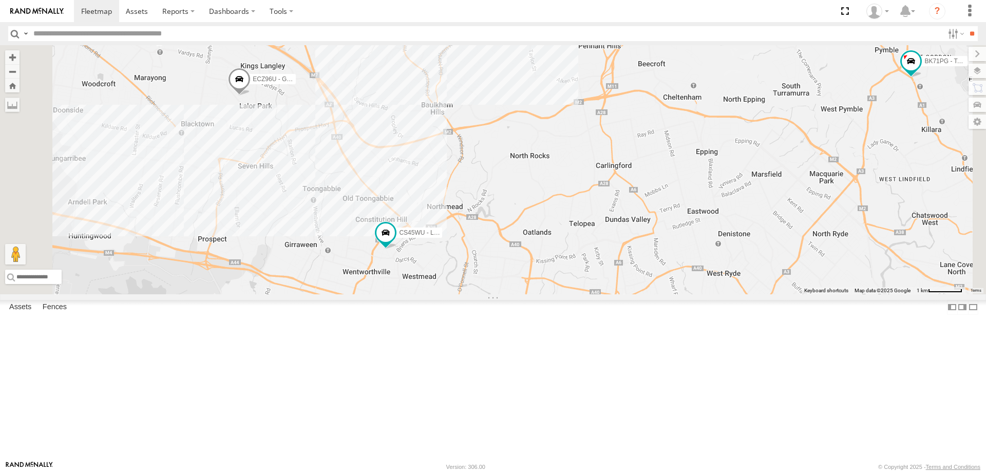
click at [250, 95] on span at bounding box center [239, 81] width 23 height 28
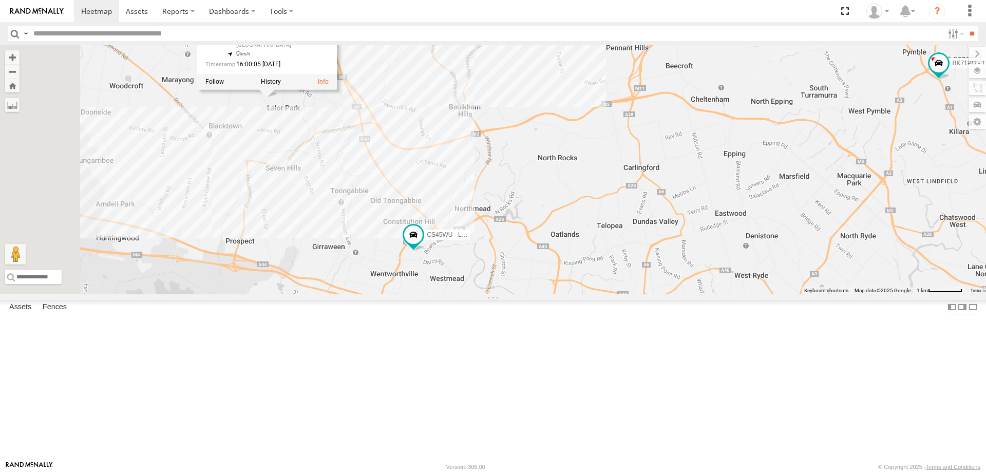
drag, startPoint x: 409, startPoint y: 252, endPoint x: 441, endPoint y: 254, distance: 33.0
click at [441, 254] on div "CS45WU - LDV EOT93E - HiAce YLI01U - Isuzu DMAX BK71PG - Toyota Hiace YLS34F - …" at bounding box center [493, 169] width 986 height 249
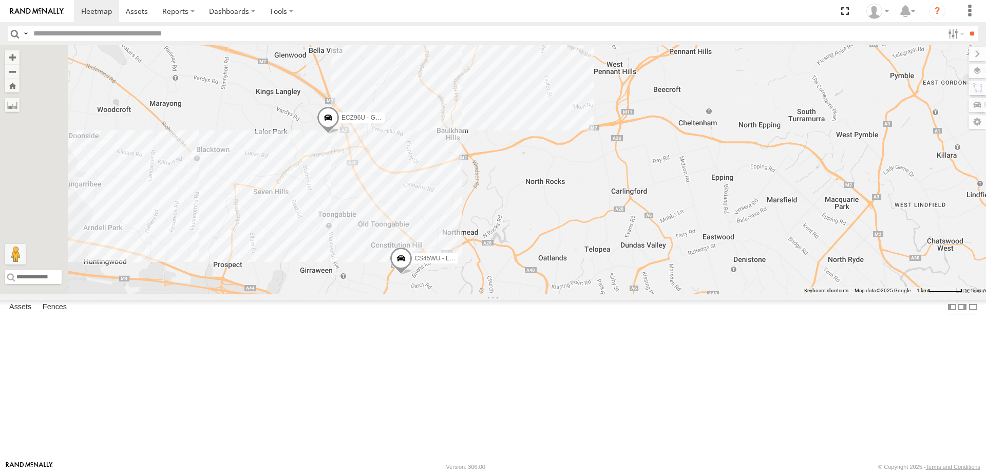
click at [339, 134] on span at bounding box center [328, 120] width 23 height 28
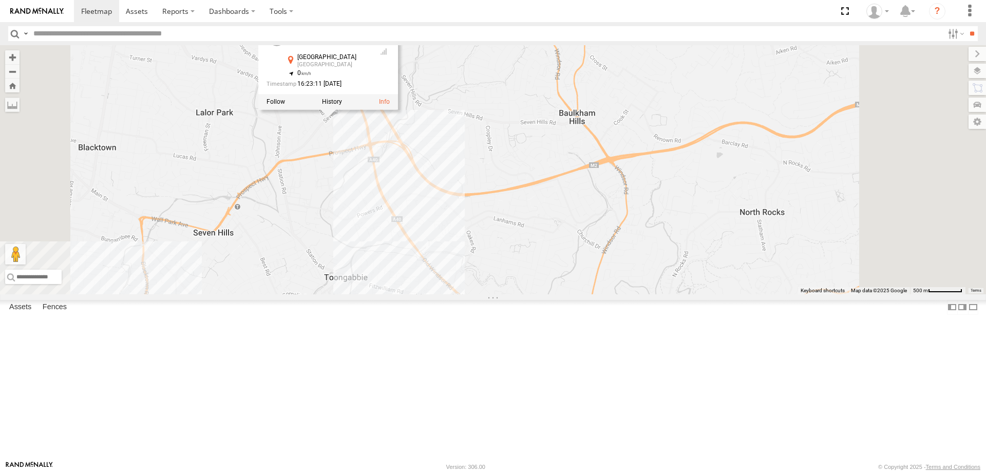
drag, startPoint x: 454, startPoint y: 207, endPoint x: 450, endPoint y: 245, distance: 38.7
click at [450, 245] on div "YLI19N - Isuzu DMAX ECZ96U - Great Wall CS45WU - LDV EOT93E - HiAce YLI01U - Is…" at bounding box center [493, 169] width 986 height 249
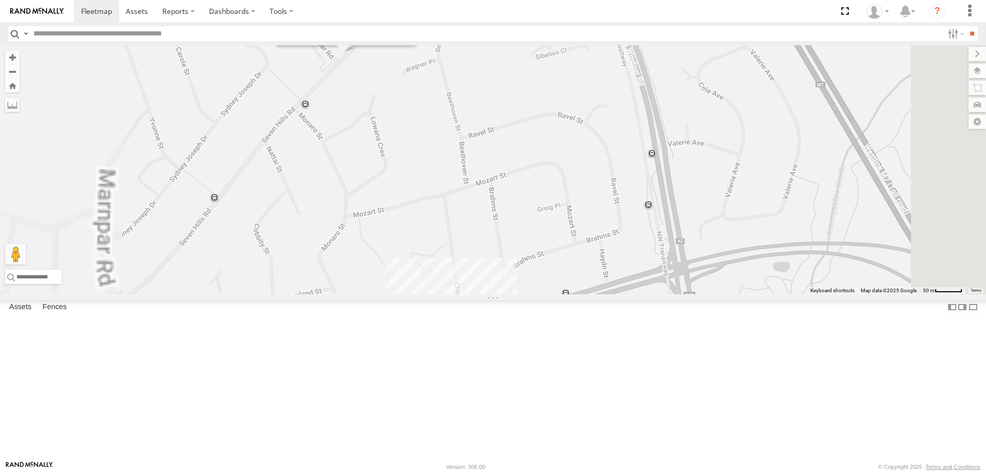
drag, startPoint x: 484, startPoint y: 183, endPoint x: 485, endPoint y: 221, distance: 38.0
click at [485, 221] on div "YLI19N - Isuzu DMAX ECZ96U - Great Wall CS45WU - LDV EOT93E - HiAce YLI01U - Is…" at bounding box center [493, 169] width 986 height 249
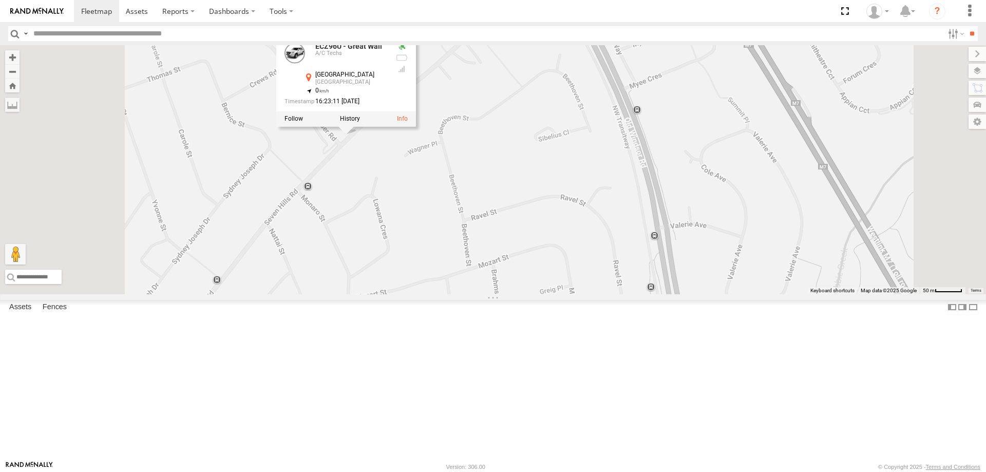
click at [488, 253] on div "YLI19N - Isuzu DMAX ECZ96U - Great Wall CS45WU - LDV EOT93E - HiAce YLI01U - Is…" at bounding box center [493, 169] width 986 height 249
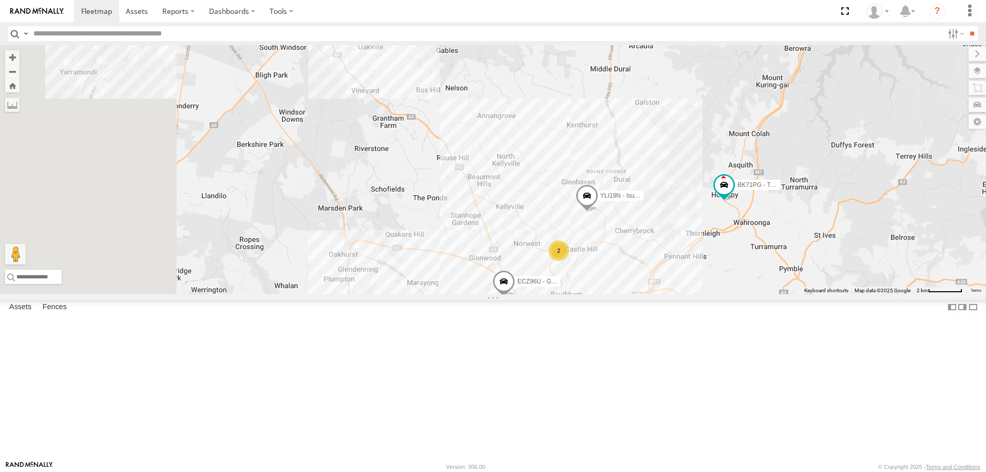
drag, startPoint x: 568, startPoint y: 274, endPoint x: 773, endPoint y: 425, distance: 255.1
click at [773, 294] on div "CS45WU - LDV EOT93E - HiAce YLI01U - Isuzu DMAX BK71PG - Toyota Hiace YLS34F - …" at bounding box center [493, 169] width 986 height 249
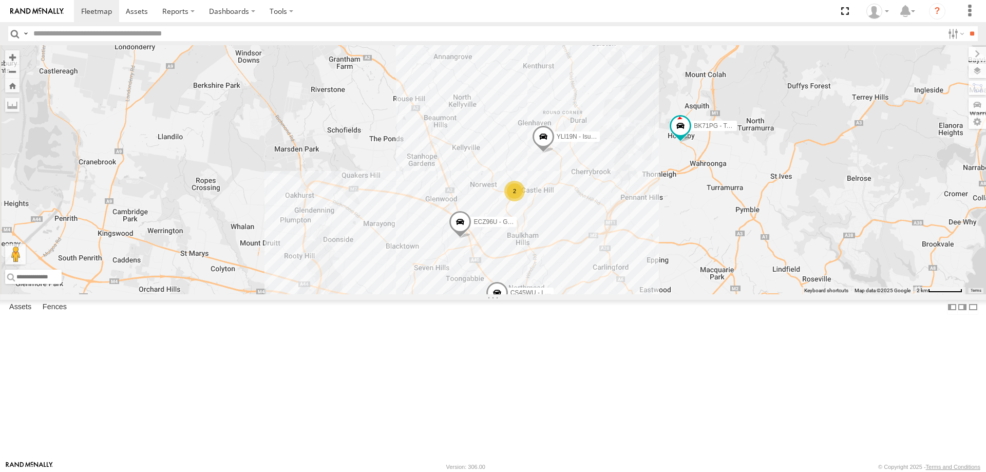
drag, startPoint x: 768, startPoint y: 422, endPoint x: 659, endPoint y: 334, distance: 140.2
click at [716, 294] on div "CS45WU - LDV EOT93E - HiAce YLI01U - Isuzu DMAX BK71PG - Toyota Hiace YLS34F - …" at bounding box center [493, 169] width 986 height 249
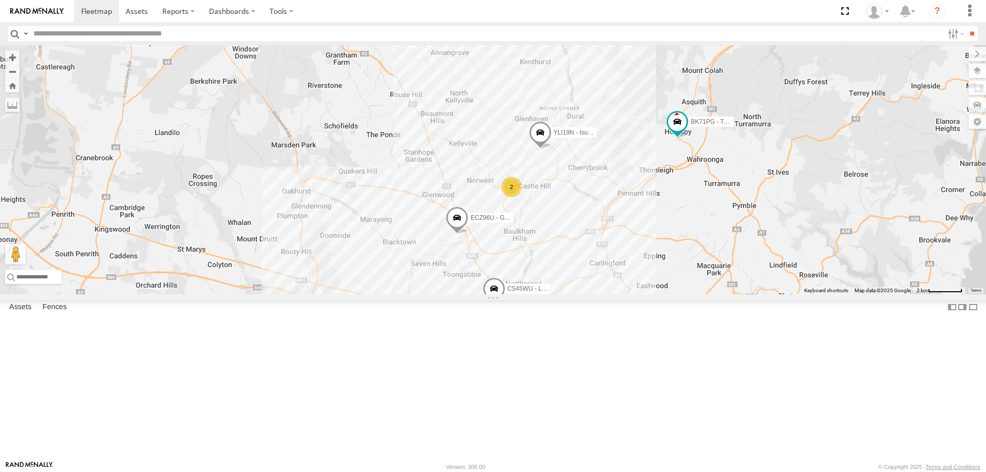
click at [468, 234] on span at bounding box center [457, 220] width 23 height 28
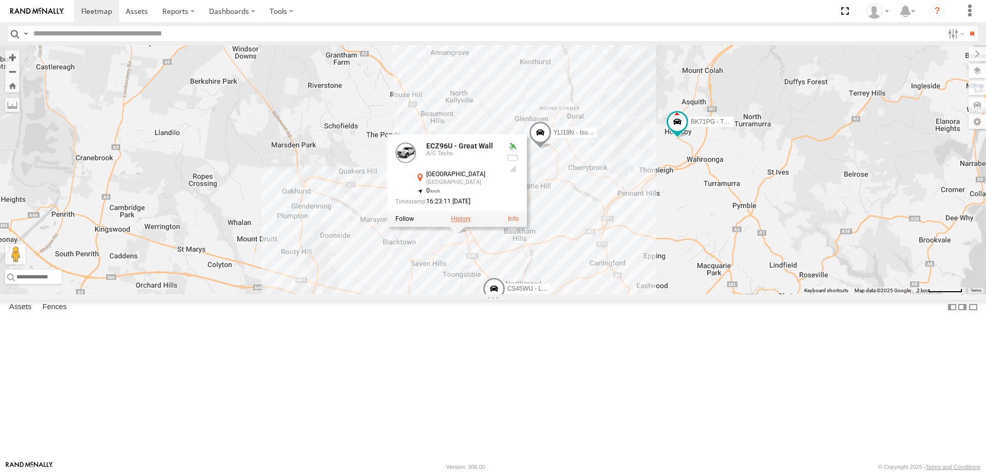
click at [471, 222] on label at bounding box center [461, 218] width 20 height 7
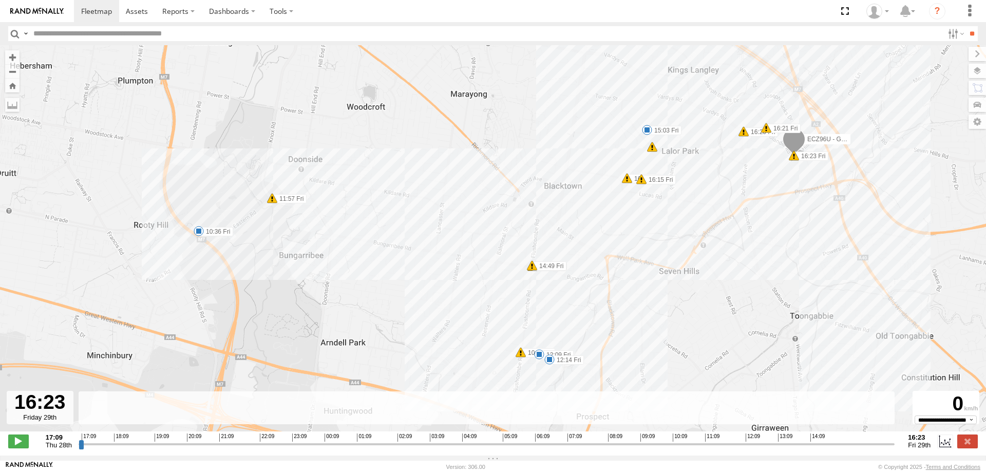
drag, startPoint x: 82, startPoint y: 449, endPoint x: 918, endPoint y: 453, distance: 836.1
type input "**********"
click at [895, 449] on input "range" at bounding box center [487, 444] width 816 height 10
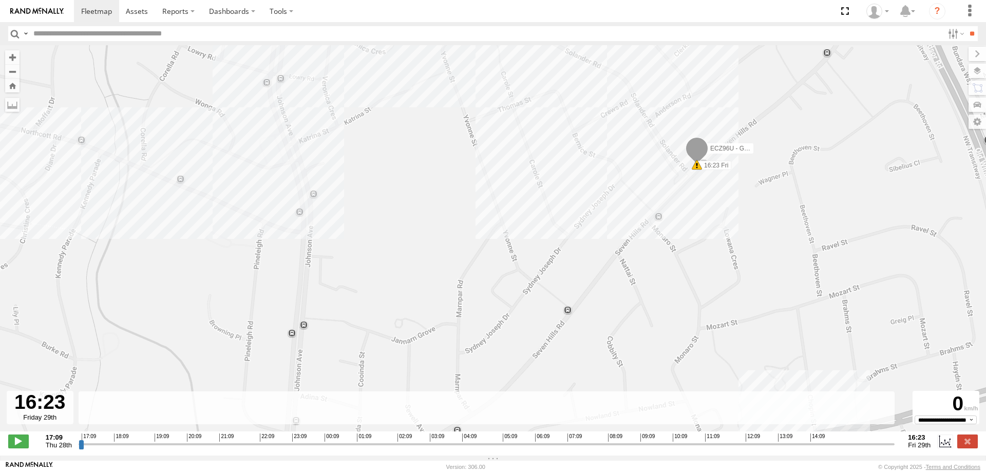
click at [894, 449] on input "range" at bounding box center [487, 444] width 816 height 10
click at [971, 445] on label at bounding box center [967, 440] width 21 height 13
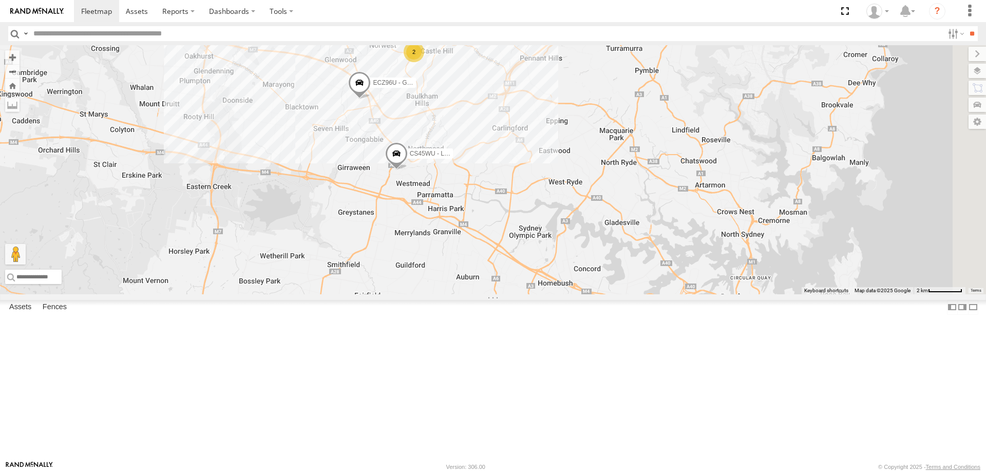
drag, startPoint x: 843, startPoint y: 422, endPoint x: 754, endPoint y: 296, distance: 154.2
click at [754, 294] on div "ECZ96U - Great Wall YLI19N - Isuzu DMAX 2 CS45WU - LDV BK71PG - Toyota Hiace" at bounding box center [493, 169] width 986 height 249
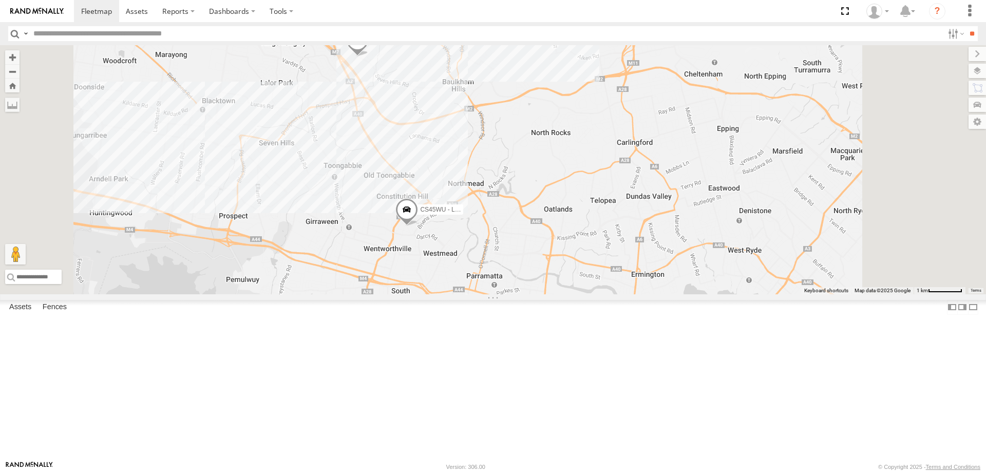
click at [369, 56] on span at bounding box center [357, 43] width 23 height 28
drag, startPoint x: 551, startPoint y: 221, endPoint x: 632, endPoint y: 239, distance: 82.5
click at [632, 239] on div "ECZ96U - Great Wall YLI19N - Isuzu DMAX CS45WU - LDV BK71PG - Toyota Hiace EUX1…" at bounding box center [493, 169] width 986 height 249
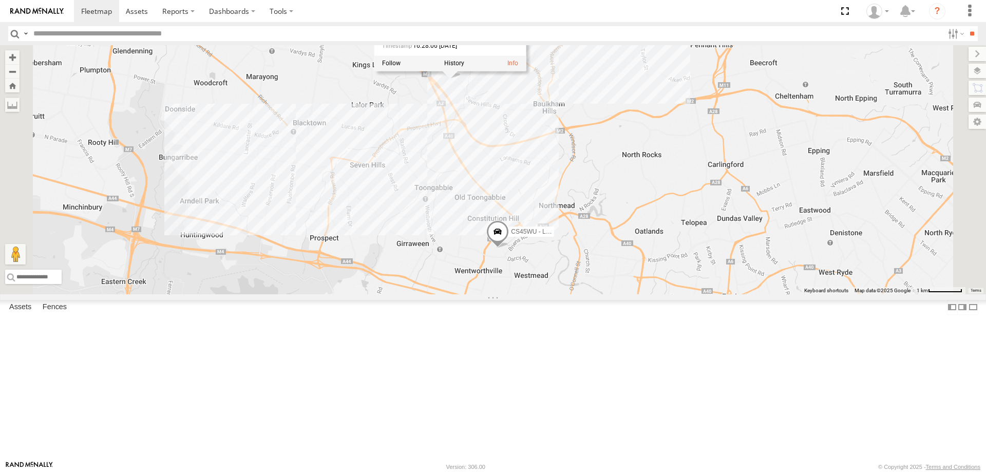
click at [632, 239] on div "ECZ96U - Great Wall YLI19N - Isuzu DMAX CS45WU - LDV BK71PG - Toyota Hiace EUX1…" at bounding box center [493, 169] width 986 height 249
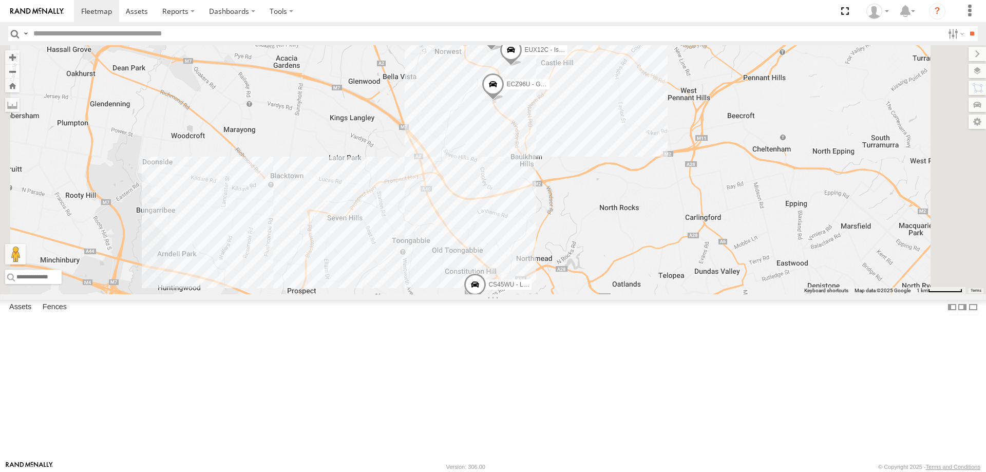
click at [503, 51] on span at bounding box center [491, 37] width 23 height 28
click at [660, 220] on div "ECZ96U - Great Wall CS45WU - LDV BK71PG - Toyota Hiace EOT93E - HiAce YLS34F - …" at bounding box center [493, 169] width 986 height 249
click at [637, 218] on div "ECZ96U - Great Wall CS45WU - LDV BK71PG - Toyota Hiace EOT93E - HiAce YLS34F - …" at bounding box center [493, 169] width 986 height 249
drag, startPoint x: 636, startPoint y: 218, endPoint x: 634, endPoint y: 222, distance: 5.3
click at [634, 222] on div "ECZ96U - Great Wall CS45WU - LDV BK71PG - Toyota Hiace EOT93E - HiAce YLS34F - …" at bounding box center [493, 169] width 986 height 249
